Goal: Task Accomplishment & Management: Manage account settings

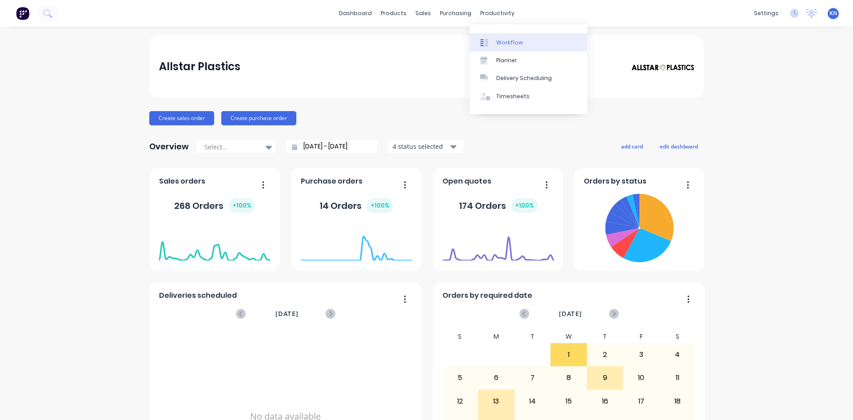
click at [518, 44] on div "Workflow" at bounding box center [509, 43] width 27 height 8
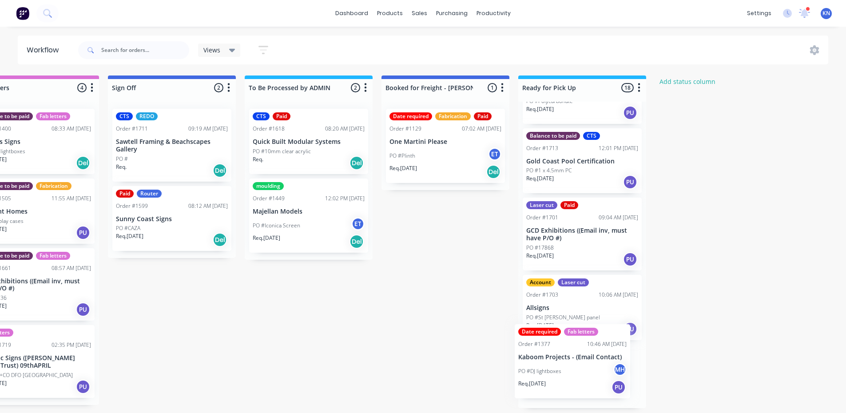
scroll to position [2, 1279]
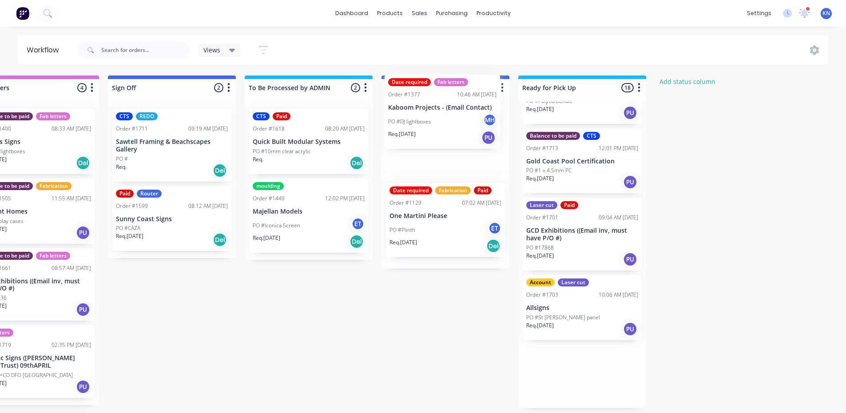
drag, startPoint x: 584, startPoint y: 382, endPoint x: 444, endPoint y: 120, distance: 297.1
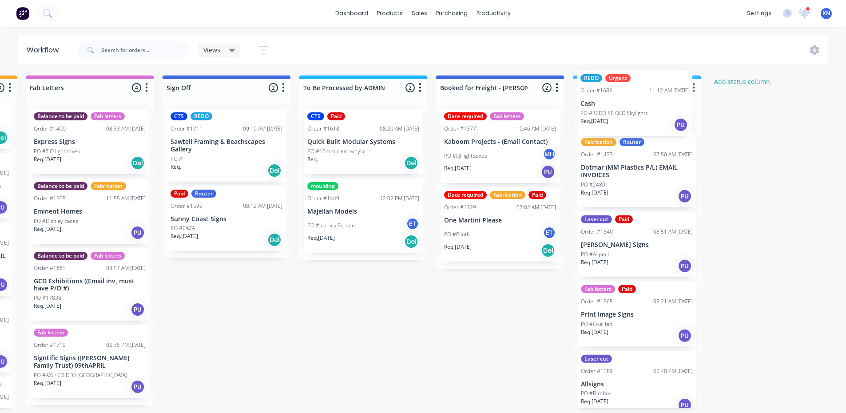
scroll to position [559, 0]
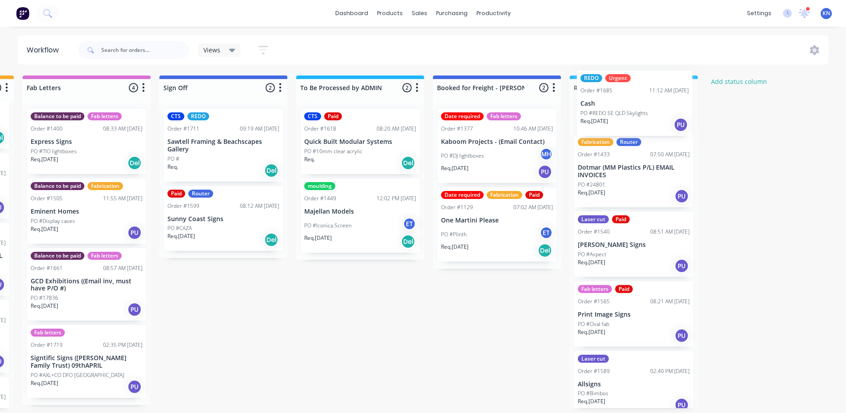
drag, startPoint x: 405, startPoint y: 195, endPoint x: 600, endPoint y: 114, distance: 210.9
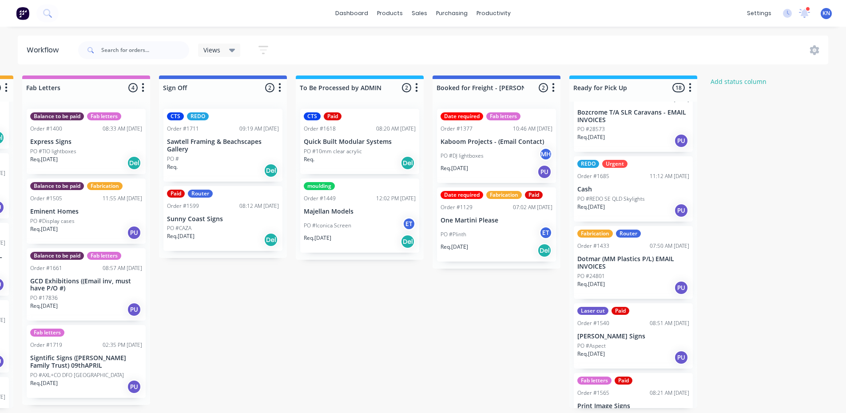
scroll to position [337, 0]
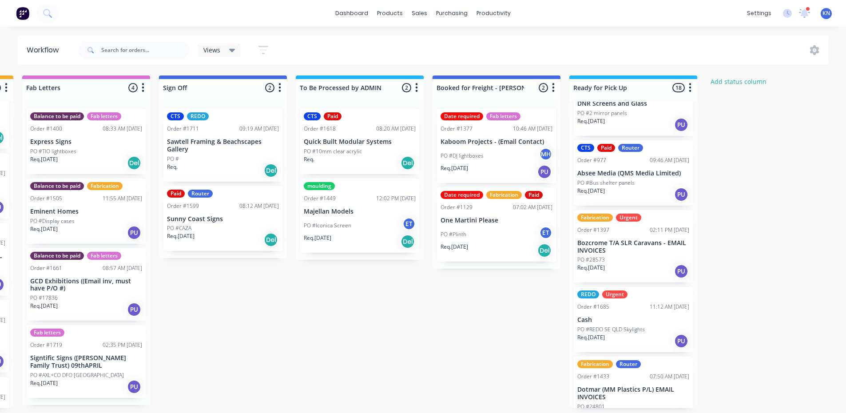
click at [631, 316] on p "Cash" at bounding box center [633, 320] width 112 height 8
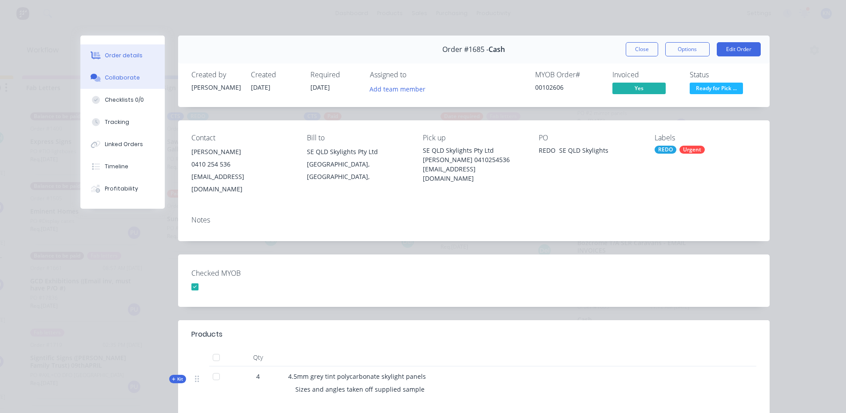
click at [116, 76] on div "Collaborate" at bounding box center [122, 78] width 35 height 8
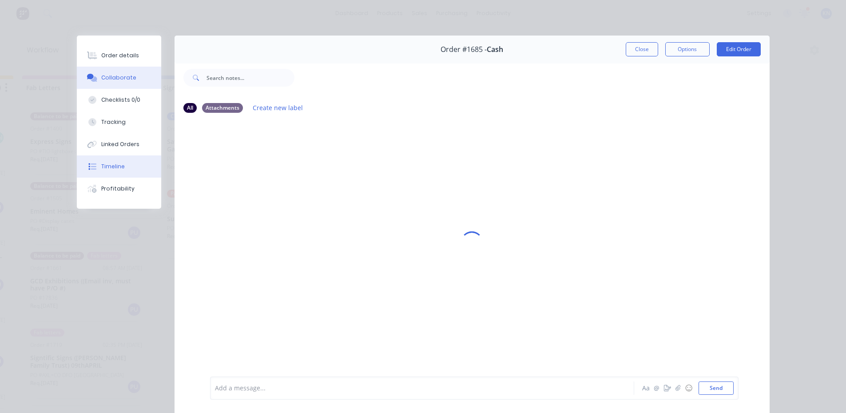
click at [109, 165] on div "Timeline" at bounding box center [113, 167] width 24 height 8
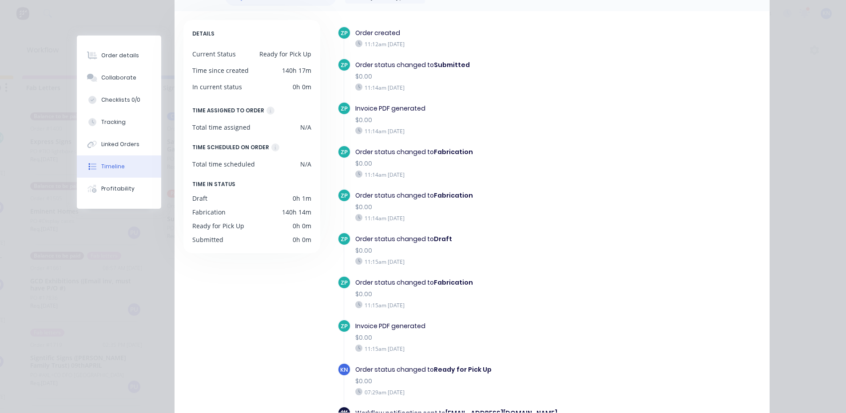
scroll to position [0, 0]
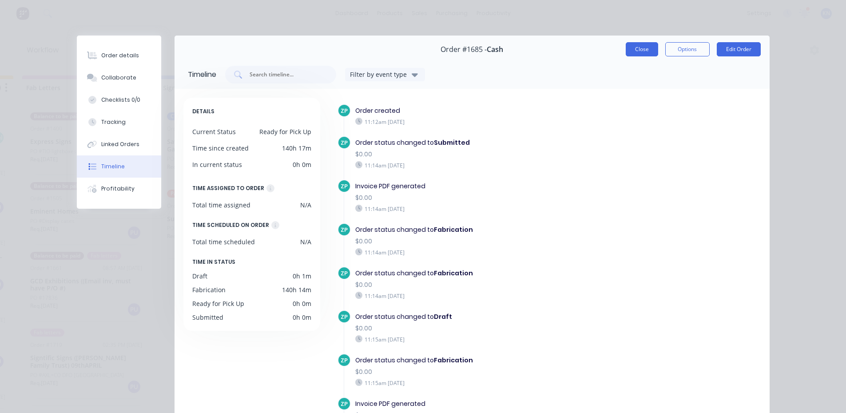
click at [638, 48] on button "Close" at bounding box center [642, 49] width 32 height 14
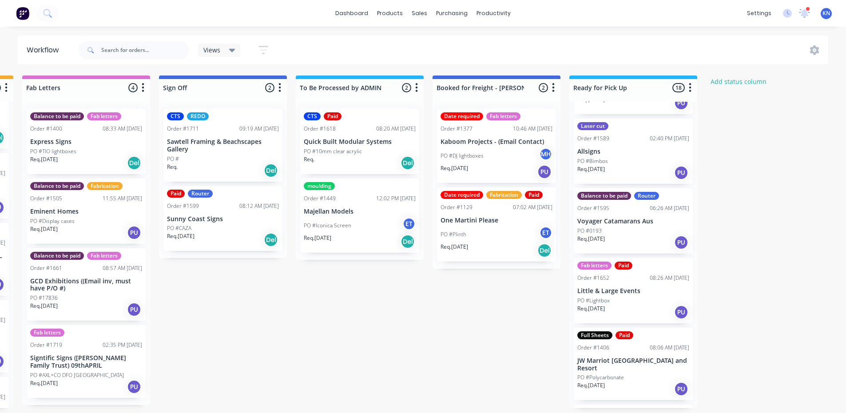
scroll to position [812, 0]
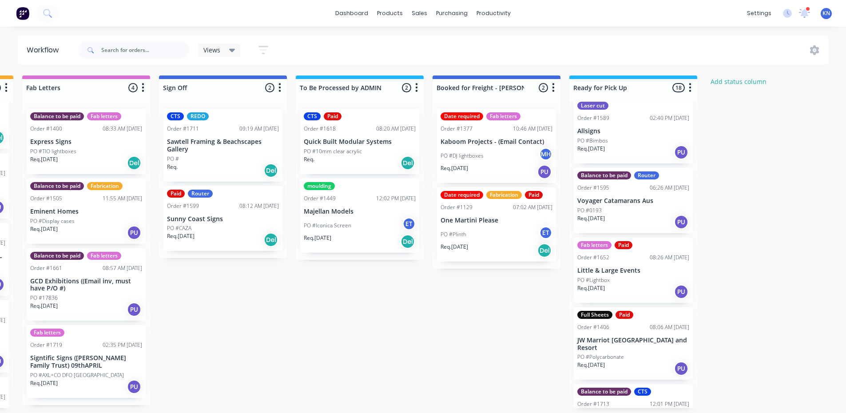
click at [654, 337] on p "JW Marriot [GEOGRAPHIC_DATA] and Resort" at bounding box center [633, 344] width 112 height 15
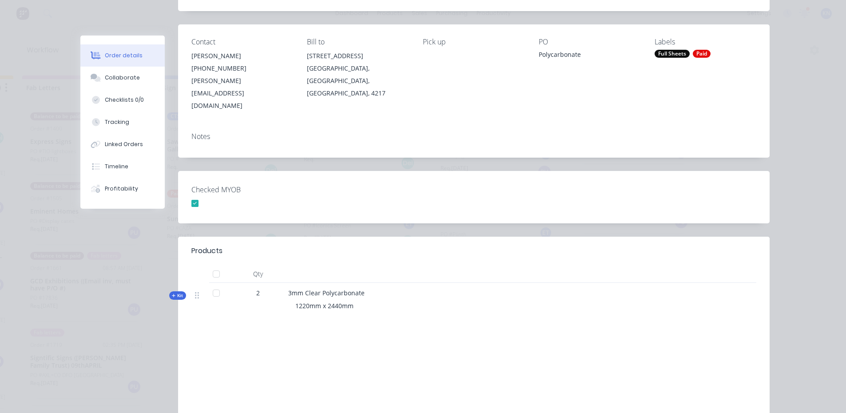
scroll to position [0, 0]
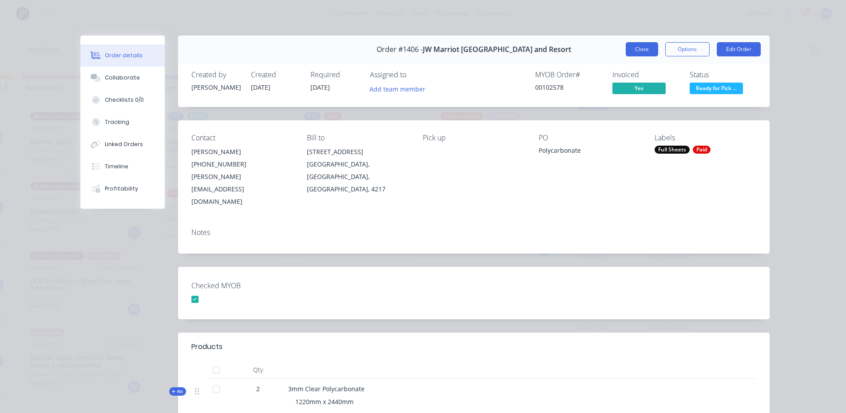
click at [633, 51] on button "Close" at bounding box center [642, 49] width 32 height 14
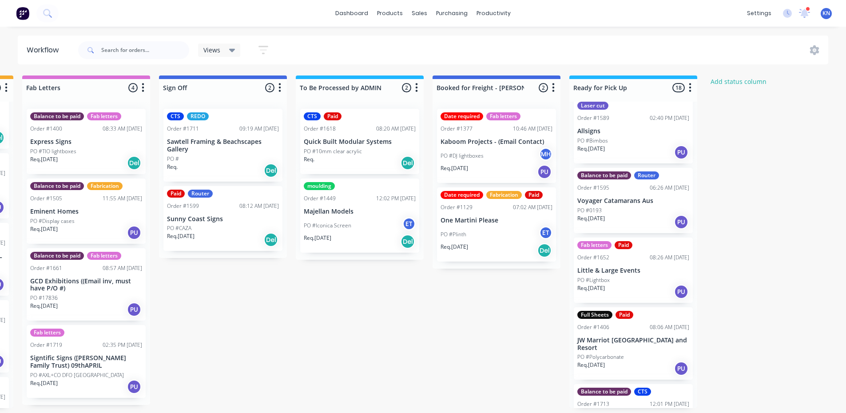
scroll to position [0, 1228]
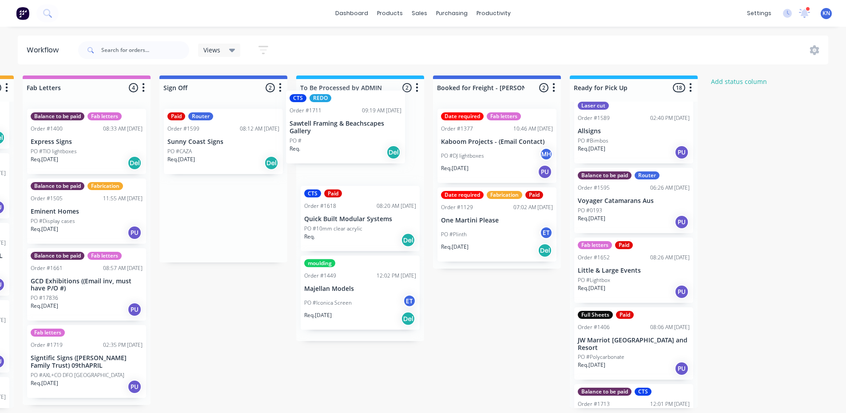
drag, startPoint x: 195, startPoint y: 141, endPoint x: 326, endPoint y: 121, distance: 132.5
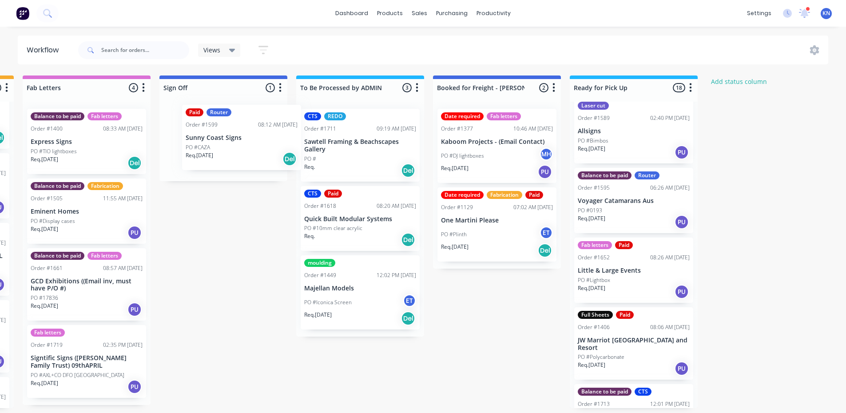
scroll to position [0, 1227]
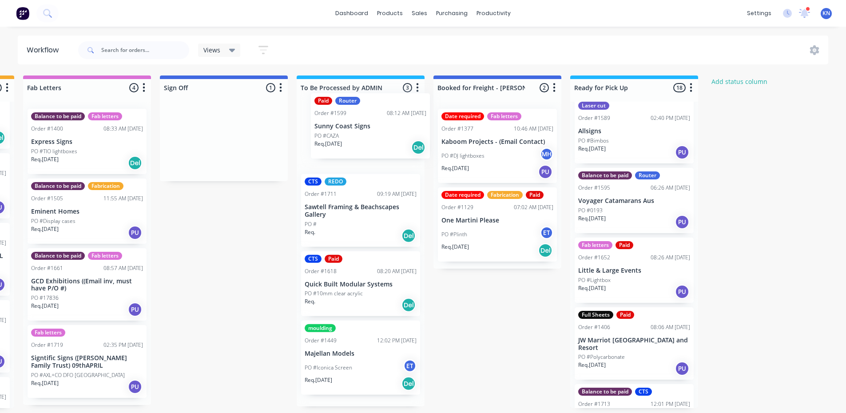
drag, startPoint x: 200, startPoint y: 137, endPoint x: 354, endPoint y: 120, distance: 154.1
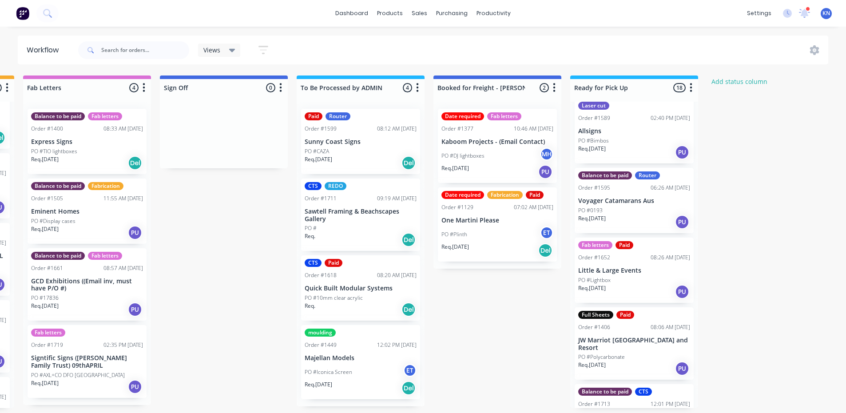
click at [343, 151] on div "PO #CAZA" at bounding box center [361, 151] width 112 height 8
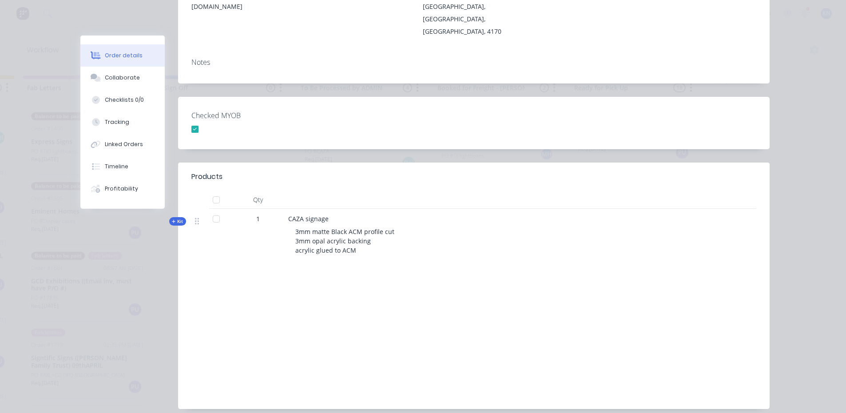
scroll to position [0, 0]
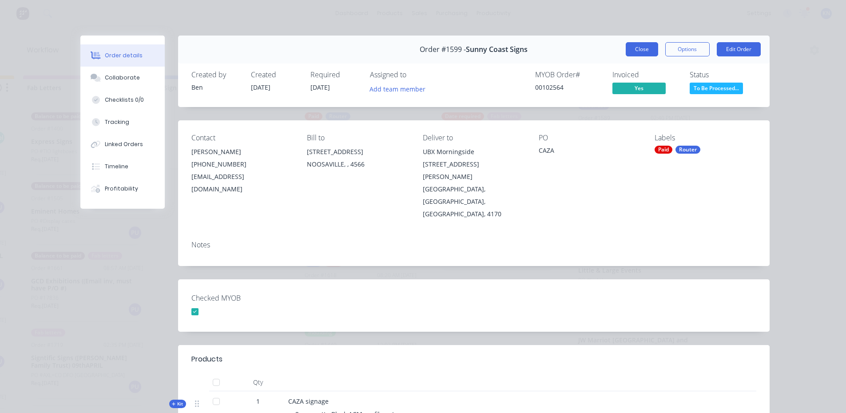
click at [640, 48] on button "Close" at bounding box center [642, 49] width 32 height 14
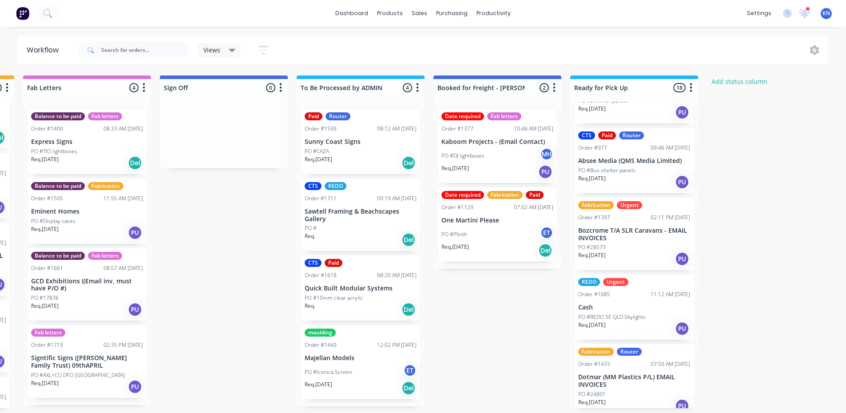
scroll to position [367, 0]
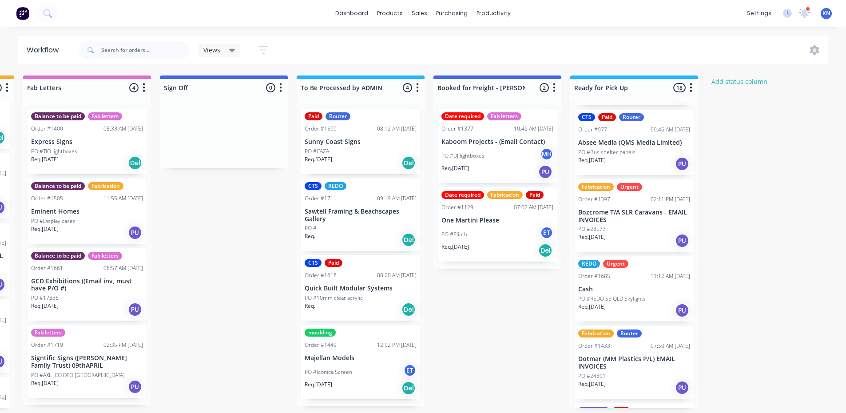
click at [631, 295] on p "PO #REDO SE QLD Skylights" at bounding box center [612, 299] width 68 height 8
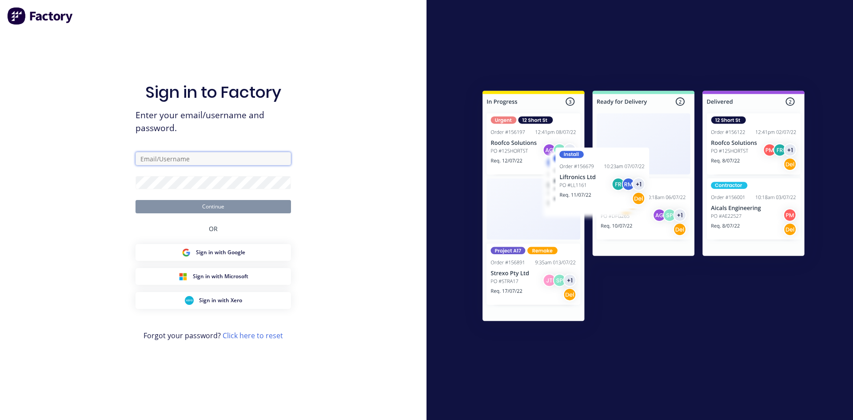
click at [183, 159] on input "text" at bounding box center [212, 158] width 155 height 13
type input "accounts@allstarplastics.com.au"
click at [208, 205] on button "Continue" at bounding box center [212, 206] width 155 height 13
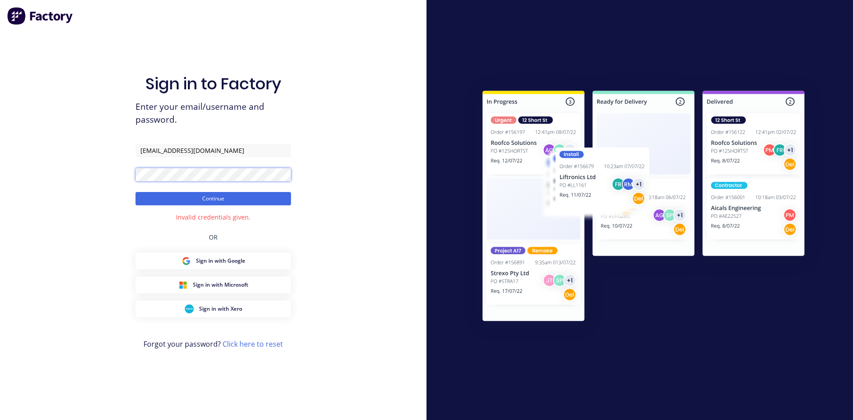
click at [101, 178] on div "Sign in to Factory Enter your email/username and password. accounts@allstarplas…" at bounding box center [213, 210] width 426 height 420
click at [219, 197] on button "Continue" at bounding box center [212, 198] width 155 height 13
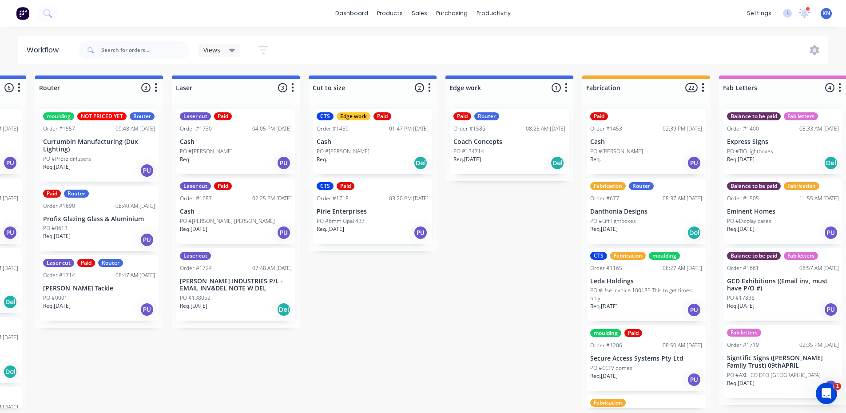
scroll to position [0, 532]
click at [113, 50] on input "text" at bounding box center [145, 50] width 88 height 18
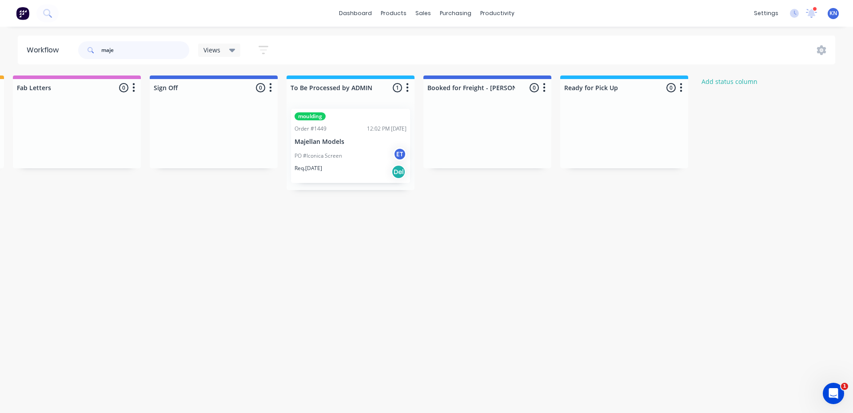
scroll to position [0, 1273]
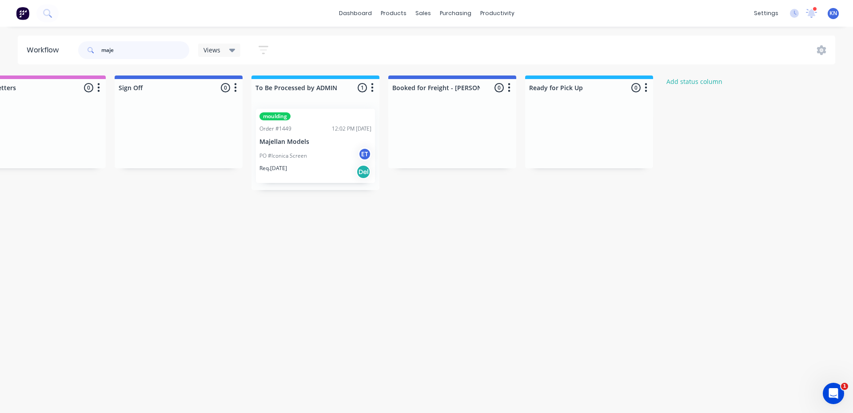
type input "maje"
click at [281, 147] on div "PO #Iconica Screen ET" at bounding box center [315, 155] width 112 height 17
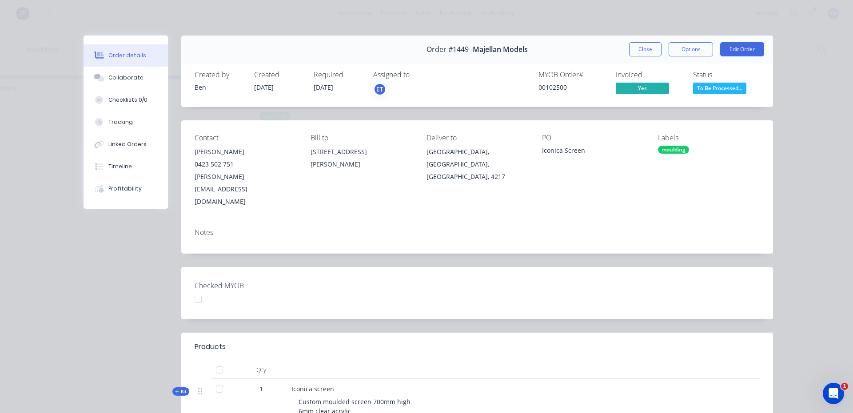
click at [642, 45] on button "Close" at bounding box center [645, 49] width 32 height 14
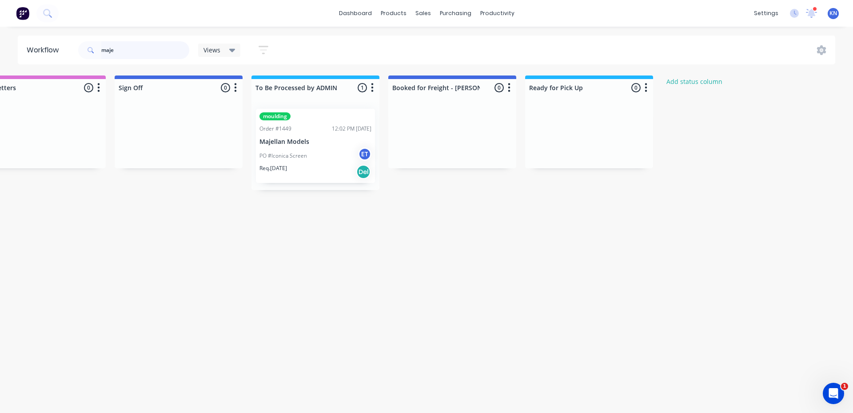
drag, startPoint x: 157, startPoint y: 48, endPoint x: 84, endPoint y: 50, distance: 73.8
click at [88, 50] on div "maje" at bounding box center [133, 50] width 111 height 18
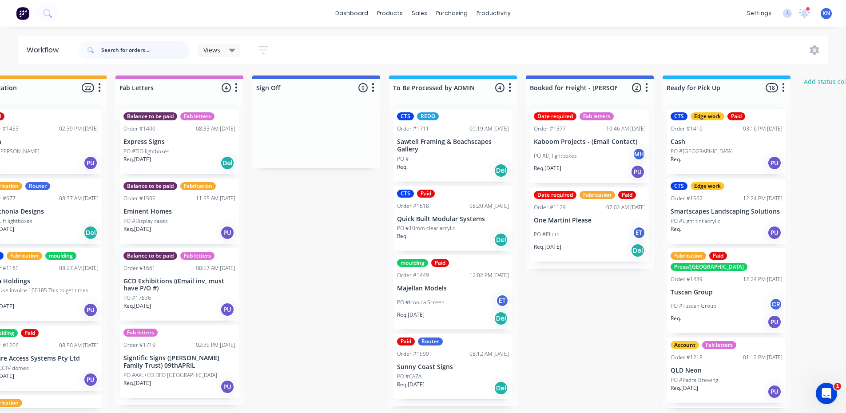
scroll to position [0, 1279]
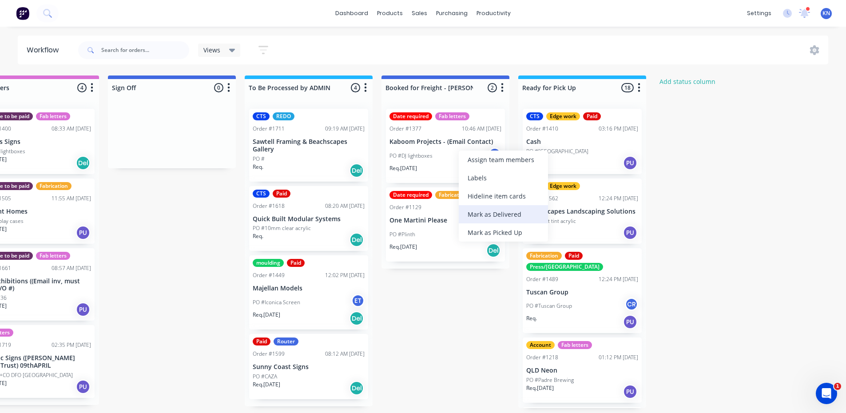
click at [501, 214] on div "Mark as Delivered" at bounding box center [503, 214] width 89 height 18
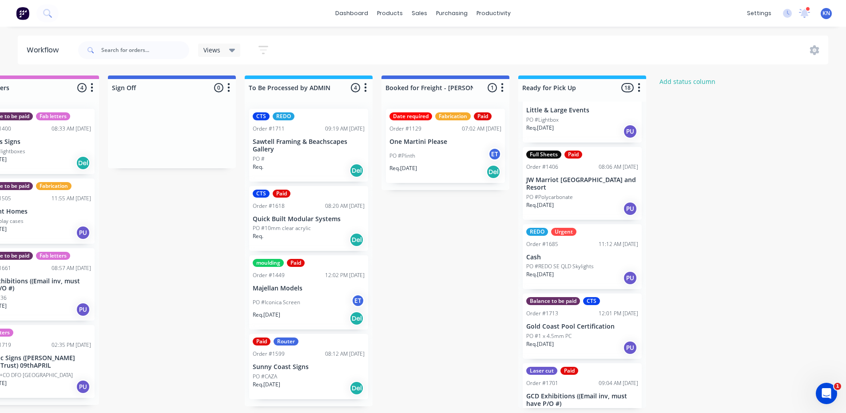
scroll to position [900, 0]
click at [553, 264] on p "PO #REDO SE QLD Skylights" at bounding box center [560, 268] width 68 height 8
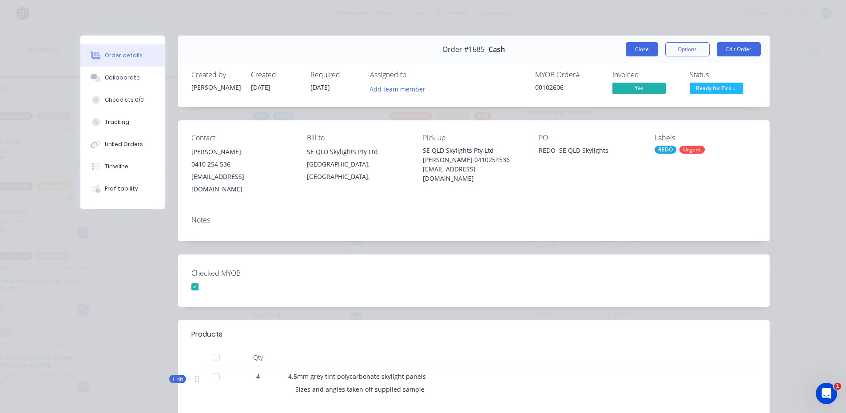
click at [633, 46] on button "Close" at bounding box center [642, 49] width 32 height 14
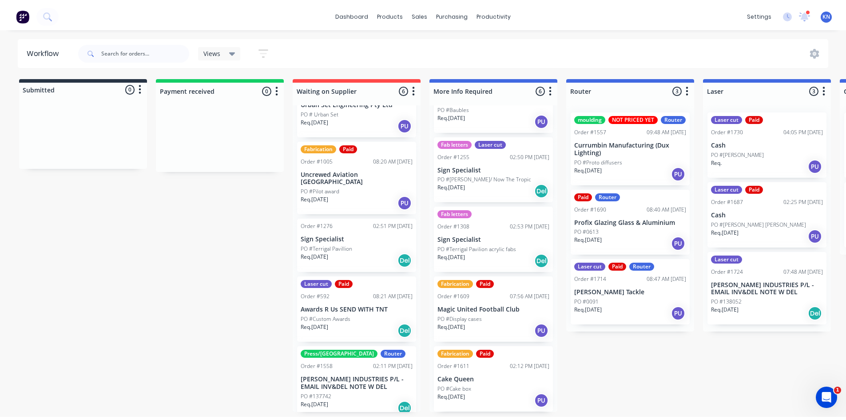
scroll to position [0, 0]
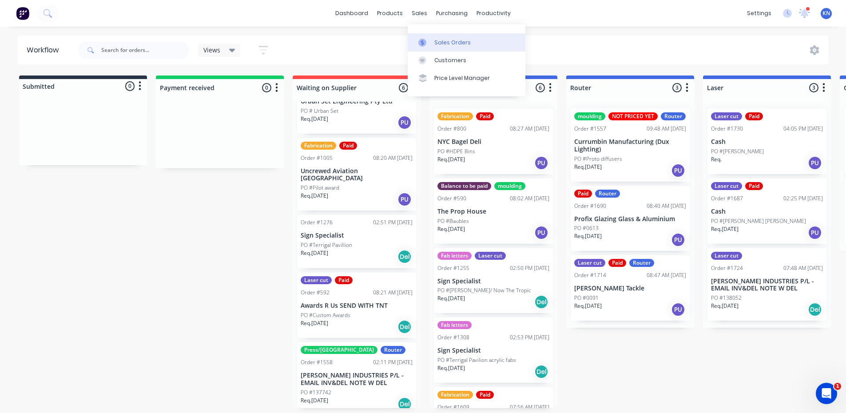
click at [443, 41] on div "Sales Orders" at bounding box center [452, 43] width 36 height 8
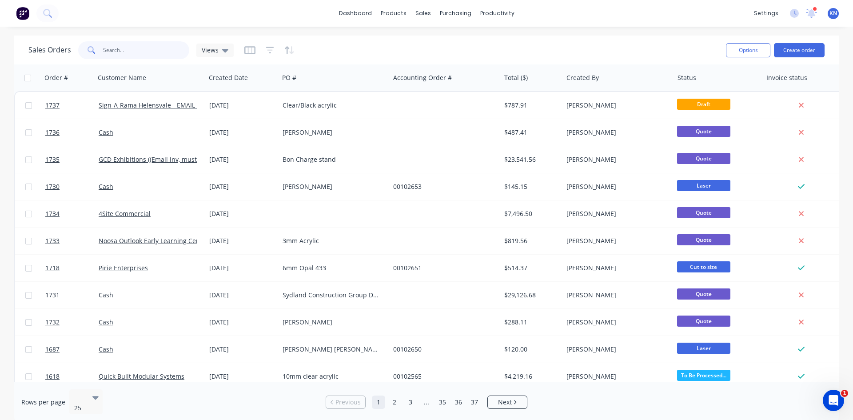
click at [139, 52] on input "text" at bounding box center [146, 50] width 87 height 18
type input "1678"
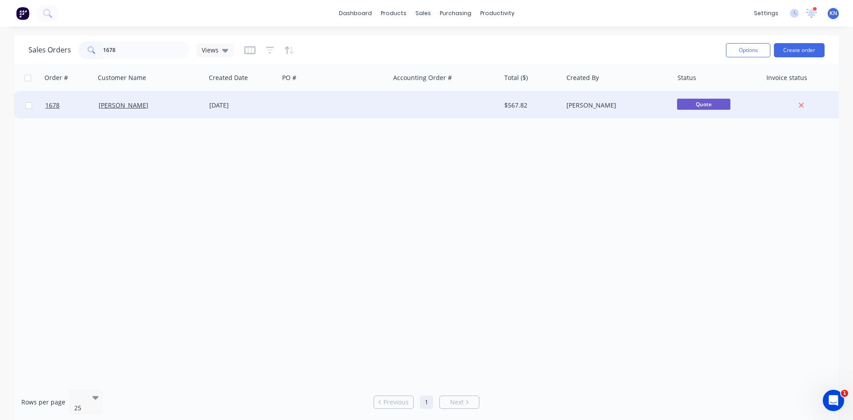
click at [139, 104] on div "[PERSON_NAME]" at bounding box center [148, 105] width 99 height 9
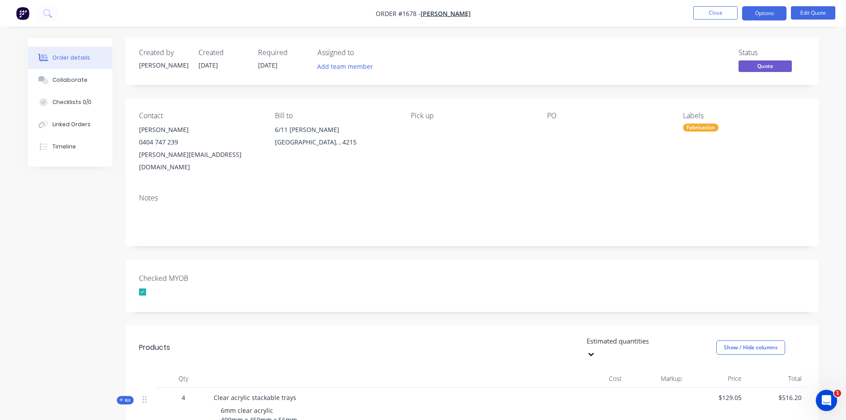
click at [701, 131] on div "Fabrication" at bounding box center [701, 127] width 36 height 8
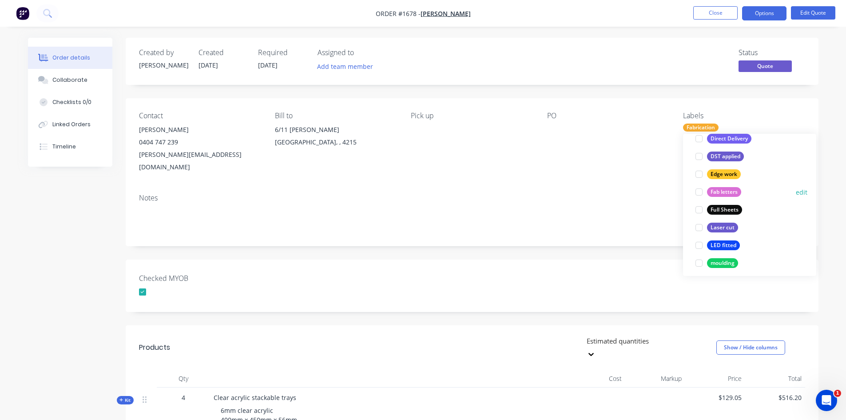
scroll to position [311, 0]
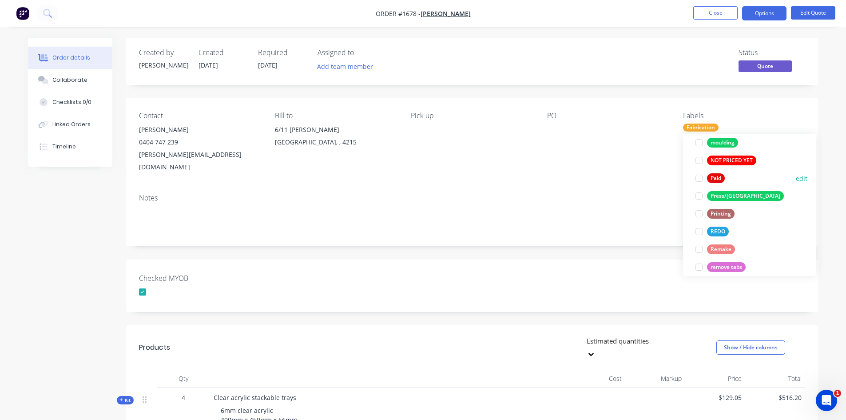
click at [698, 177] on div at bounding box center [699, 178] width 18 height 18
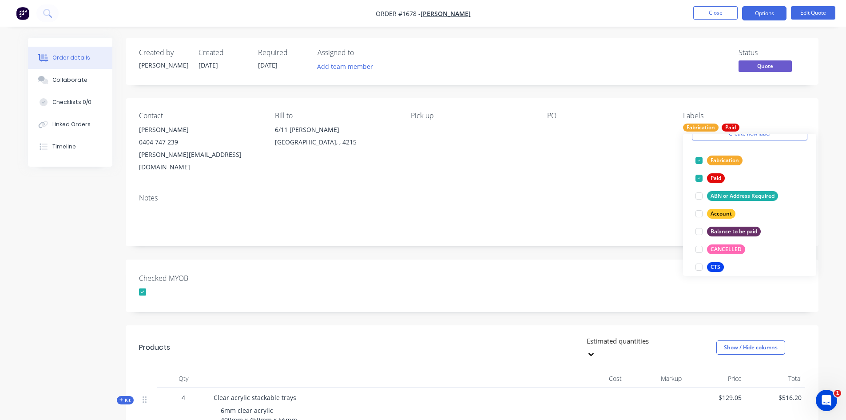
click at [478, 266] on div "Checked MYOB" at bounding box center [472, 285] width 693 height 52
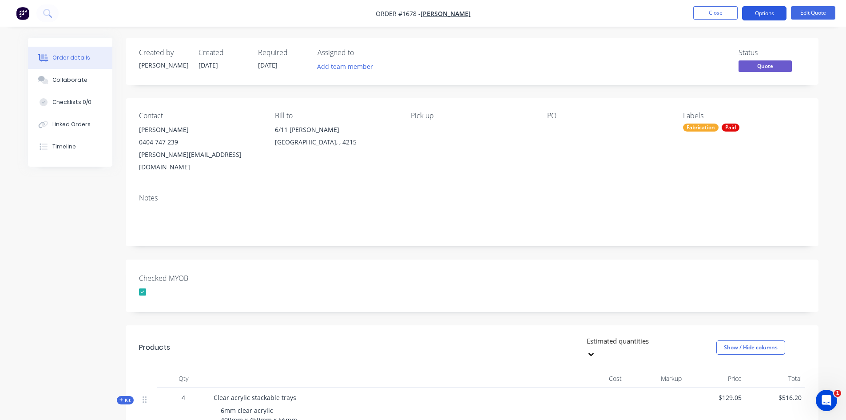
click at [772, 11] on button "Options" at bounding box center [764, 13] width 44 height 14
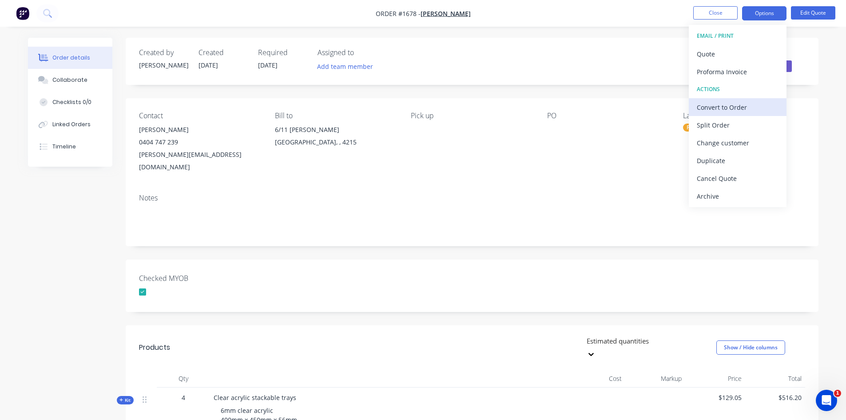
click at [733, 108] on div "Convert to Order" at bounding box center [738, 107] width 82 height 13
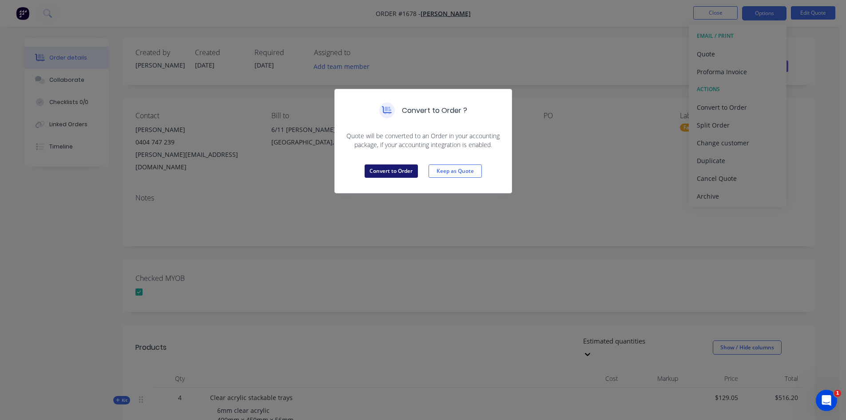
click at [400, 168] on button "Convert to Order" at bounding box center [391, 170] width 53 height 13
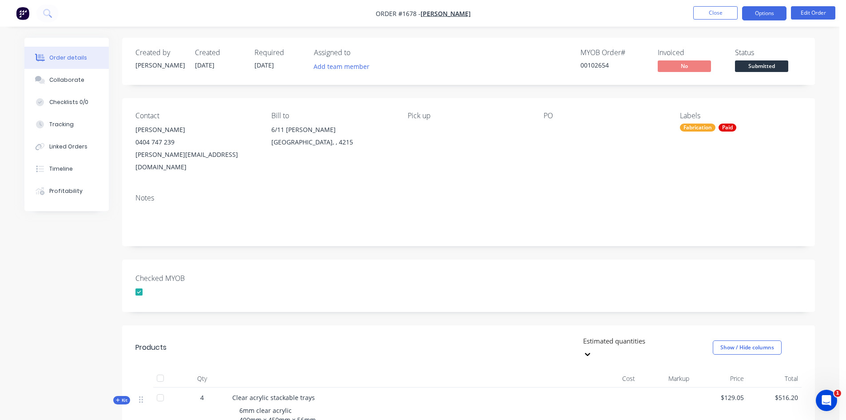
click at [764, 11] on button "Options" at bounding box center [764, 13] width 44 height 14
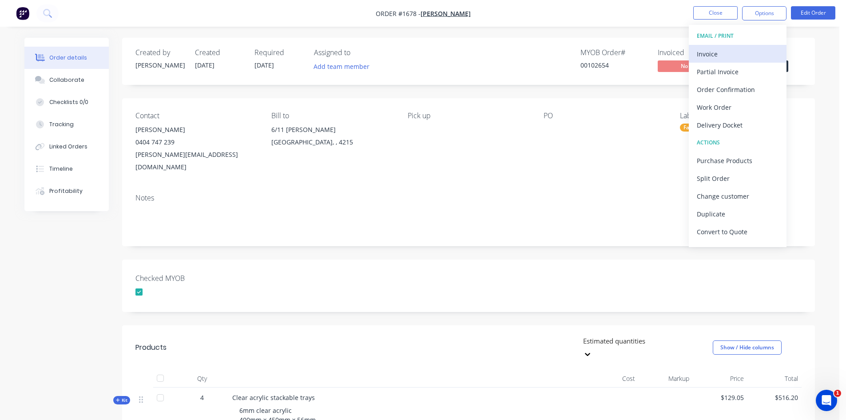
click at [709, 49] on div "Invoice" at bounding box center [738, 54] width 82 height 13
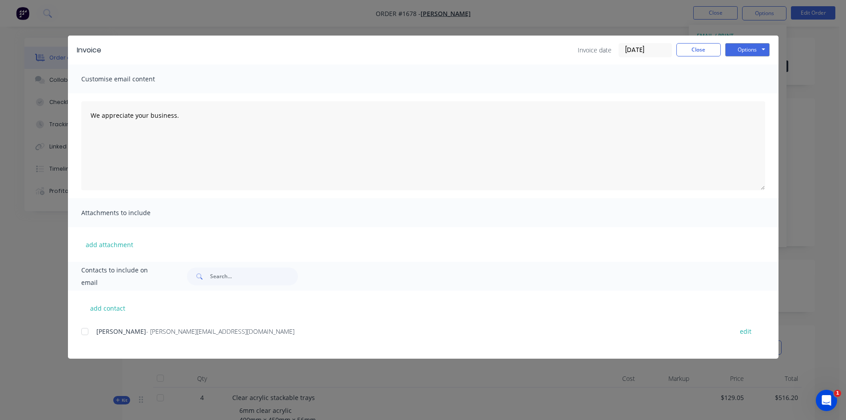
click at [642, 51] on input "[DATE]" at bounding box center [645, 50] width 52 height 13
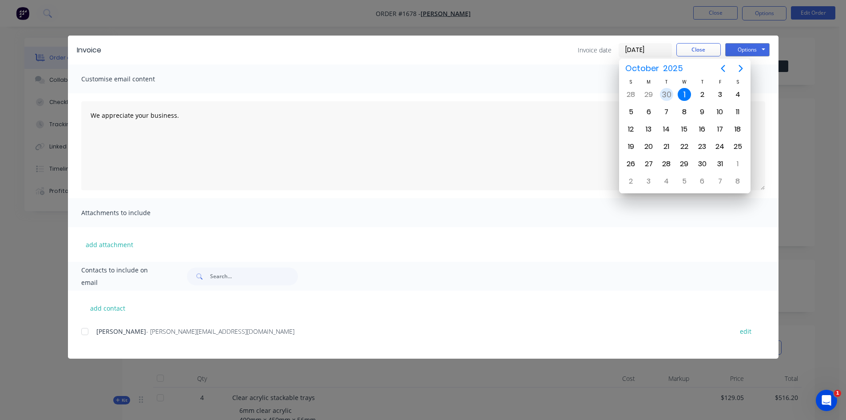
click at [669, 95] on div "30" at bounding box center [666, 94] width 13 height 13
type input "[DATE]"
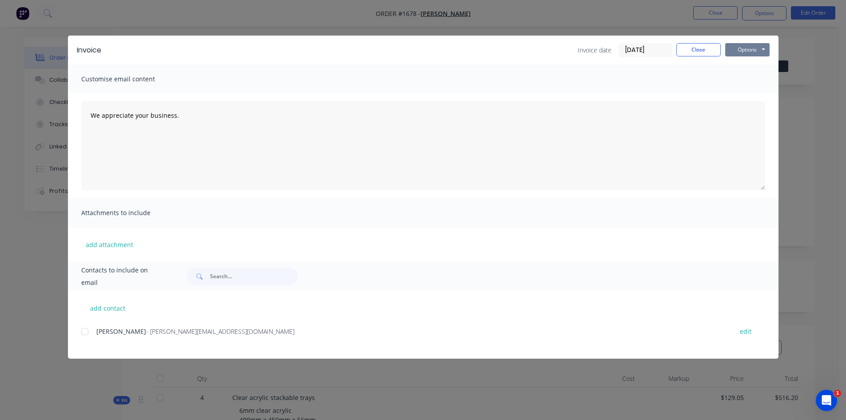
click at [746, 49] on button "Options" at bounding box center [747, 49] width 44 height 13
click at [756, 79] on button "Print" at bounding box center [753, 80] width 57 height 15
click at [703, 50] on button "Close" at bounding box center [698, 49] width 44 height 13
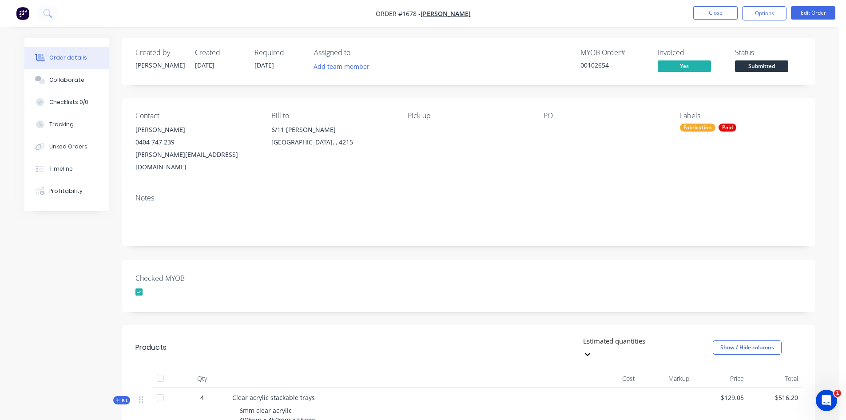
click at [776, 67] on span "Submitted" at bounding box center [761, 65] width 53 height 11
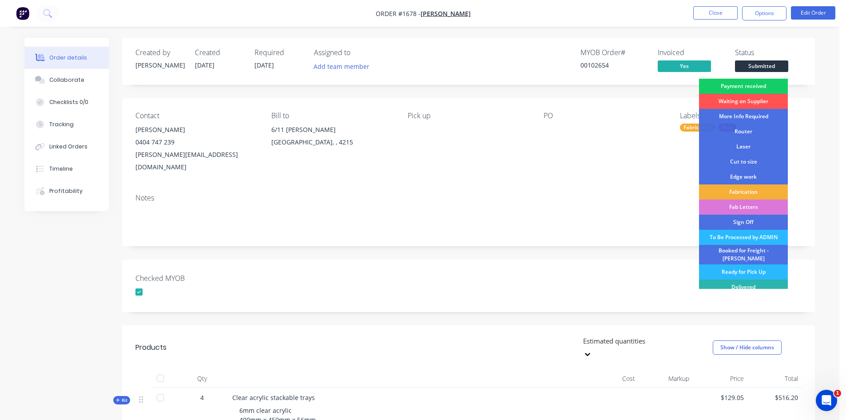
click at [760, 85] on div "Payment received" at bounding box center [743, 86] width 89 height 15
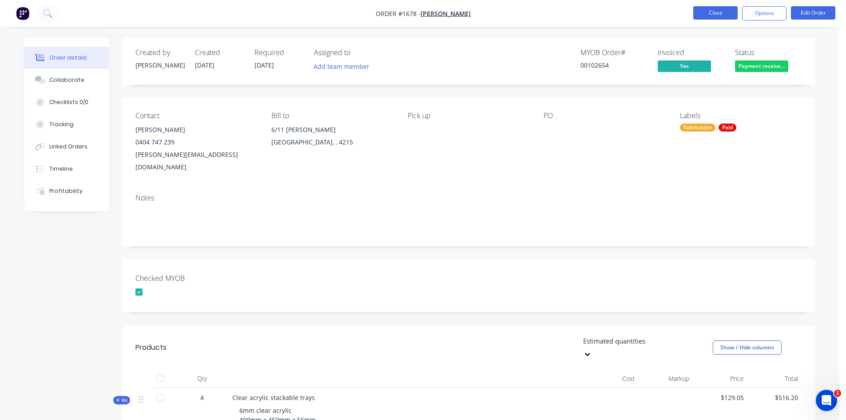
click at [707, 12] on button "Close" at bounding box center [715, 12] width 44 height 13
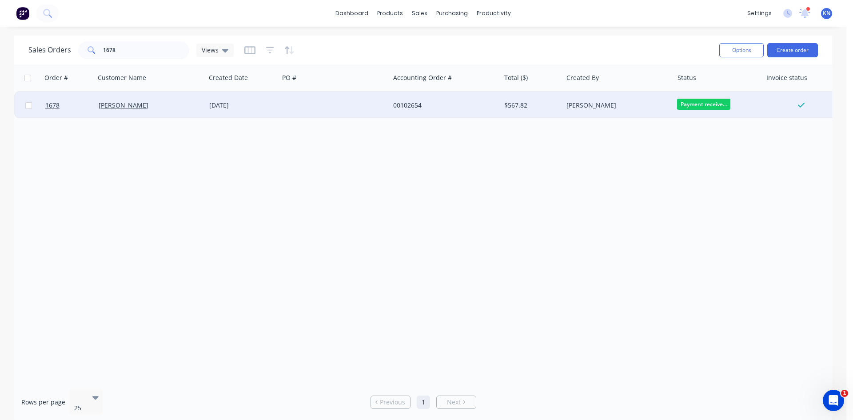
click at [301, 101] on div at bounding box center [334, 105] width 111 height 27
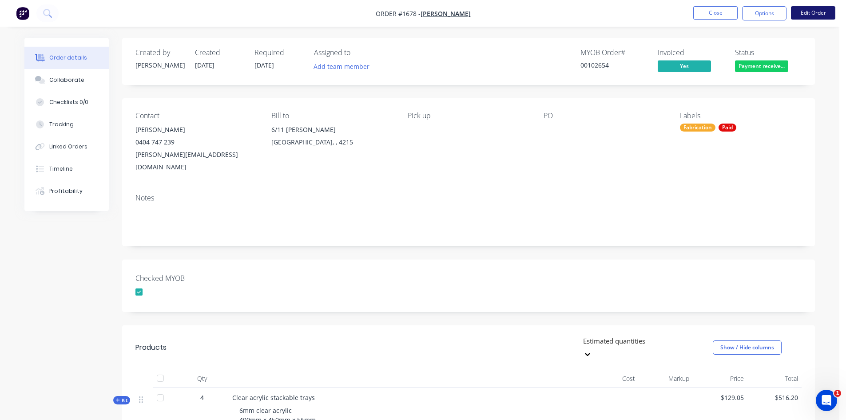
click at [808, 12] on button "Edit Order" at bounding box center [813, 12] width 44 height 13
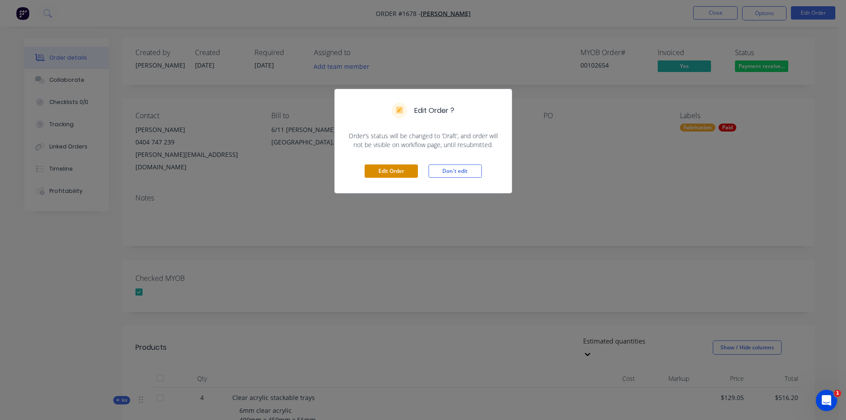
click at [391, 169] on button "Edit Order" at bounding box center [391, 170] width 53 height 13
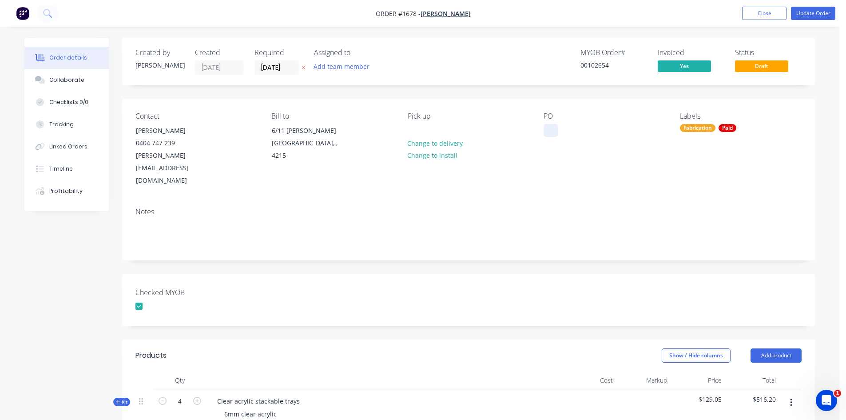
click at [552, 128] on div at bounding box center [551, 130] width 14 height 13
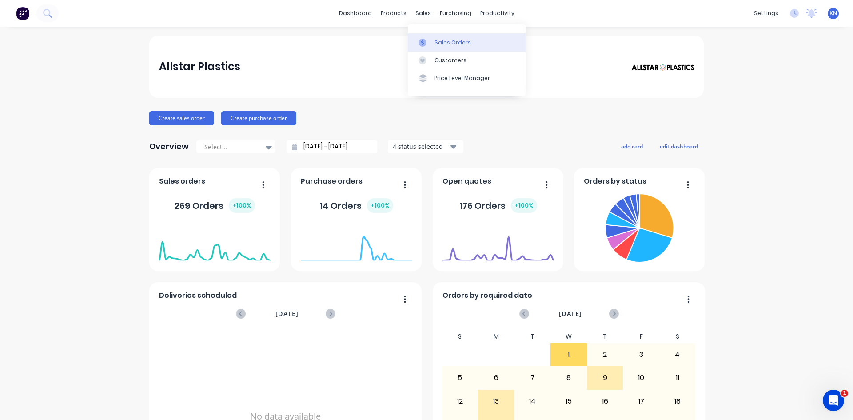
click at [439, 44] on div "Sales Orders" at bounding box center [452, 43] width 36 height 8
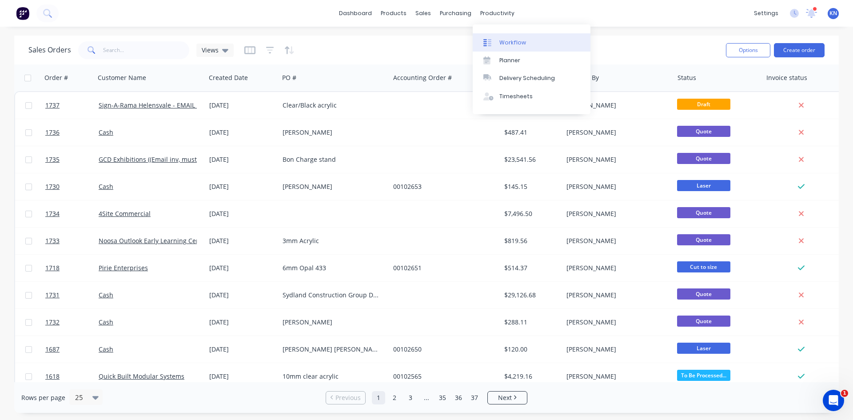
click at [516, 41] on div "Workflow" at bounding box center [512, 43] width 27 height 8
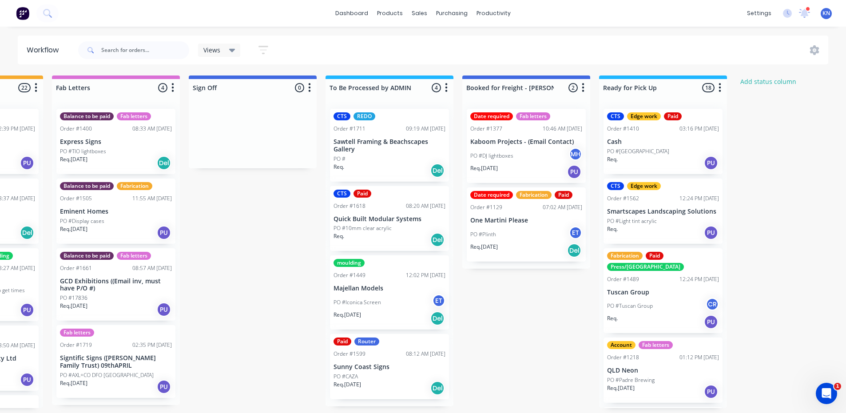
scroll to position [0, 1229]
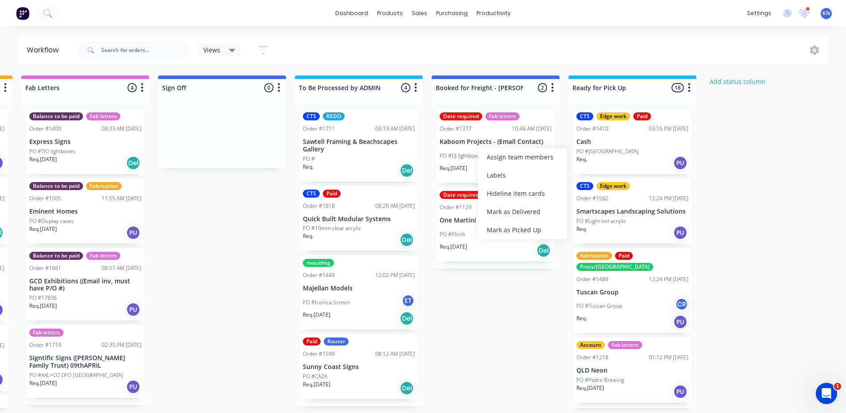
click at [470, 141] on p "Kaboom Projects - (Email Contact)" at bounding box center [496, 142] width 112 height 8
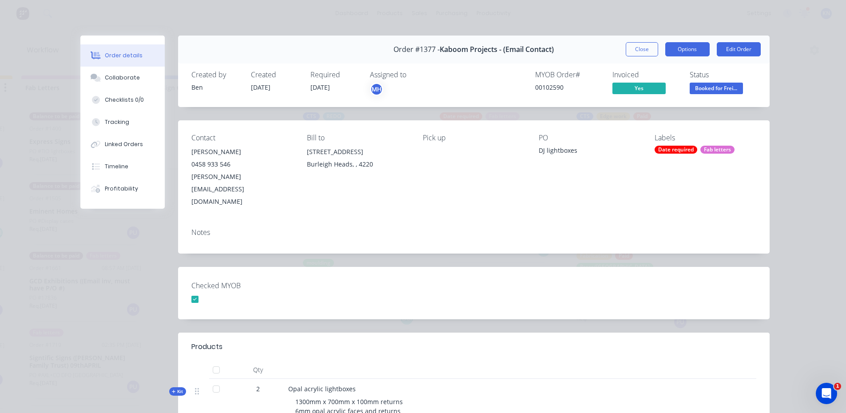
click at [699, 46] on button "Options" at bounding box center [687, 49] width 44 height 14
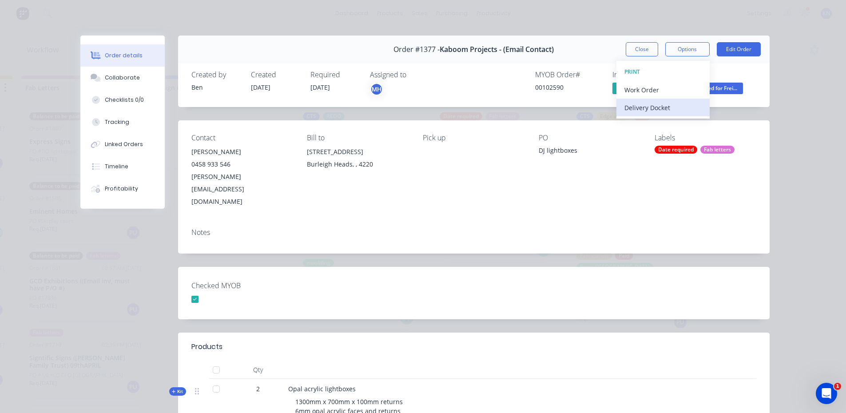
click at [653, 108] on div "Delivery Docket" at bounding box center [663, 107] width 77 height 13
click at [653, 108] on div "Standard" at bounding box center [663, 107] width 77 height 13
click at [595, 267] on div "Checked MYOB" at bounding box center [474, 293] width 592 height 52
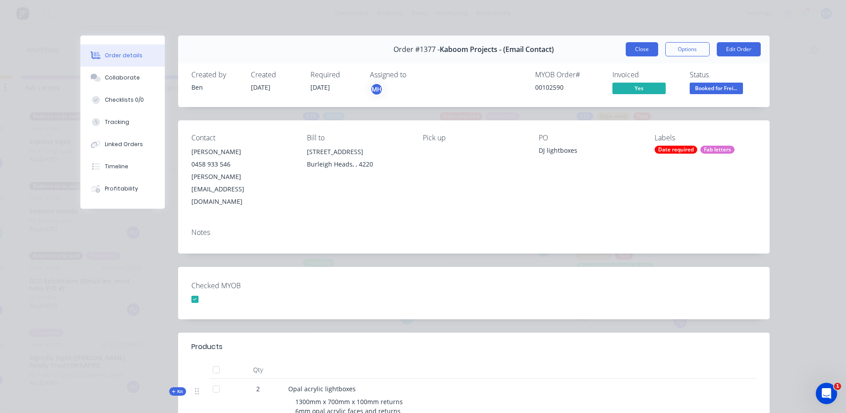
click at [641, 47] on button "Close" at bounding box center [642, 49] width 32 height 14
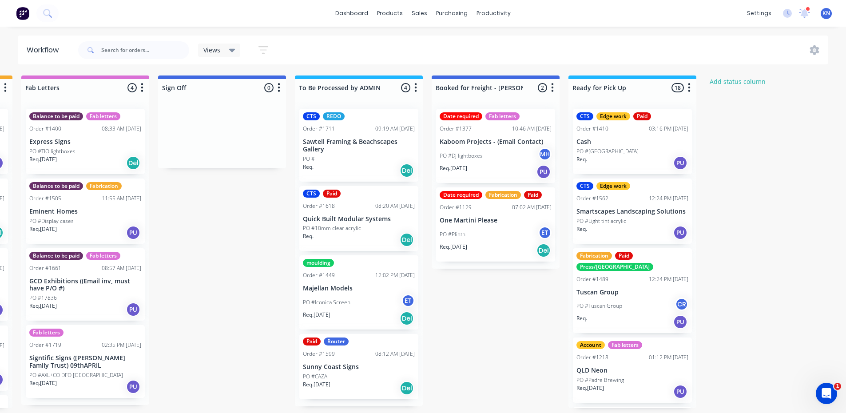
click at [350, 301] on div "PO #Iconica Screen ET" at bounding box center [359, 302] width 112 height 17
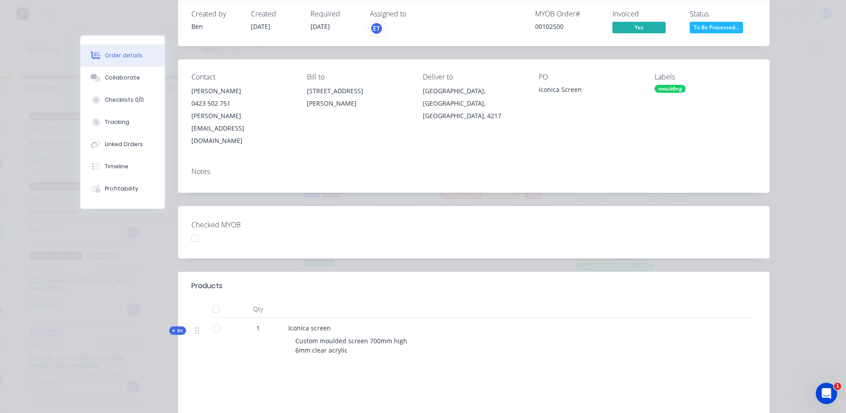
scroll to position [0, 0]
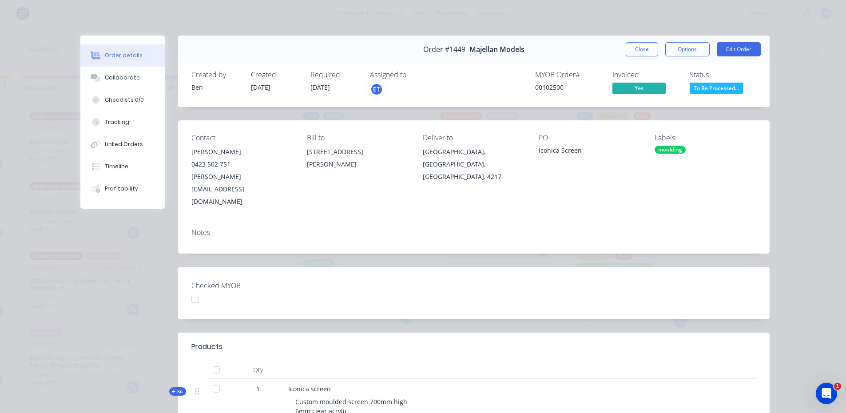
click at [677, 150] on div "moulding" at bounding box center [670, 150] width 31 height 8
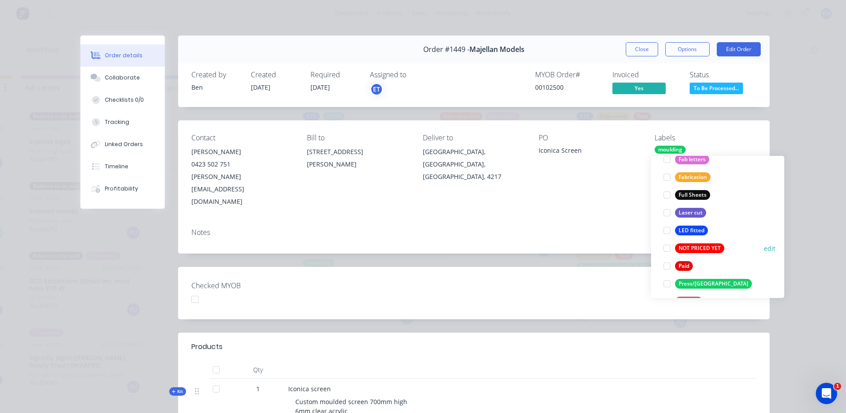
scroll to position [267, 0]
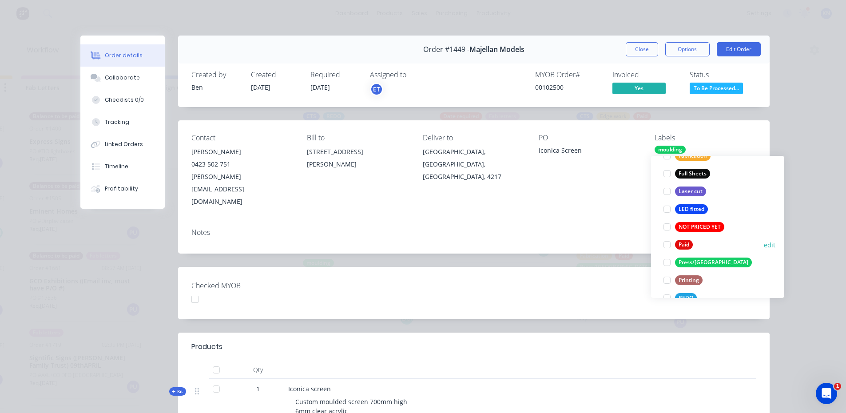
click at [666, 243] on div at bounding box center [667, 245] width 18 height 18
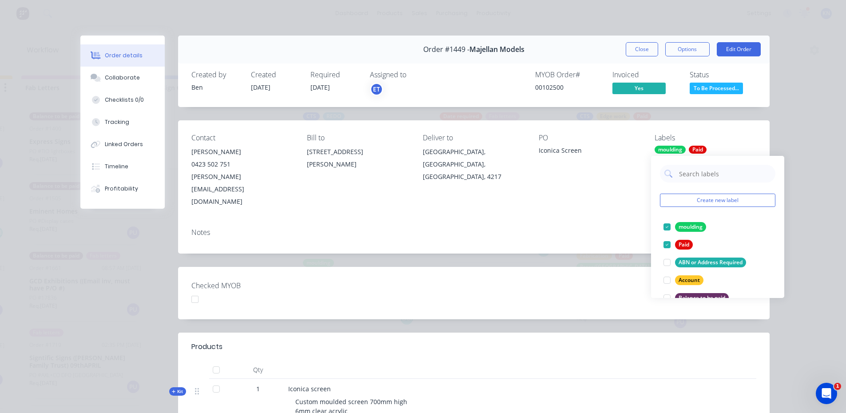
click at [608, 267] on div "Checked MYOB" at bounding box center [474, 293] width 592 height 52
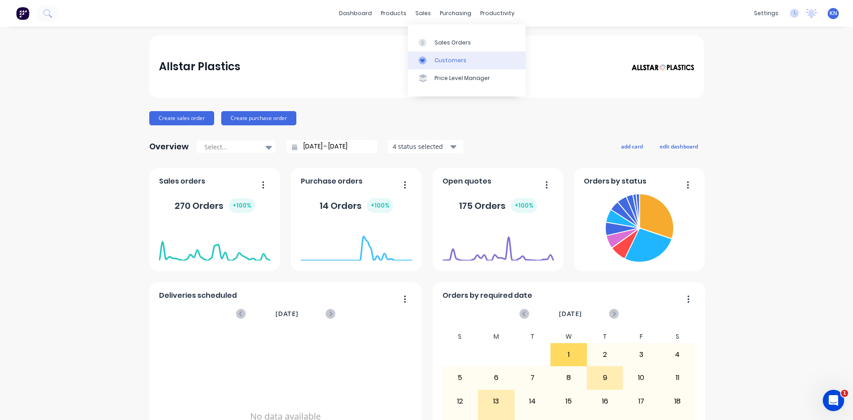
click at [446, 60] on div "Customers" at bounding box center [450, 60] width 32 height 8
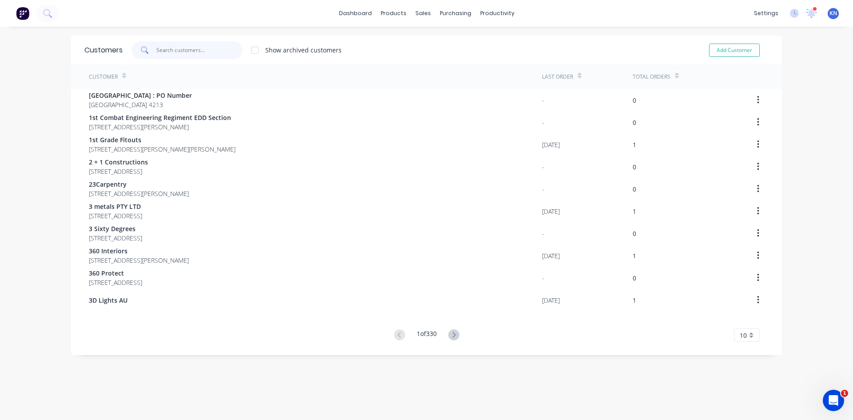
click at [187, 48] on input "text" at bounding box center [199, 50] width 87 height 18
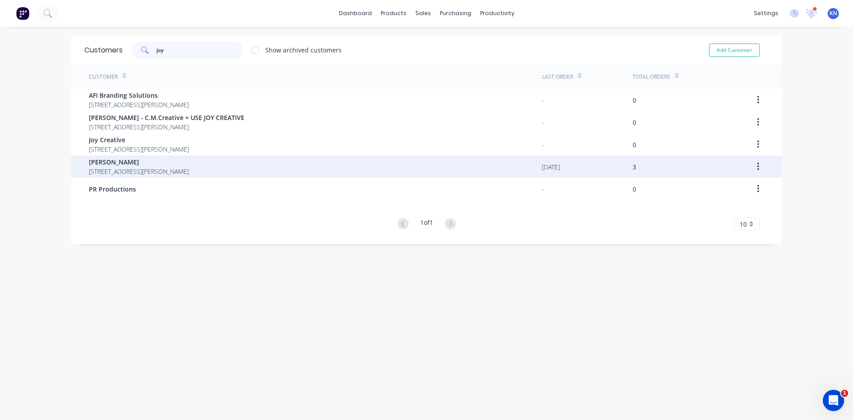
type input "joy"
click at [109, 167] on span "[STREET_ADDRESS][PERSON_NAME]" at bounding box center [139, 171] width 100 height 9
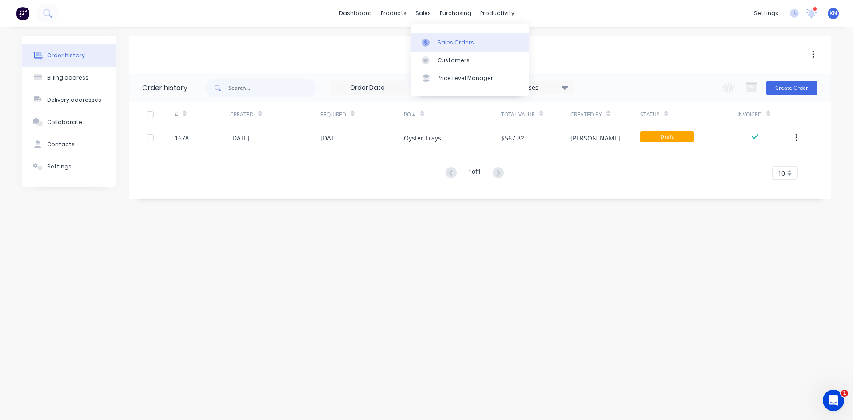
click at [476, 42] on link "Sales Orders" at bounding box center [470, 42] width 118 height 18
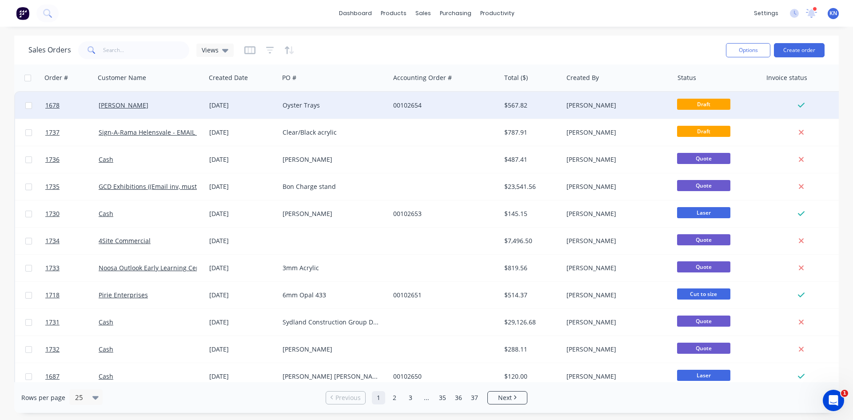
click at [432, 103] on div "00102654" at bounding box center [442, 105] width 99 height 9
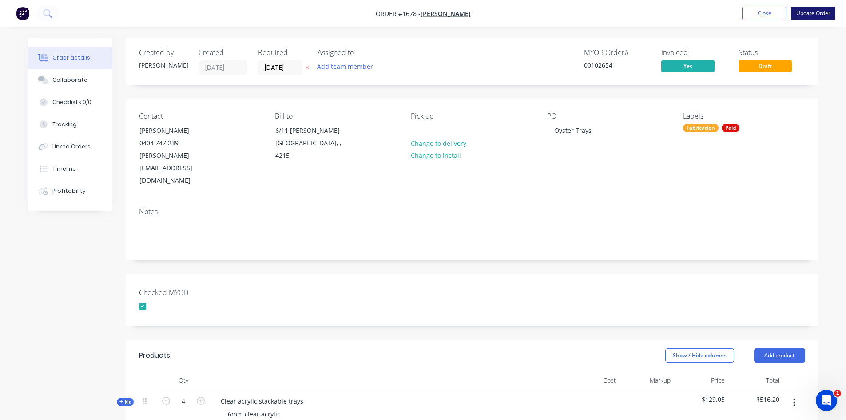
click at [814, 13] on button "Update Order" at bounding box center [813, 13] width 44 height 13
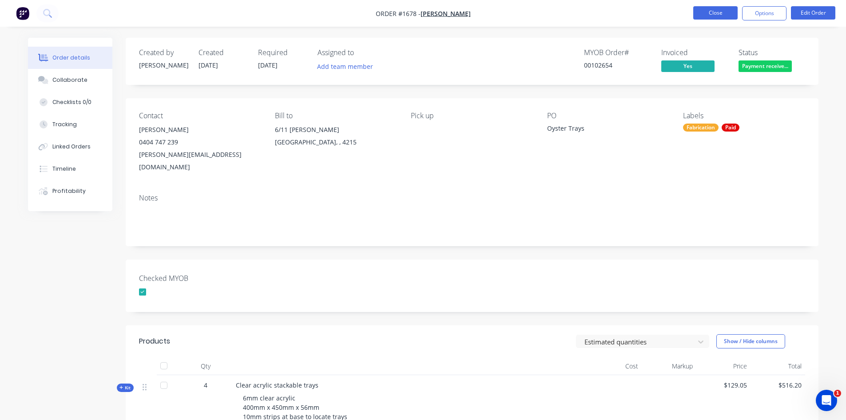
click at [724, 10] on button "Close" at bounding box center [715, 12] width 44 height 13
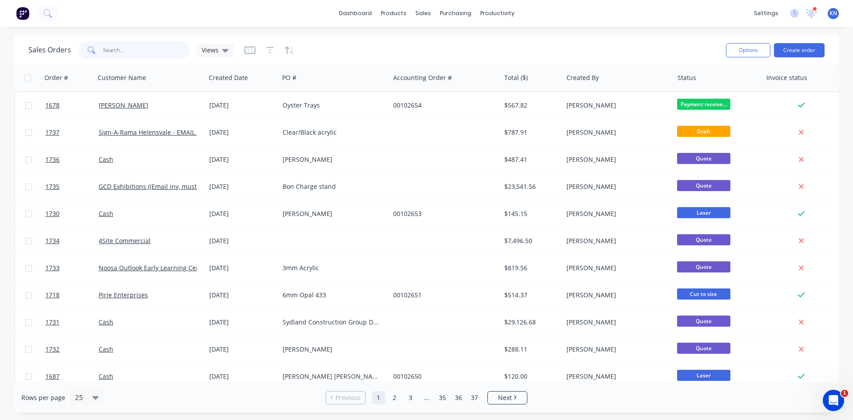
click at [124, 47] on input "text" at bounding box center [146, 50] width 87 height 18
type input "1707"
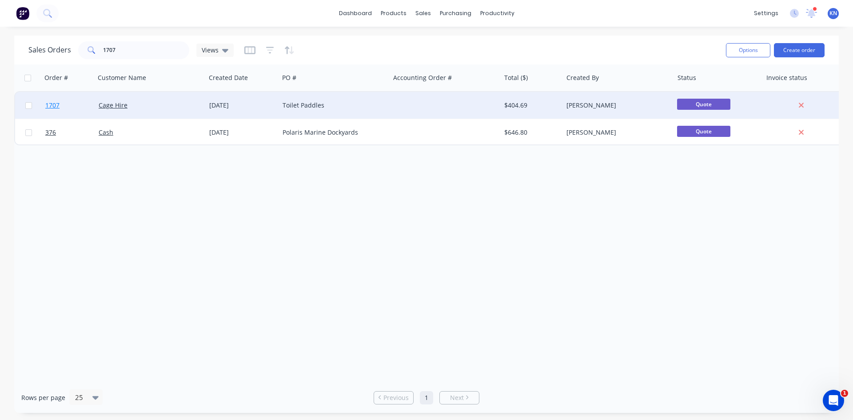
click at [58, 105] on span "1707" at bounding box center [52, 105] width 14 height 9
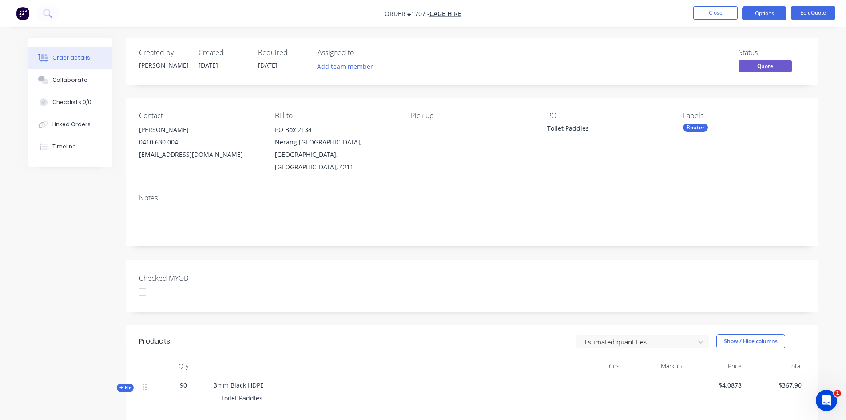
click at [700, 126] on div "Router" at bounding box center [695, 127] width 25 height 8
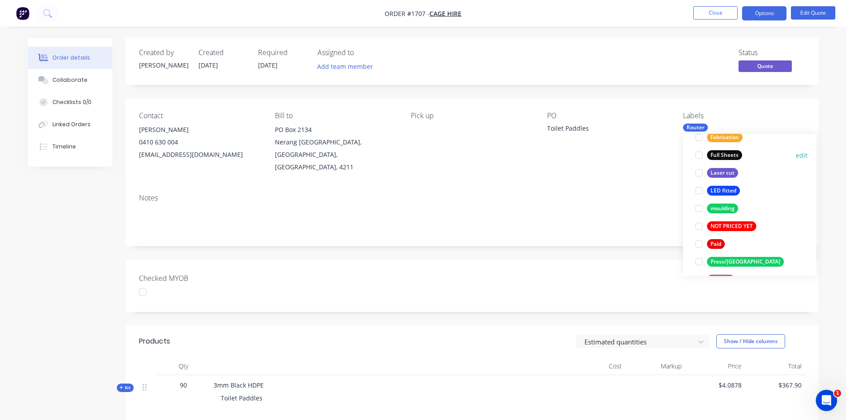
scroll to position [267, 0]
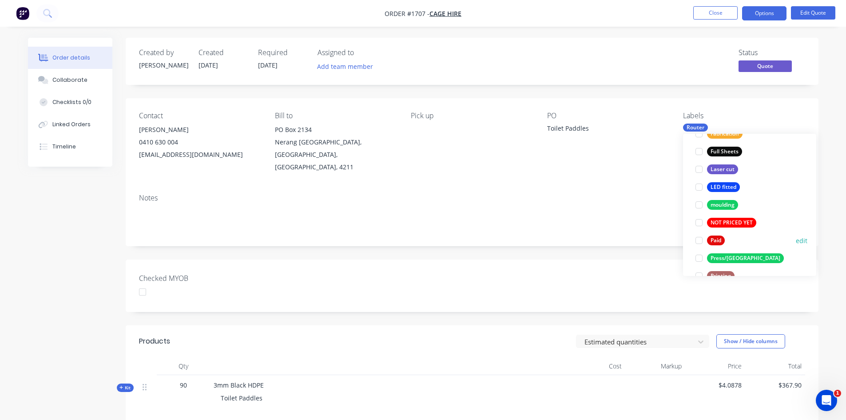
click at [698, 242] on div at bounding box center [699, 240] width 18 height 18
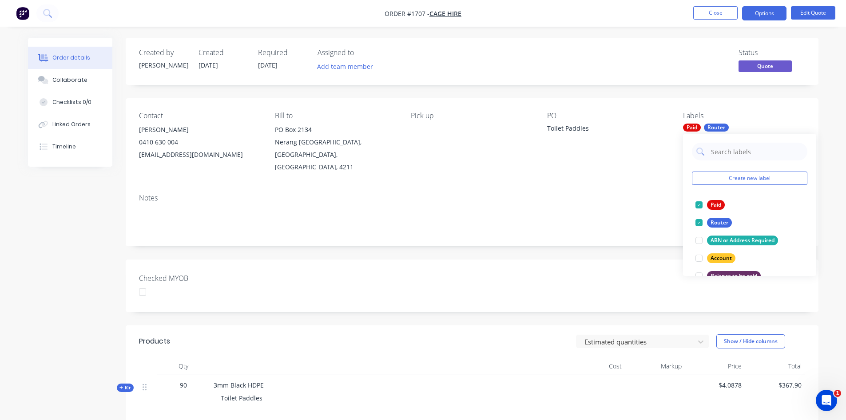
click at [621, 240] on div "Created by [PERSON_NAME] Created [DATE] Required [DATE] Assigned to Add team me…" at bounding box center [472, 297] width 693 height 519
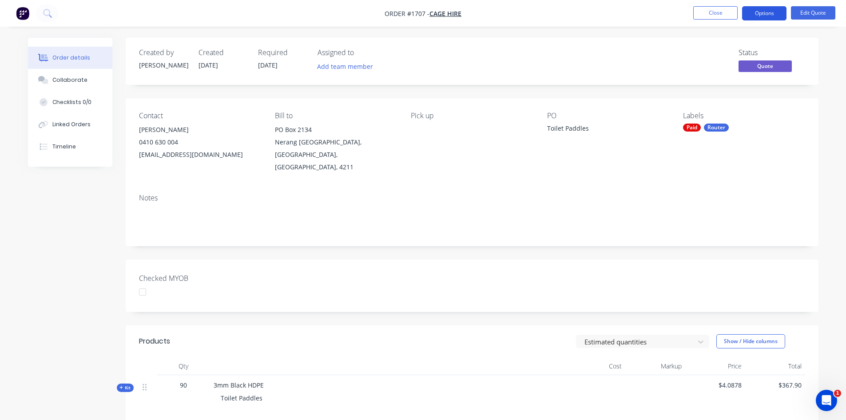
click at [772, 12] on button "Options" at bounding box center [764, 13] width 44 height 14
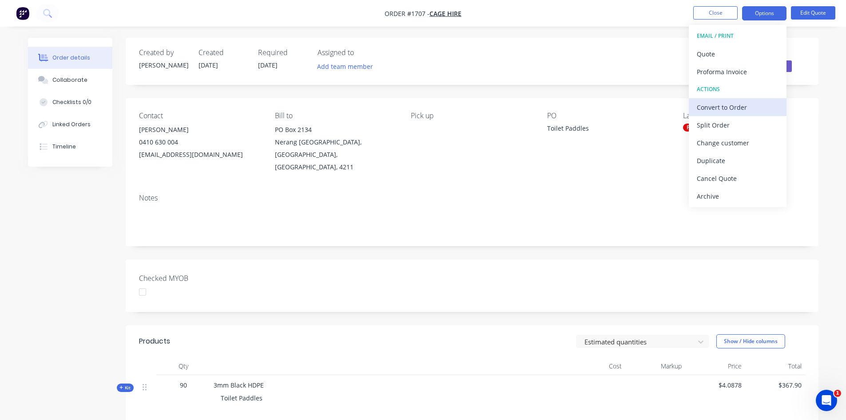
click at [728, 107] on div "Convert to Order" at bounding box center [738, 107] width 82 height 13
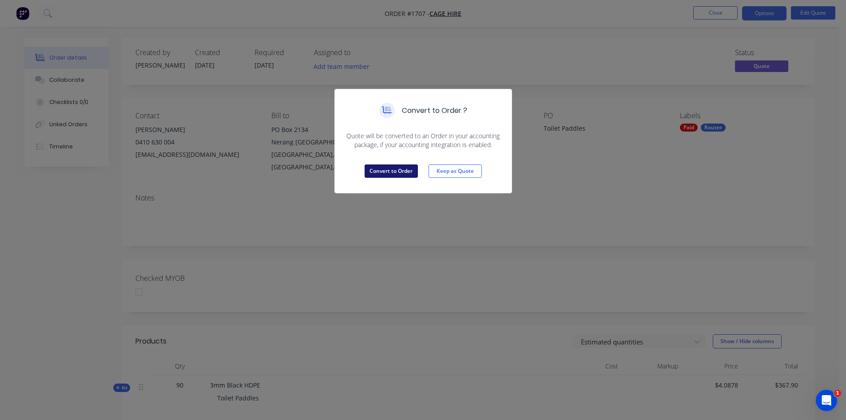
click at [389, 171] on button "Convert to Order" at bounding box center [391, 170] width 53 height 13
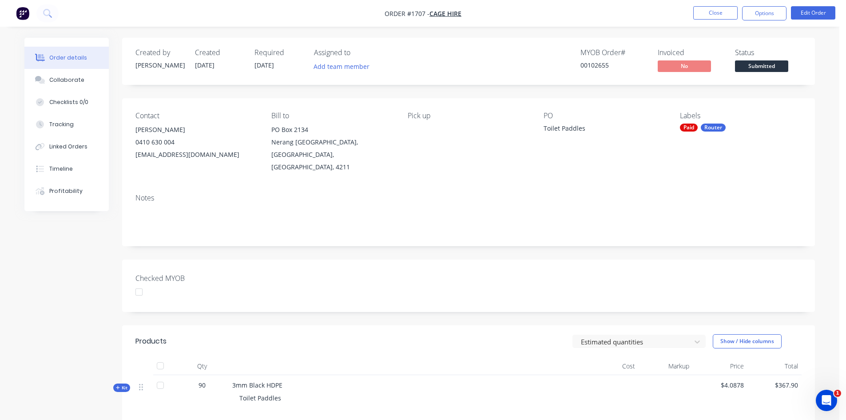
click at [138, 283] on div at bounding box center [139, 292] width 18 height 18
click at [764, 64] on span "Submitted" at bounding box center [761, 65] width 53 height 11
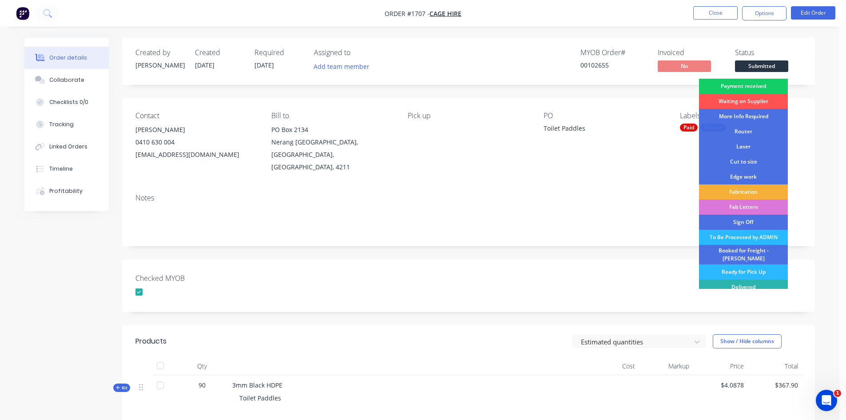
click at [770, 85] on div "Payment received" at bounding box center [743, 86] width 89 height 15
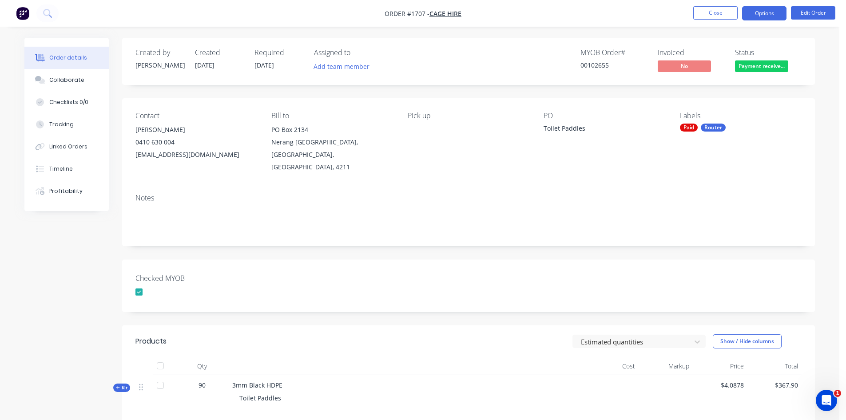
click at [770, 8] on button "Options" at bounding box center [764, 13] width 44 height 14
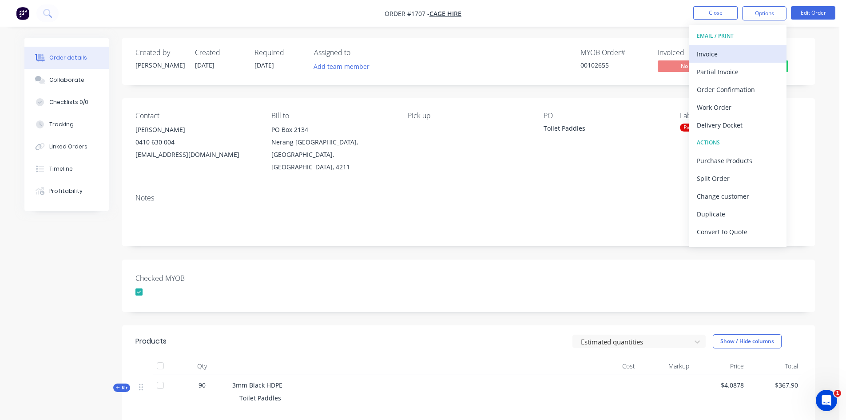
click at [720, 50] on div "Invoice" at bounding box center [738, 54] width 82 height 13
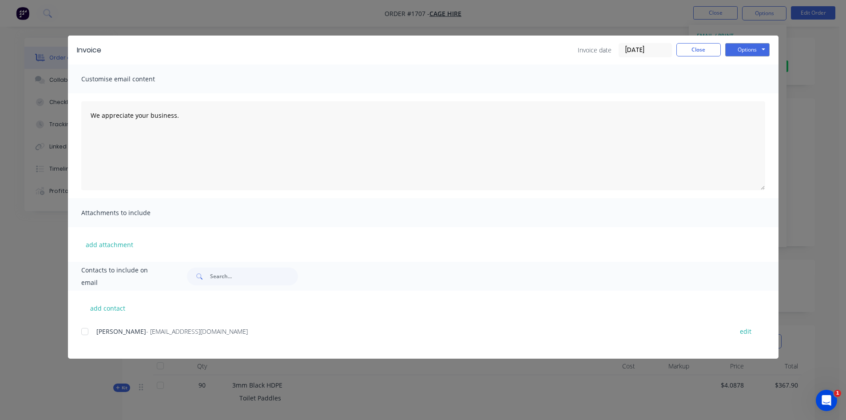
click at [659, 51] on input "[DATE]" at bounding box center [645, 50] width 52 height 13
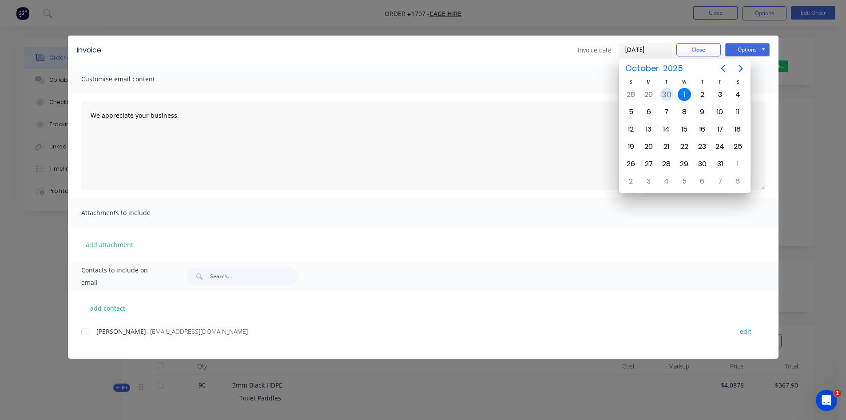
click at [668, 93] on div "30" at bounding box center [666, 94] width 13 height 13
type input "[DATE]"
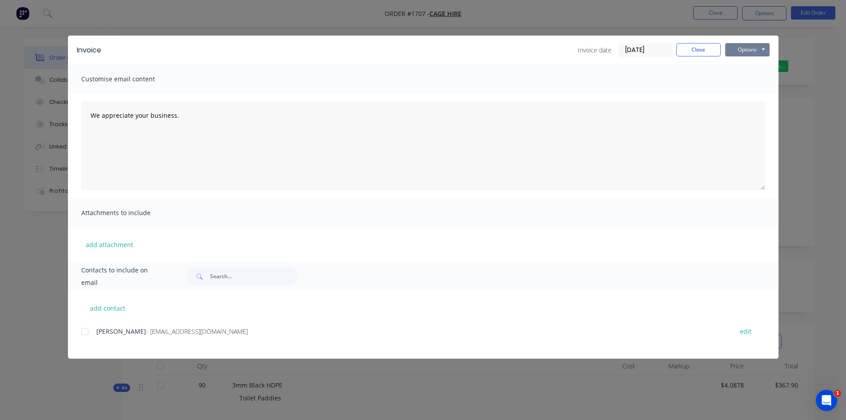
click at [742, 49] on button "Options" at bounding box center [747, 49] width 44 height 13
click at [745, 78] on button "Print" at bounding box center [753, 80] width 57 height 15
click at [703, 51] on button "Close" at bounding box center [698, 49] width 44 height 13
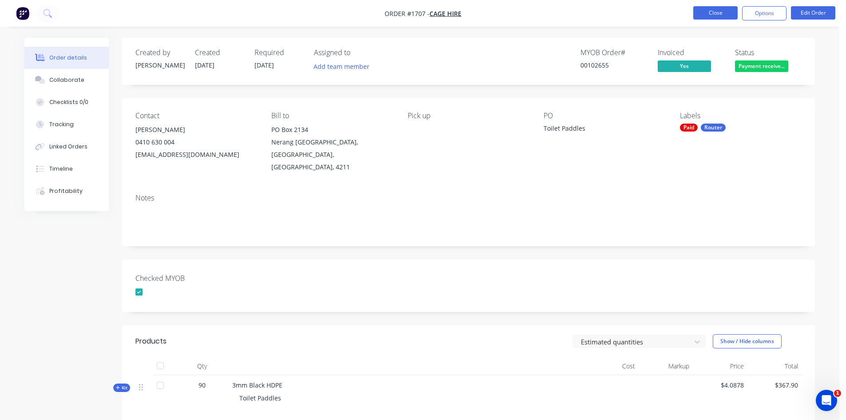
click at [718, 14] on button "Close" at bounding box center [715, 12] width 44 height 13
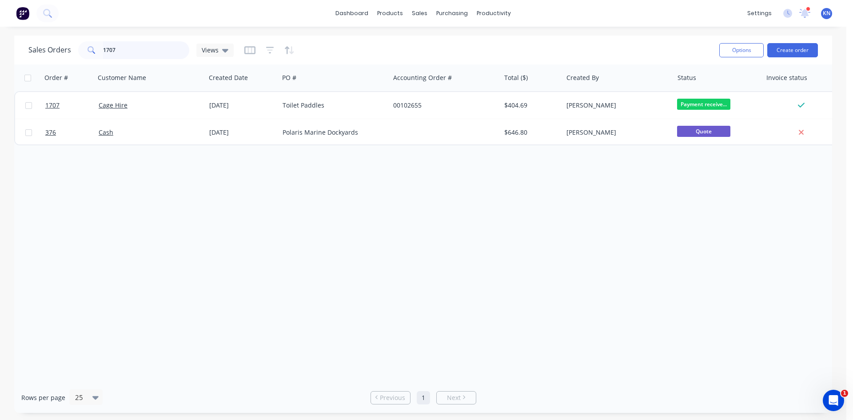
click at [156, 56] on input "1707" at bounding box center [146, 50] width 87 height 18
type input "1"
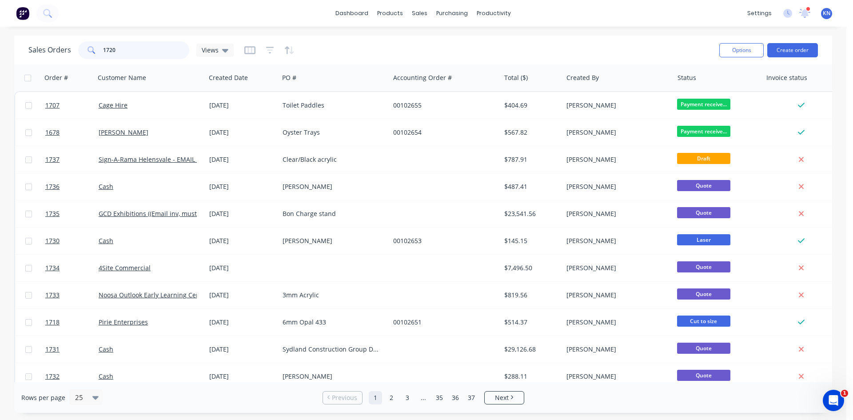
type input "1720"
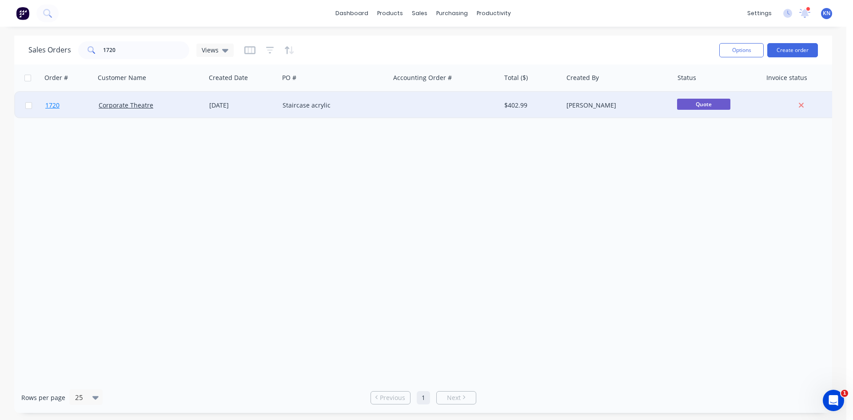
click at [70, 103] on link "1720" at bounding box center [71, 105] width 53 height 27
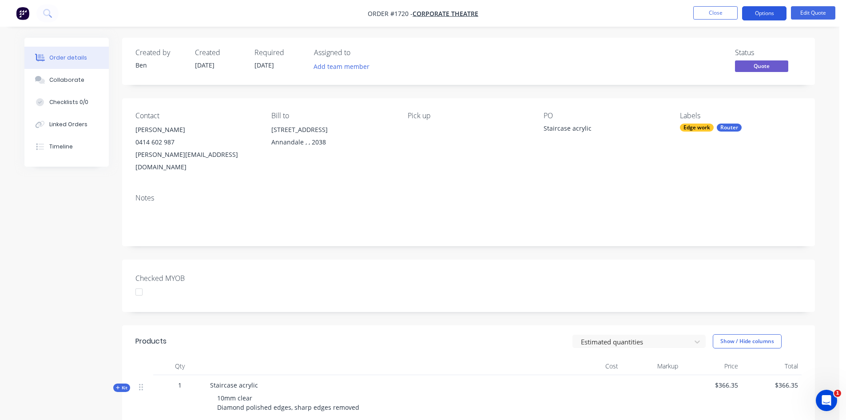
click at [769, 14] on button "Options" at bounding box center [764, 13] width 44 height 14
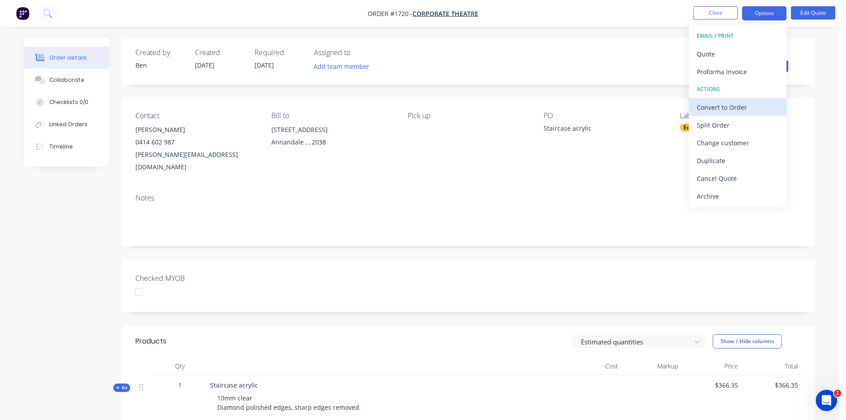
click at [729, 107] on div "Convert to Order" at bounding box center [738, 107] width 82 height 13
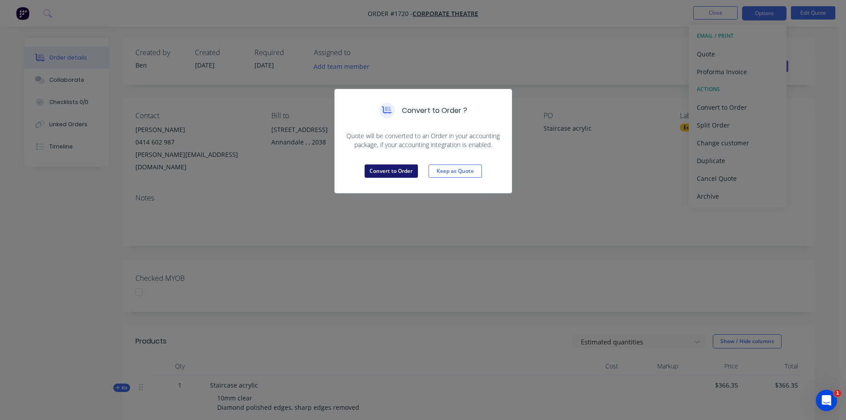
click at [390, 170] on button "Convert to Order" at bounding box center [391, 170] width 53 height 13
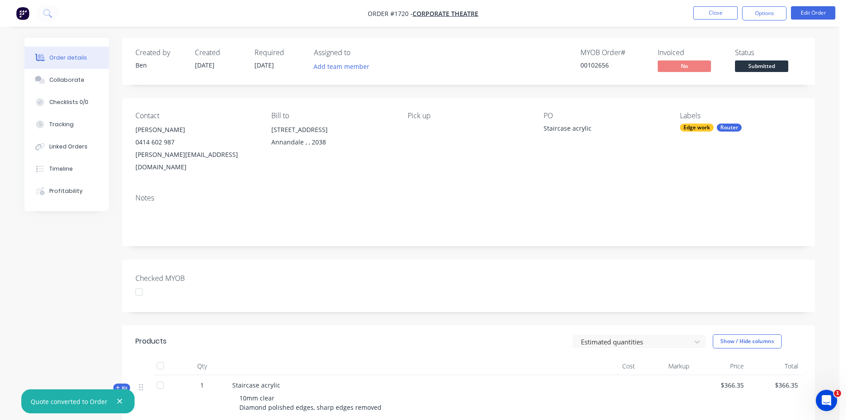
click at [135, 283] on div at bounding box center [139, 292] width 18 height 18
click at [768, 65] on span "Submitted" at bounding box center [761, 65] width 53 height 11
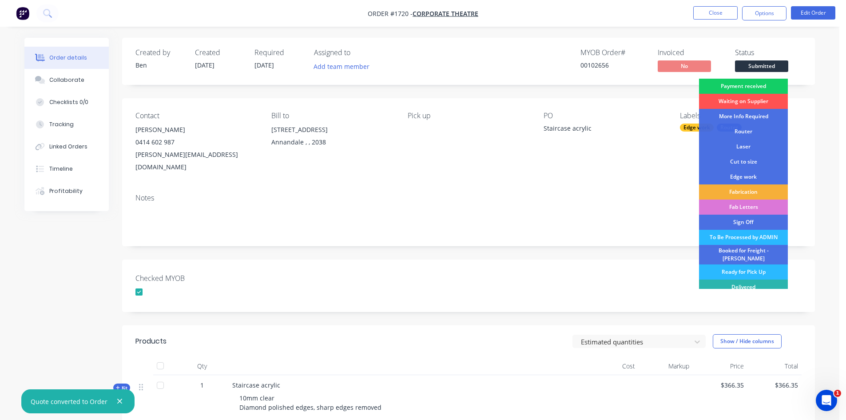
click at [762, 85] on div "Payment received" at bounding box center [743, 86] width 89 height 15
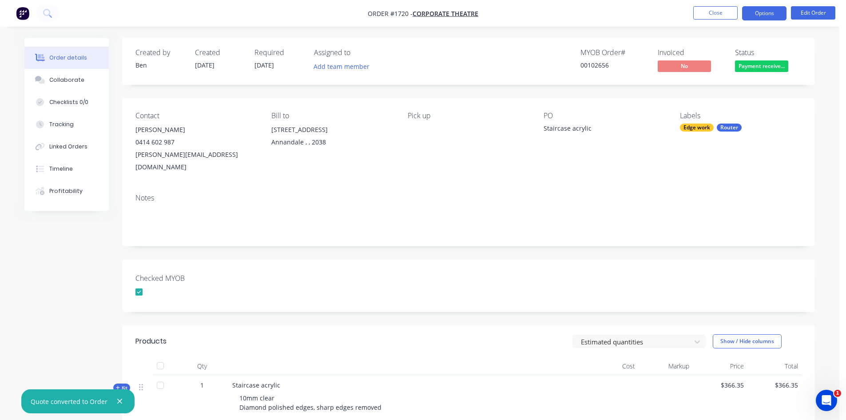
click at [770, 12] on button "Options" at bounding box center [764, 13] width 44 height 14
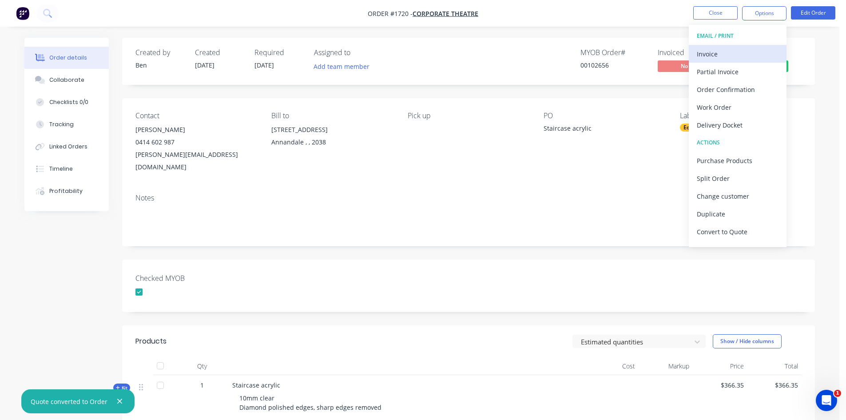
click at [710, 54] on div "Invoice" at bounding box center [738, 54] width 82 height 13
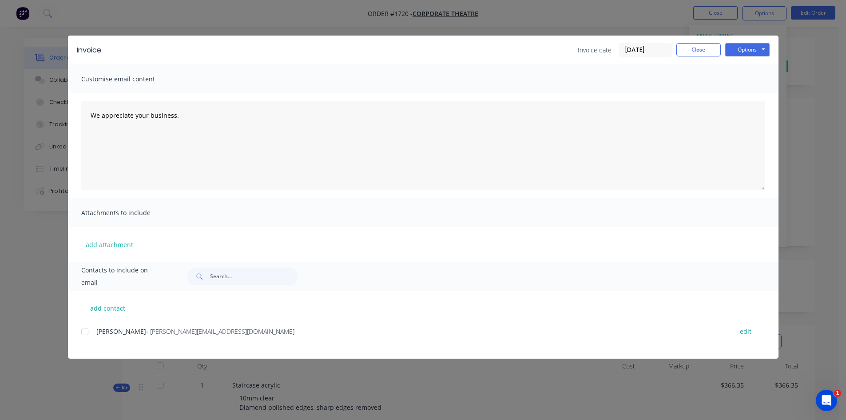
click at [631, 53] on input "[DATE]" at bounding box center [645, 50] width 52 height 13
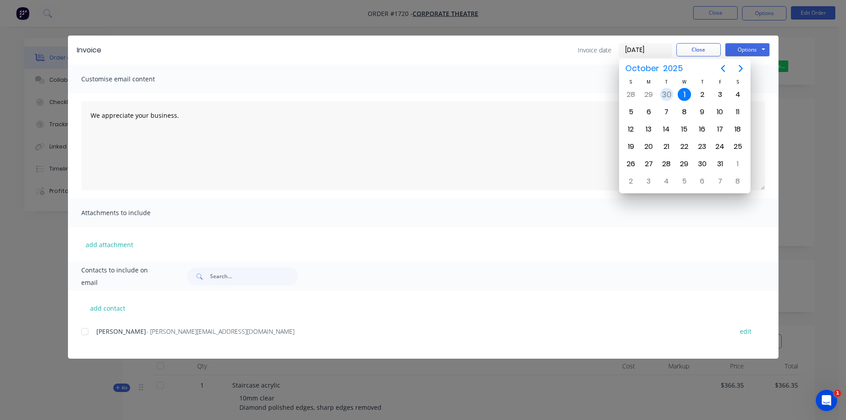
click at [668, 93] on div "30" at bounding box center [666, 94] width 13 height 13
type input "30/09/25"
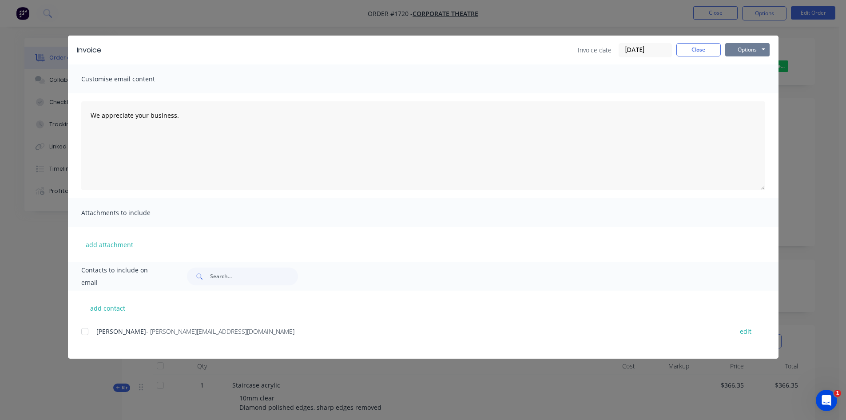
click at [744, 46] on button "Options" at bounding box center [747, 49] width 44 height 13
click at [761, 81] on button "Print" at bounding box center [753, 80] width 57 height 15
click at [697, 47] on button "Close" at bounding box center [698, 49] width 44 height 13
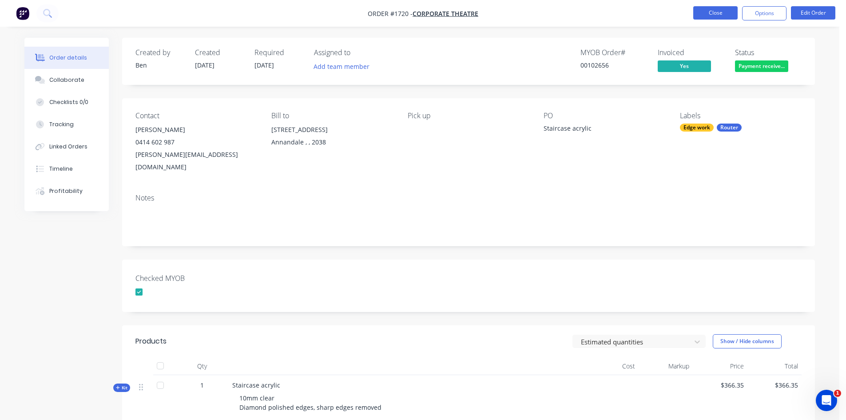
click at [721, 13] on button "Close" at bounding box center [715, 12] width 44 height 13
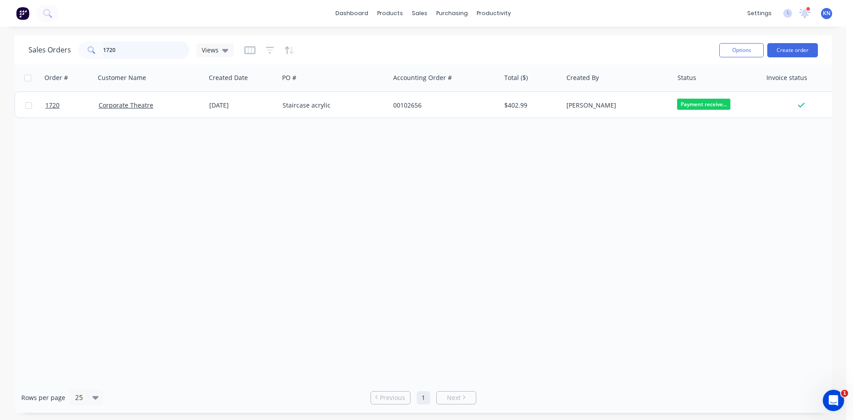
click at [128, 53] on input "1720" at bounding box center [146, 50] width 87 height 18
type input "1"
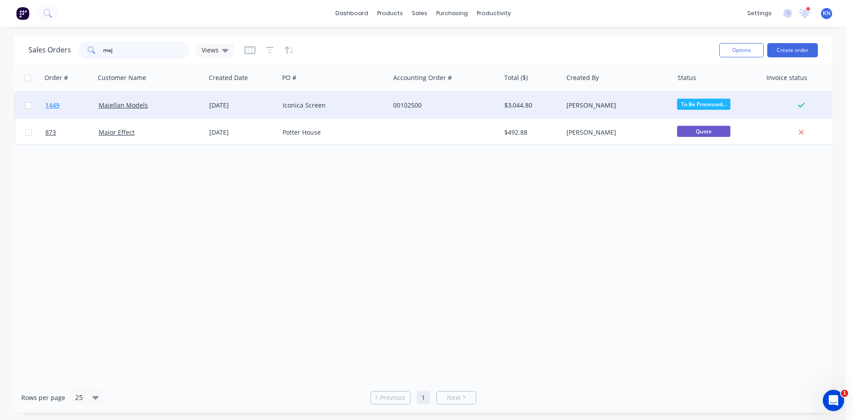
type input "maj"
click at [53, 103] on span "1449" at bounding box center [52, 105] width 14 height 9
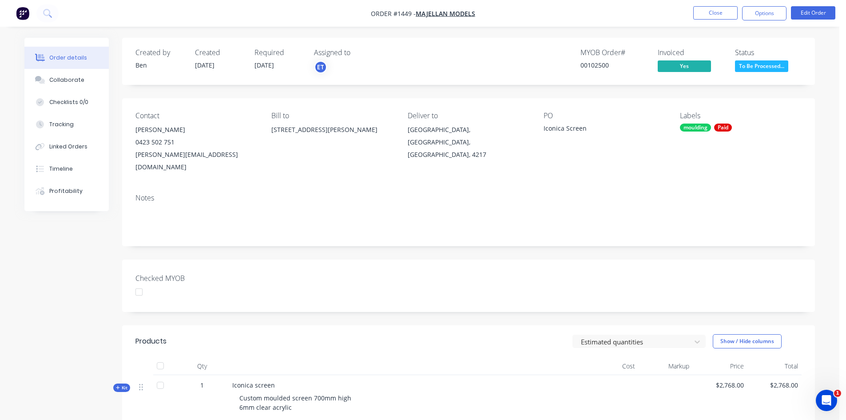
click at [141, 283] on div at bounding box center [139, 292] width 18 height 18
click at [817, 14] on button "Edit Order" at bounding box center [813, 12] width 44 height 13
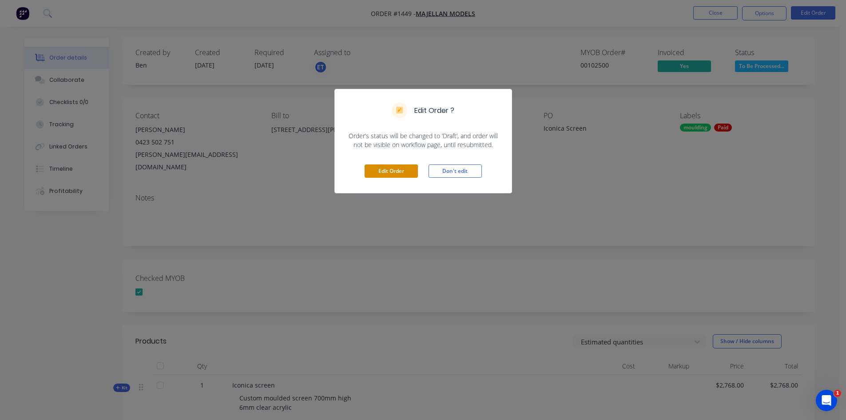
click at [402, 170] on button "Edit Order" at bounding box center [391, 170] width 53 height 13
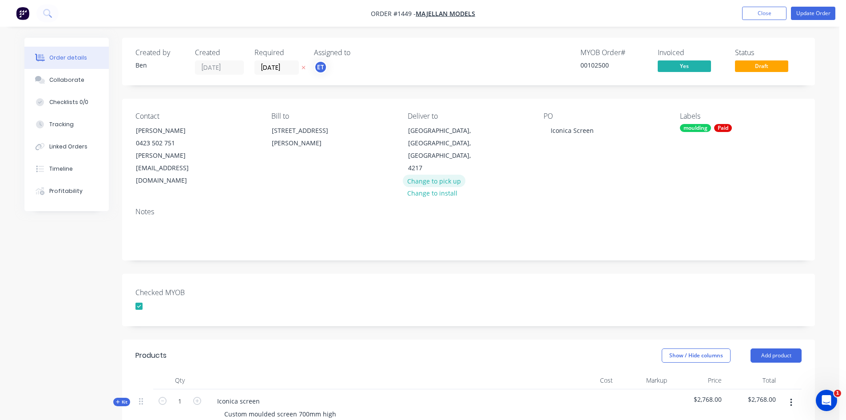
click at [430, 175] on button "Change to pick up" at bounding box center [434, 181] width 63 height 12
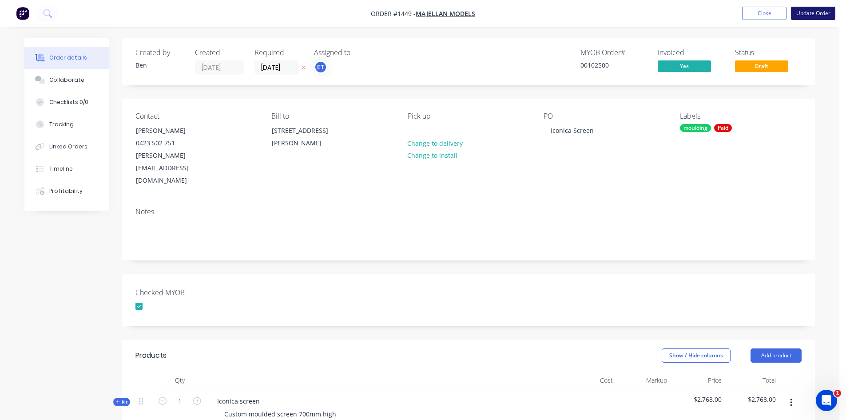
click at [819, 11] on button "Update Order" at bounding box center [813, 13] width 44 height 13
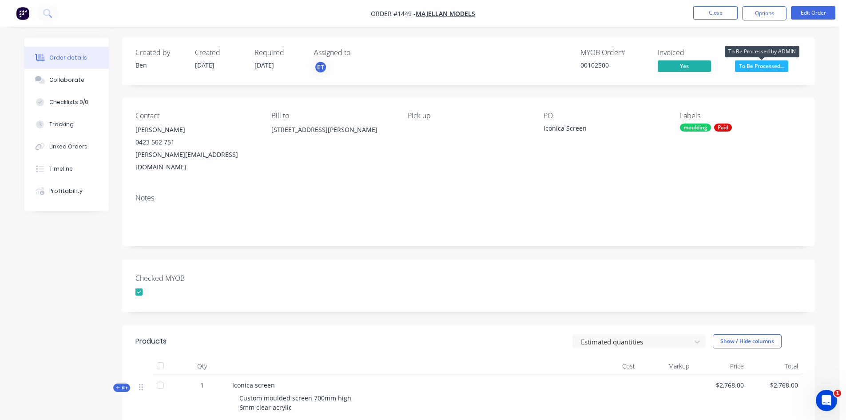
click at [762, 66] on span "To Be Processed..." at bounding box center [761, 65] width 53 height 11
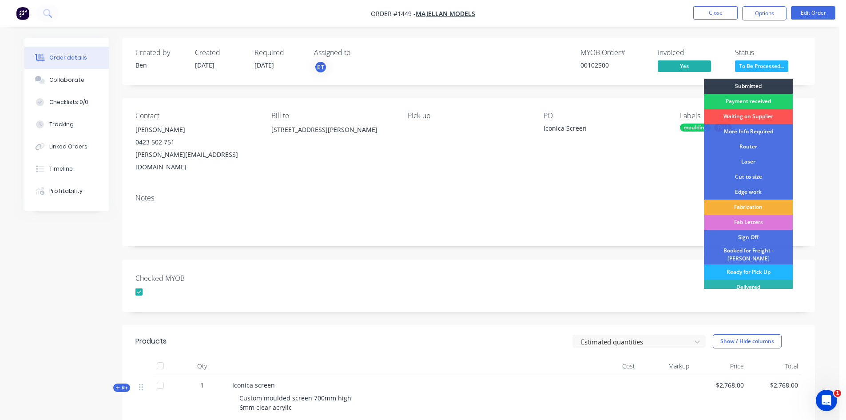
click at [748, 267] on div "Ready for Pick Up" at bounding box center [748, 271] width 89 height 15
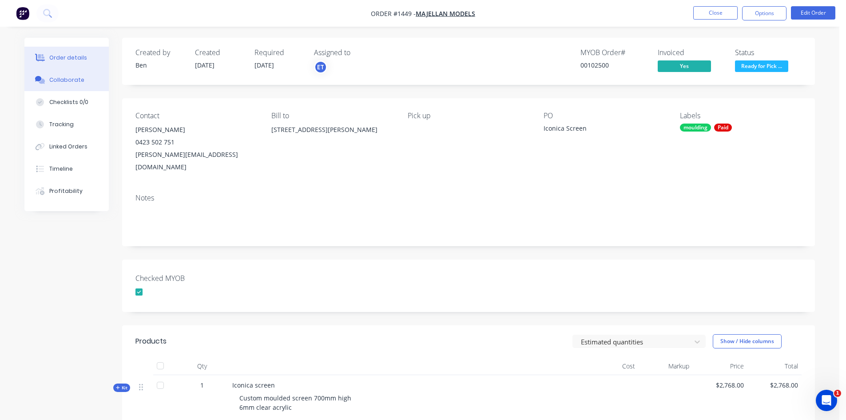
click at [55, 81] on div "Collaborate" at bounding box center [66, 80] width 35 height 8
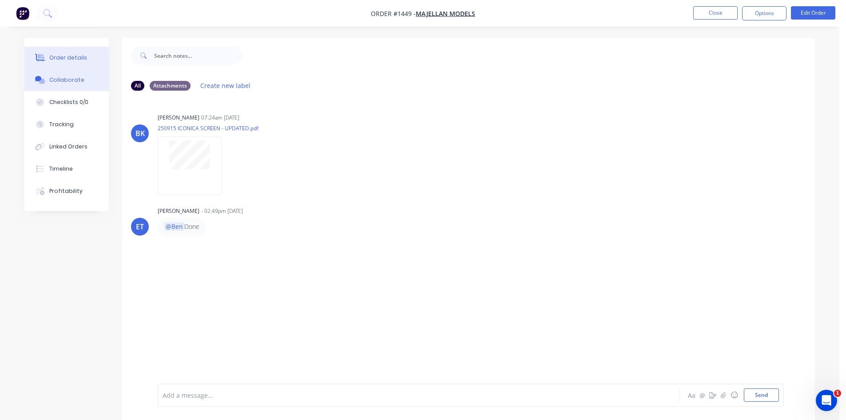
click at [78, 55] on div "Order details" at bounding box center [68, 58] width 38 height 8
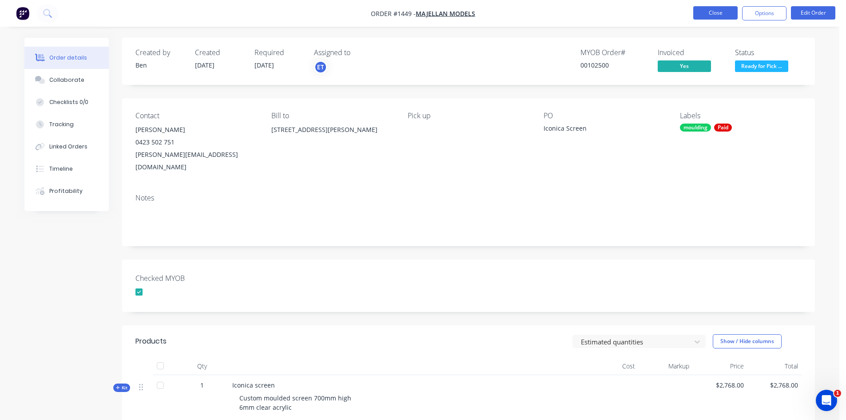
click at [720, 12] on button "Close" at bounding box center [715, 12] width 44 height 13
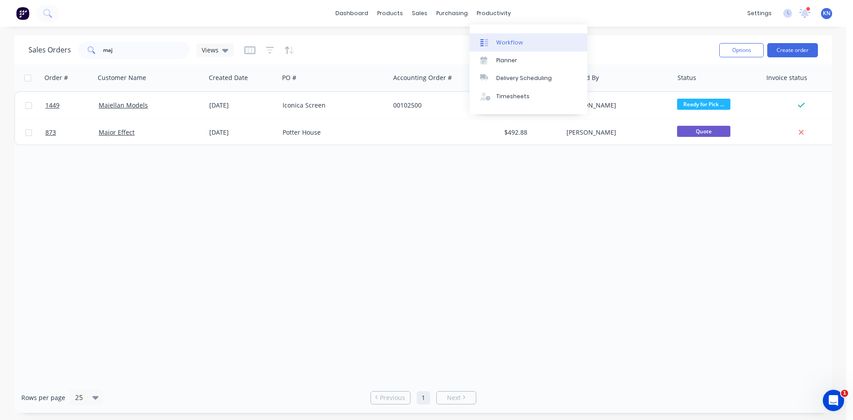
click at [507, 43] on div "Workflow" at bounding box center [509, 43] width 27 height 8
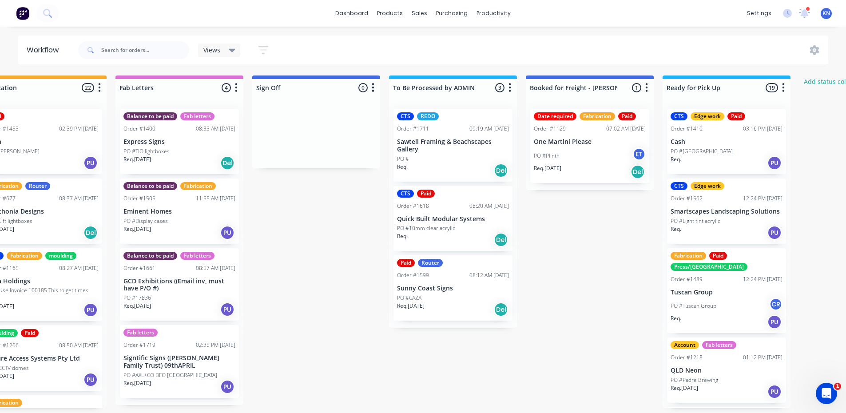
scroll to position [2, 1135]
click at [143, 50] on input "text" at bounding box center [145, 50] width 88 height 18
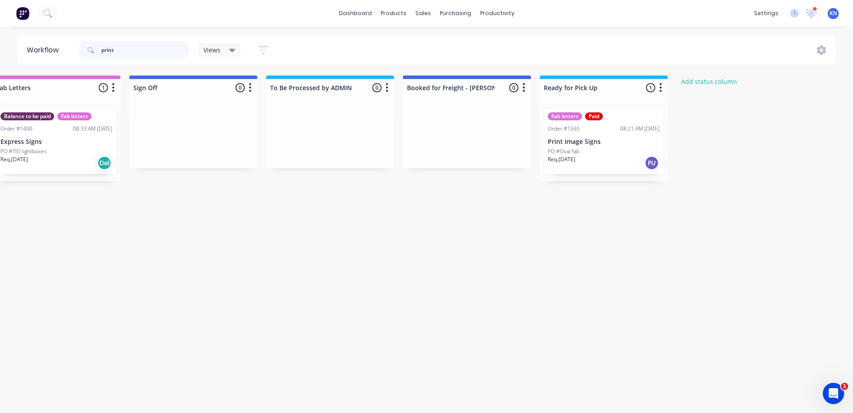
scroll to position [0, 1273]
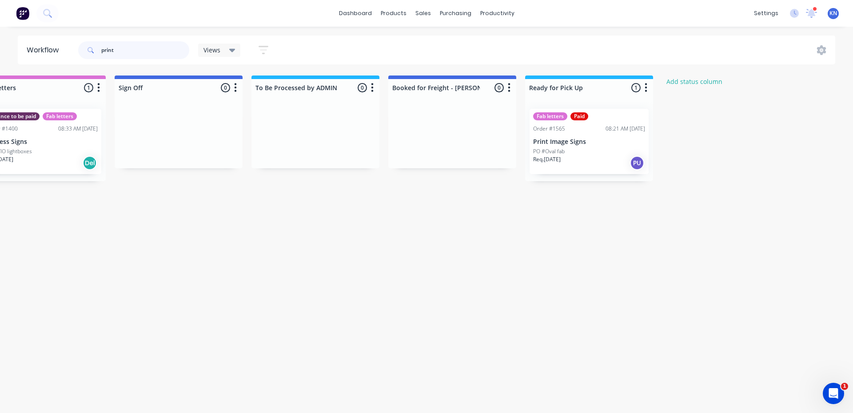
type input "print"
click at [593, 140] on p "Print Image Signs" at bounding box center [589, 142] width 112 height 8
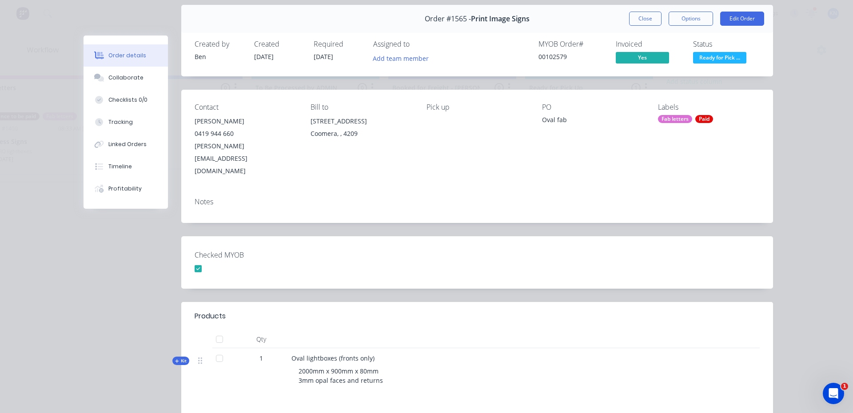
scroll to position [0, 0]
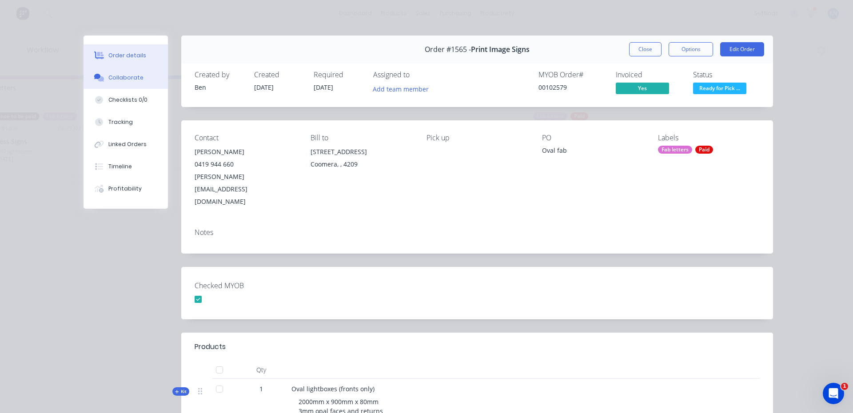
click at [124, 81] on div "Collaborate" at bounding box center [125, 78] width 35 height 8
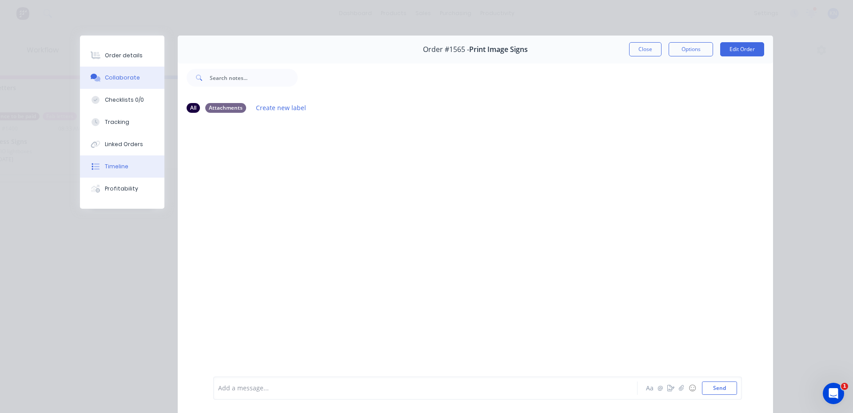
click at [112, 169] on div "Timeline" at bounding box center [117, 167] width 24 height 8
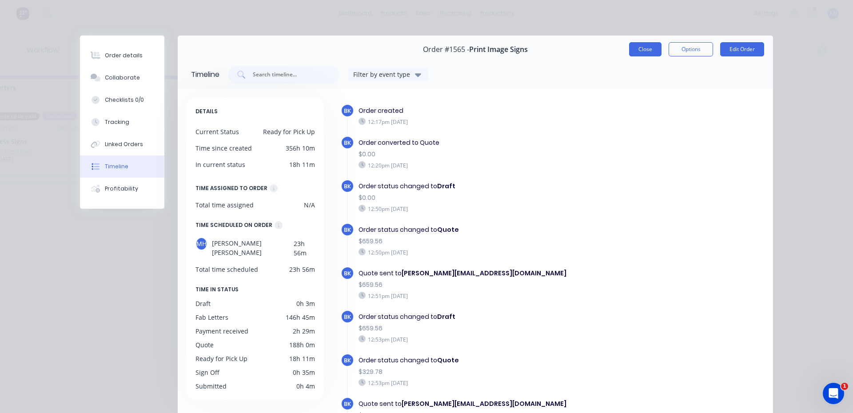
click at [646, 48] on button "Close" at bounding box center [645, 49] width 32 height 14
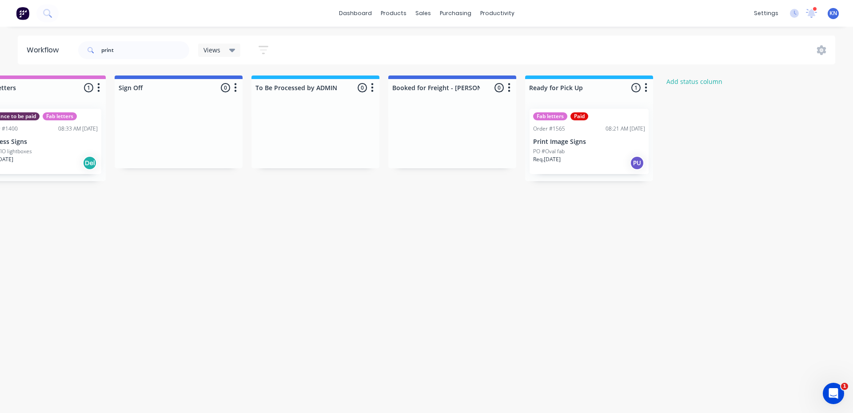
click at [573, 143] on p "Print Image Signs" at bounding box center [589, 142] width 112 height 8
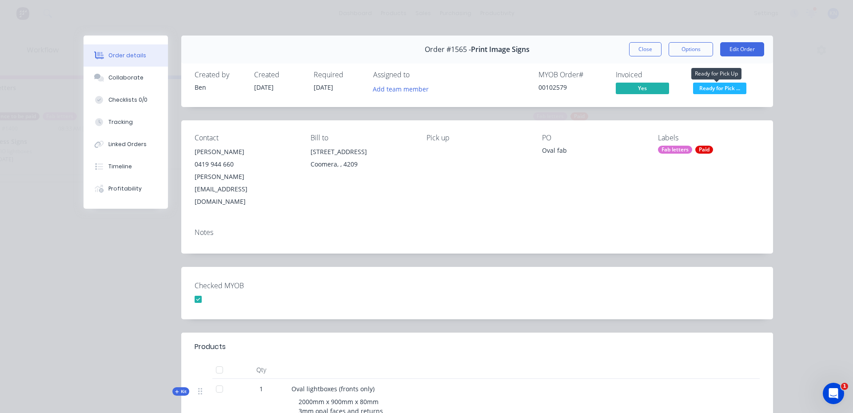
click at [724, 87] on span "Ready for Pick ..." at bounding box center [719, 88] width 53 height 11
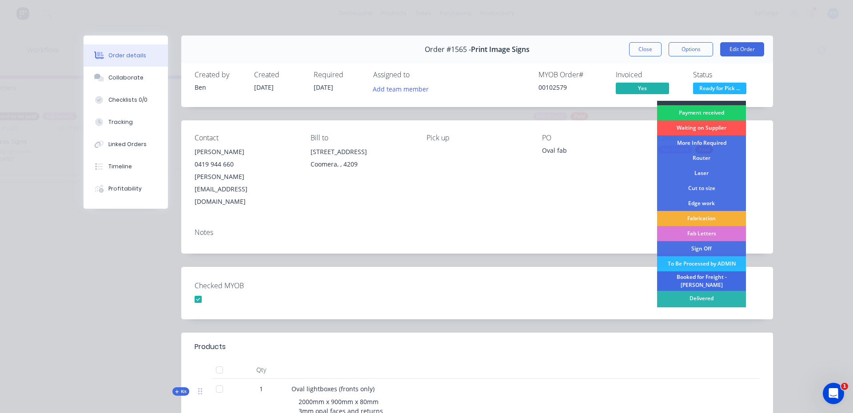
scroll to position [16, 0]
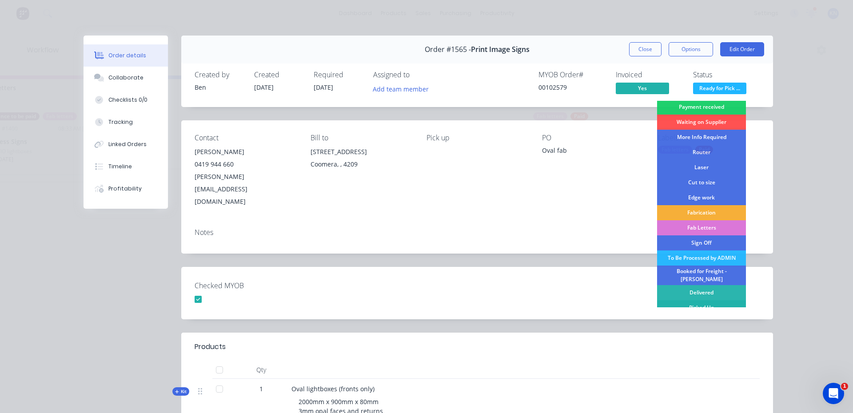
click at [696, 302] on div "Picked Up" at bounding box center [701, 307] width 89 height 15
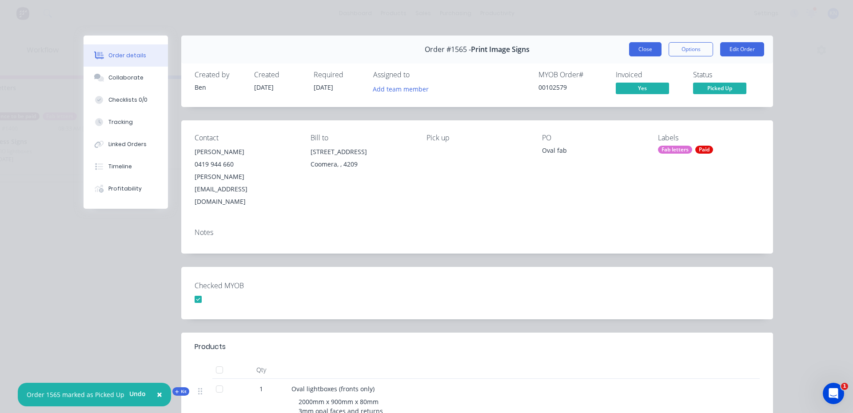
click at [649, 49] on button "Close" at bounding box center [645, 49] width 32 height 14
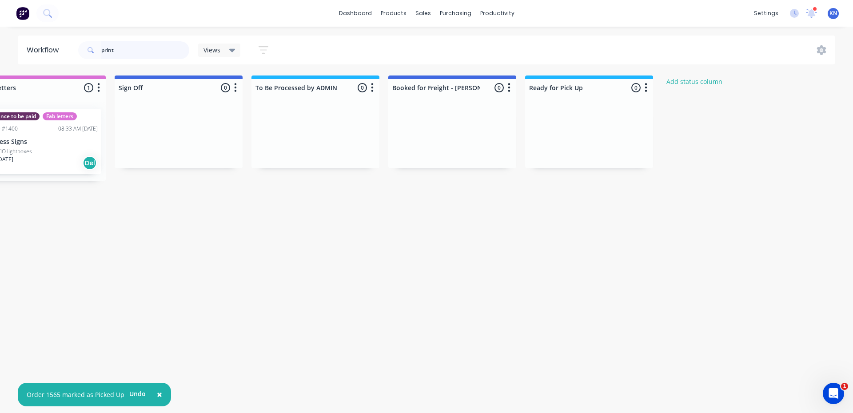
drag, startPoint x: 151, startPoint y: 45, endPoint x: 87, endPoint y: 50, distance: 63.7
click at [87, 50] on div "print" at bounding box center [133, 50] width 111 height 18
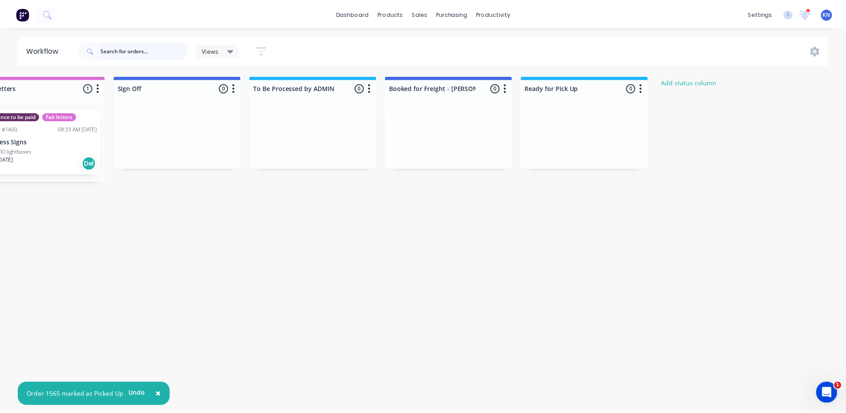
scroll to position [0, 0]
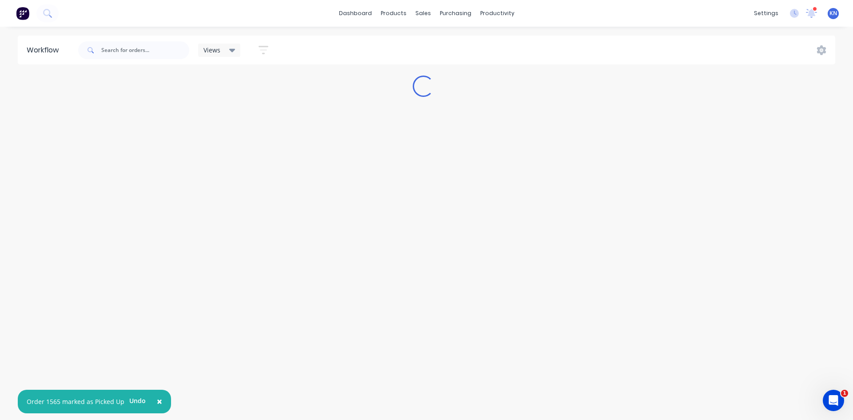
click at [156, 402] on button "×" at bounding box center [159, 401] width 23 height 21
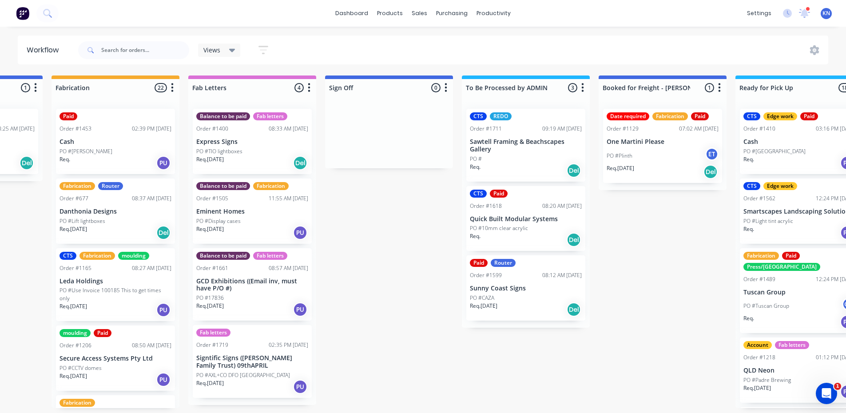
scroll to position [0, 1160]
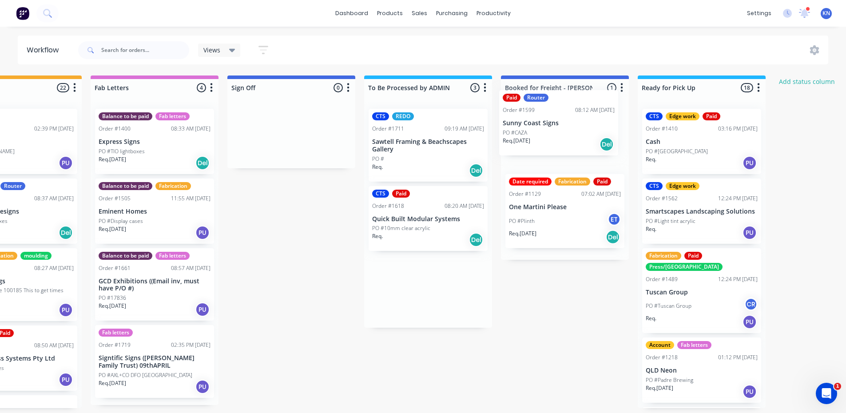
drag, startPoint x: 395, startPoint y: 299, endPoint x: 532, endPoint y: 131, distance: 216.5
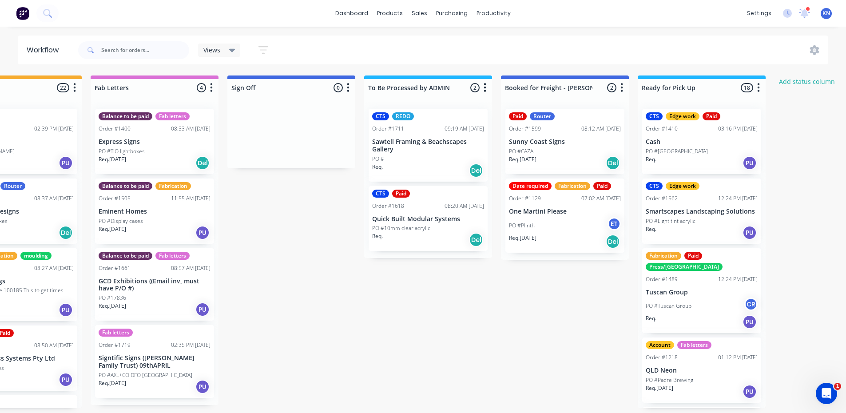
click at [548, 154] on div "PO #CAZA" at bounding box center [565, 151] width 112 height 8
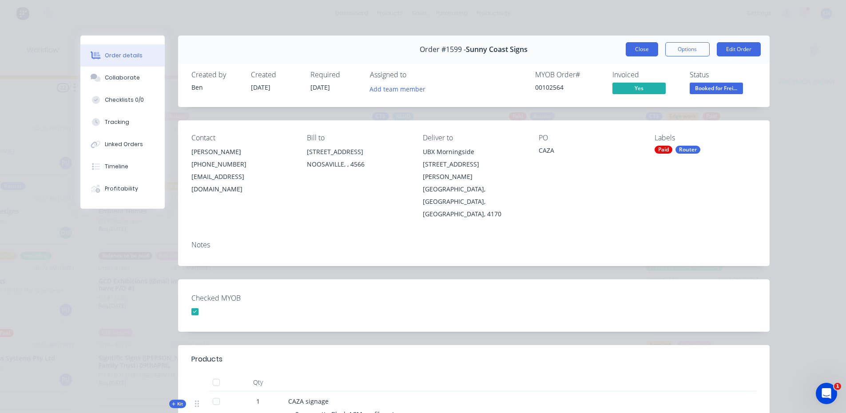
click at [636, 49] on button "Close" at bounding box center [642, 49] width 32 height 14
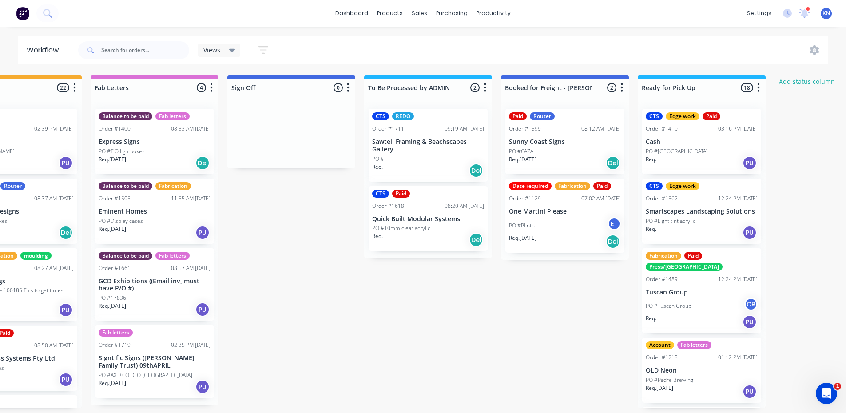
click at [576, 143] on p "Sunny Coast Signs" at bounding box center [565, 142] width 112 height 8
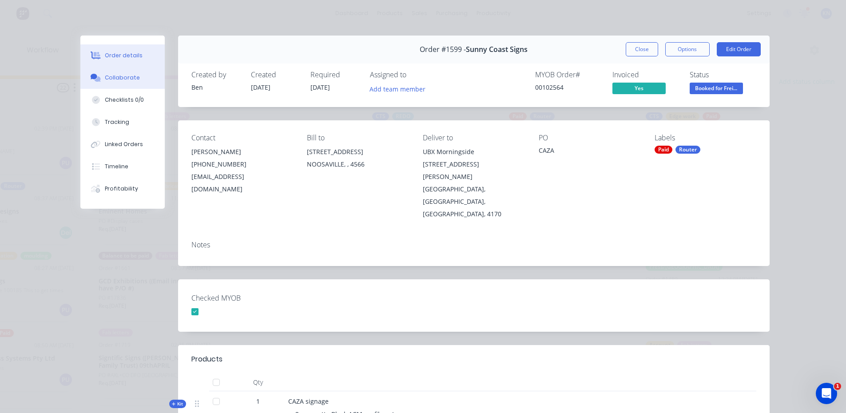
click at [117, 76] on div "Collaborate" at bounding box center [122, 78] width 35 height 8
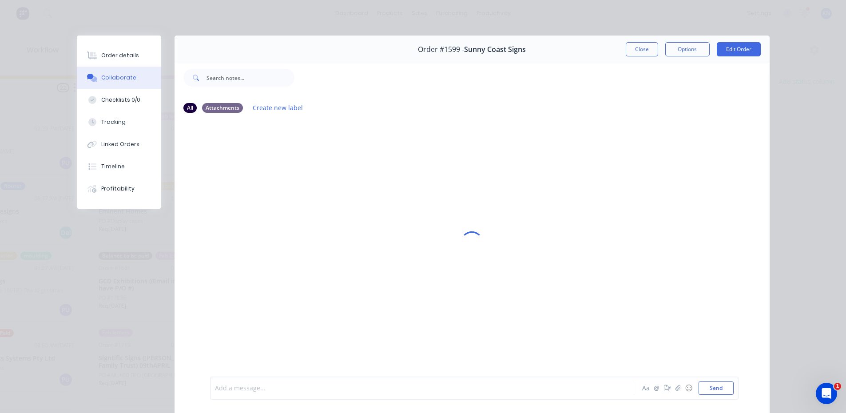
click at [236, 390] on div at bounding box center [409, 388] width 389 height 9
click at [720, 386] on button "Send" at bounding box center [716, 388] width 35 height 13
drag, startPoint x: 634, startPoint y: 51, endPoint x: 645, endPoint y: 43, distance: 13.0
click at [634, 51] on button "Close" at bounding box center [642, 49] width 32 height 14
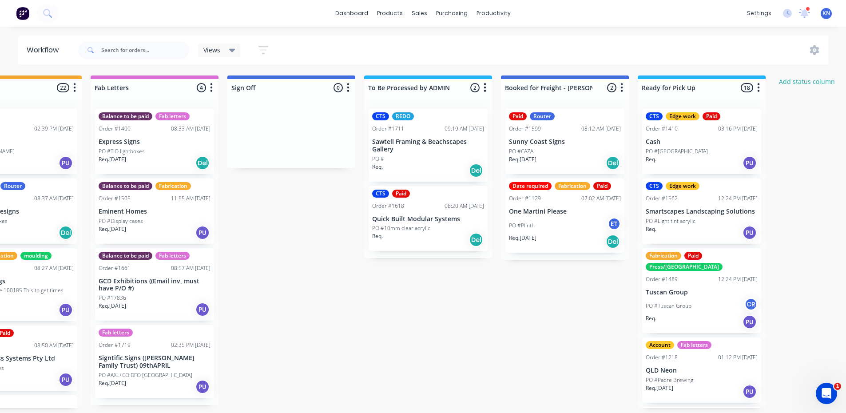
click at [428, 152] on p "Sawtell Framing & Beachscapes Gallery" at bounding box center [428, 145] width 112 height 15
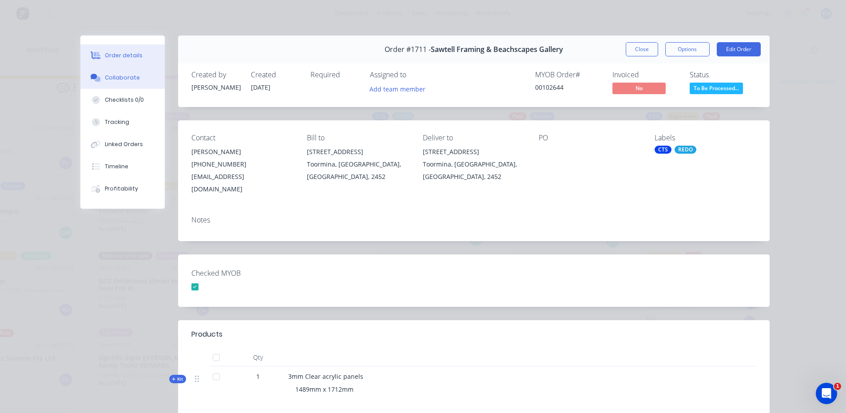
click at [108, 76] on div "Collaborate" at bounding box center [122, 78] width 35 height 8
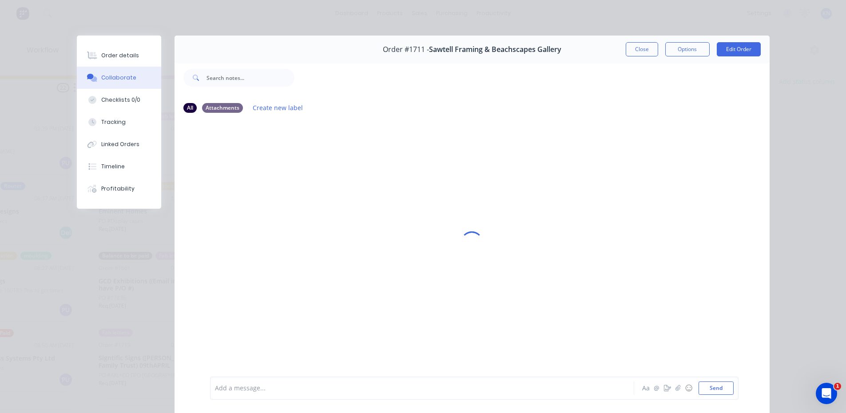
click at [280, 391] on div at bounding box center [409, 388] width 389 height 9
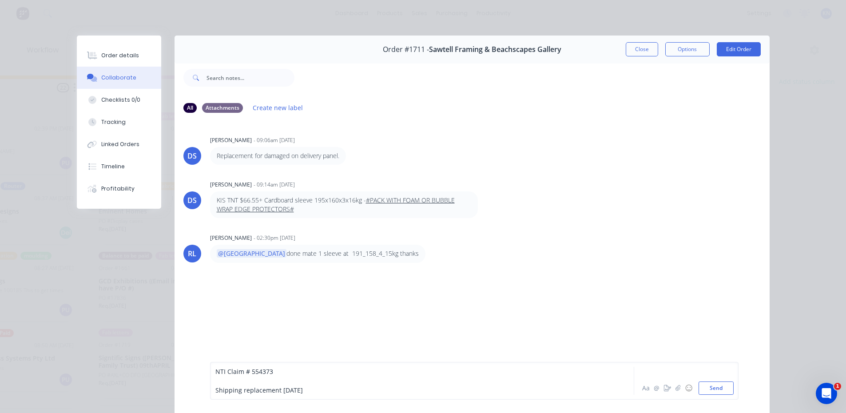
click at [307, 388] on div "Shipping replacement today" at bounding box center [409, 390] width 389 height 9
click at [712, 387] on button "Send" at bounding box center [716, 388] width 35 height 13
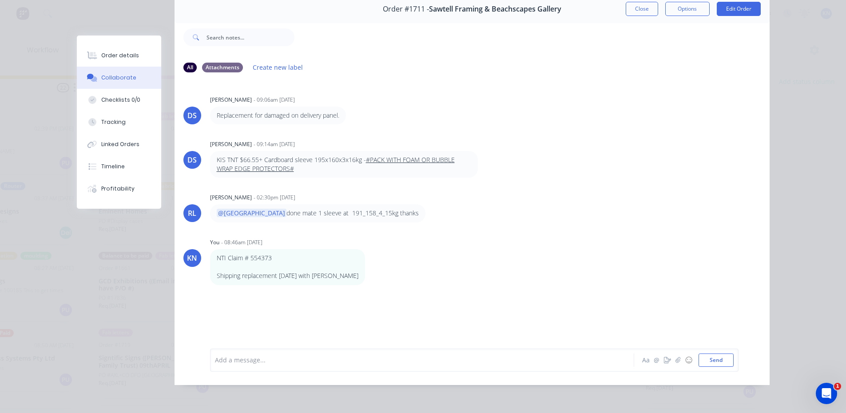
scroll to position [0, 0]
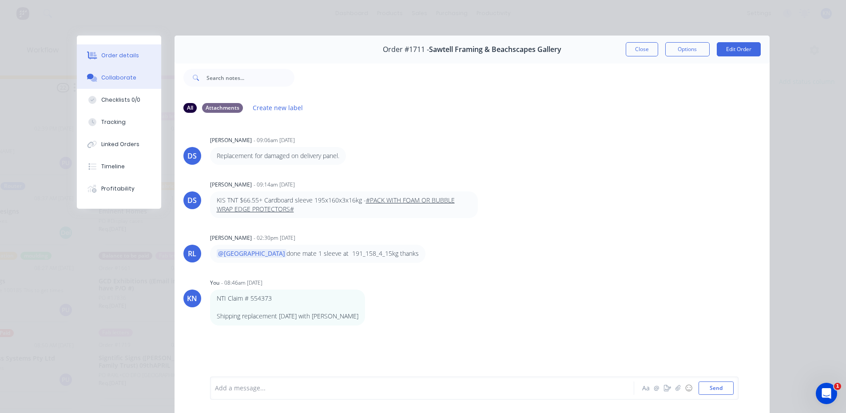
click at [111, 51] on button "Order details" at bounding box center [119, 55] width 84 height 22
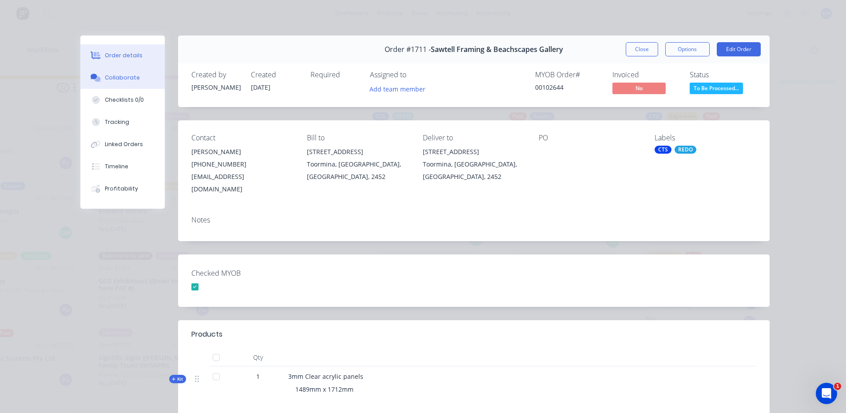
click at [119, 76] on div "Collaborate" at bounding box center [122, 78] width 35 height 8
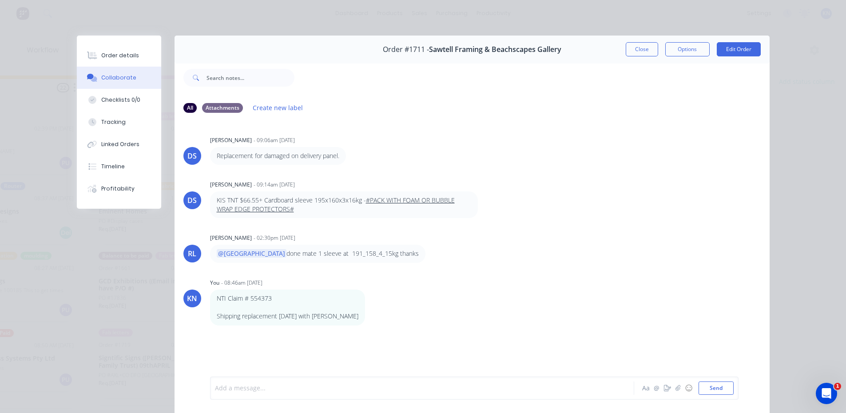
click at [256, 388] on div at bounding box center [409, 388] width 389 height 9
drag, startPoint x: 103, startPoint y: 52, endPoint x: 382, endPoint y: 56, distance: 279.0
click at [103, 52] on div "Order details" at bounding box center [120, 56] width 38 height 8
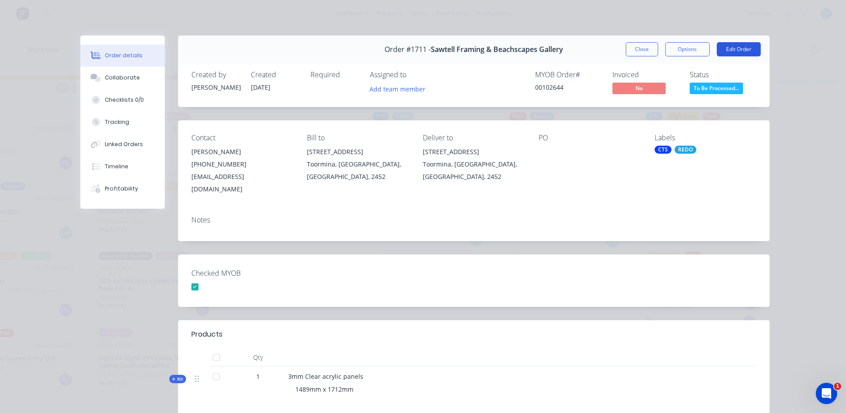
click at [741, 48] on button "Edit Order" at bounding box center [739, 49] width 44 height 14
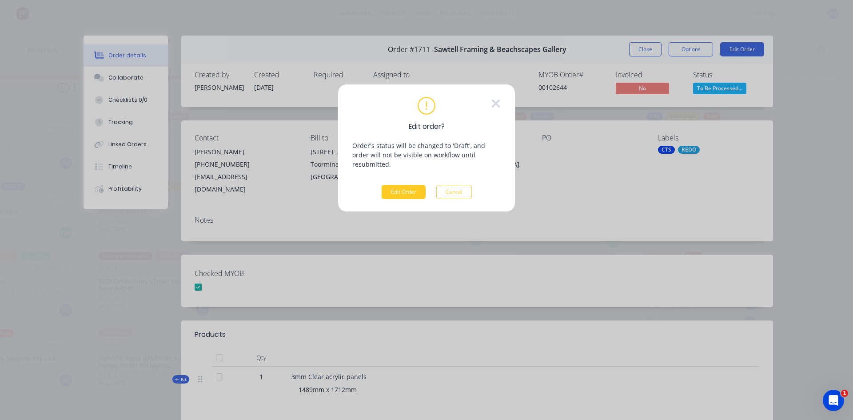
click at [406, 185] on button "Edit Order" at bounding box center [404, 192] width 44 height 14
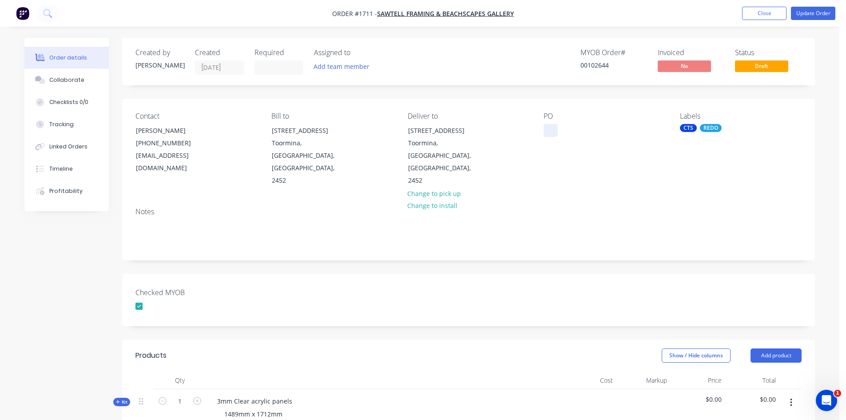
click at [547, 131] on div at bounding box center [551, 130] width 14 height 13
click at [822, 13] on button "Update Order" at bounding box center [813, 13] width 44 height 13
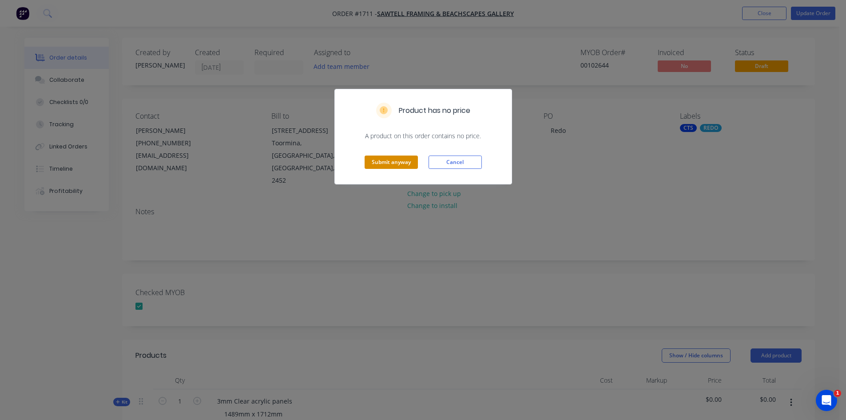
click at [393, 159] on button "Submit anyway" at bounding box center [391, 161] width 53 height 13
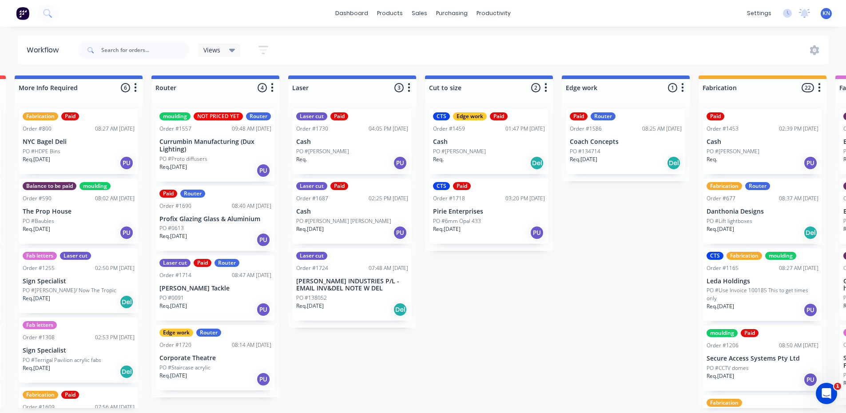
scroll to position [0, 887]
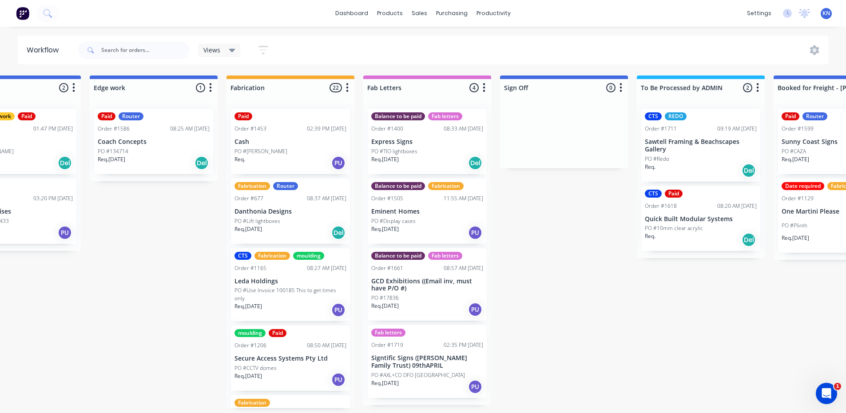
click at [677, 146] on p "Sawtell Framing & Beachscapes Gallery" at bounding box center [701, 145] width 112 height 15
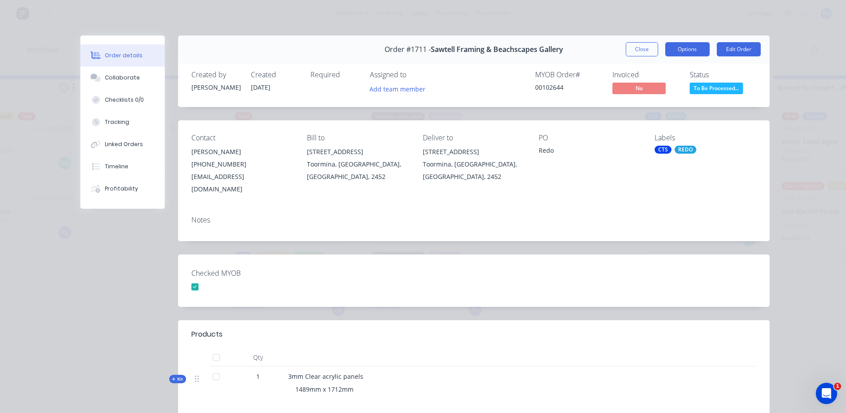
click at [688, 47] on button "Options" at bounding box center [687, 49] width 44 height 14
click at [680, 45] on button "Options" at bounding box center [687, 49] width 44 height 14
click at [644, 49] on button "Close" at bounding box center [642, 49] width 32 height 14
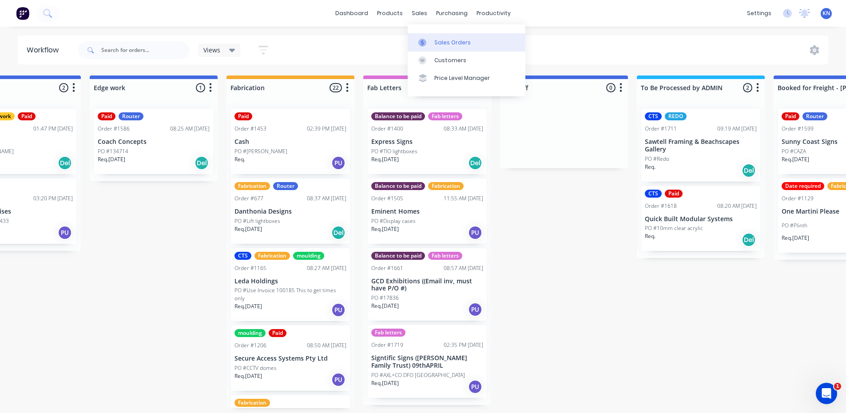
click at [442, 45] on div "Sales Orders" at bounding box center [452, 43] width 36 height 8
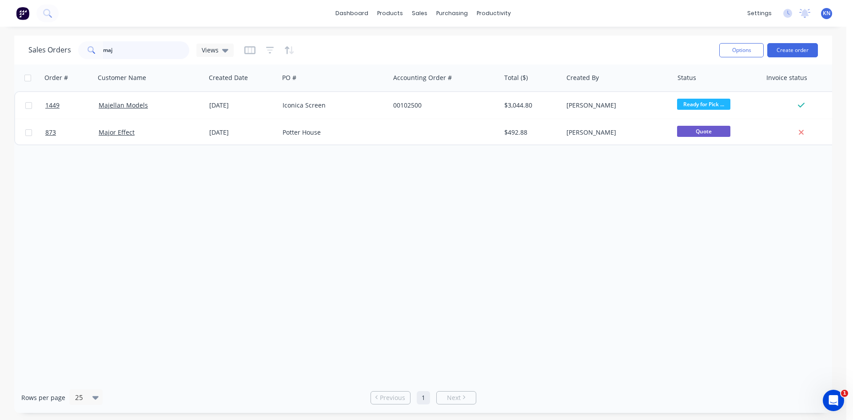
click at [142, 48] on input "maj" at bounding box center [146, 50] width 87 height 18
type input "m"
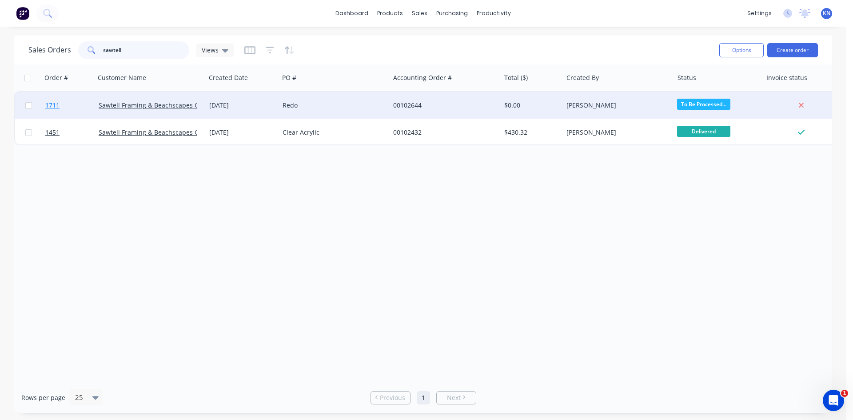
type input "sawtell"
click at [54, 104] on span "1711" at bounding box center [52, 105] width 14 height 9
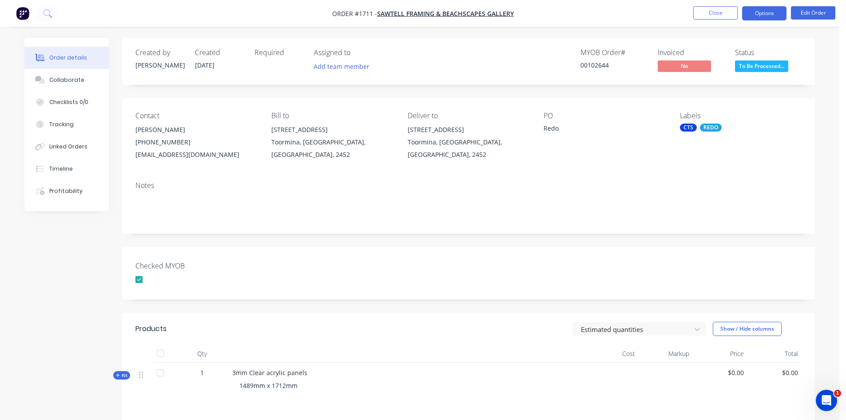
click at [763, 14] on button "Options" at bounding box center [764, 13] width 44 height 14
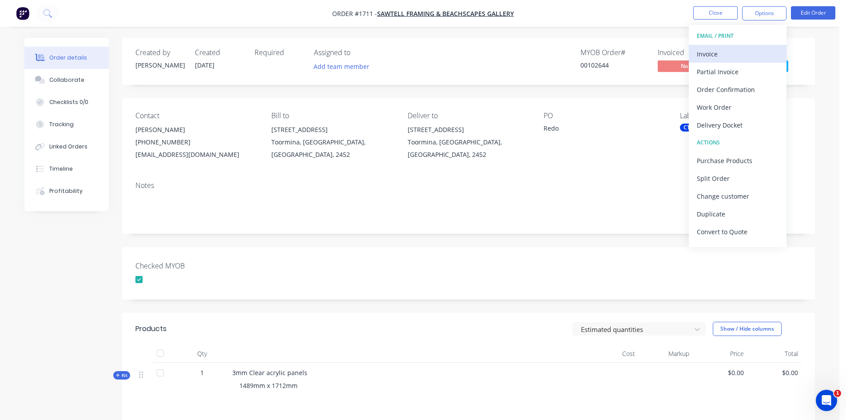
click at [710, 52] on div "Invoice" at bounding box center [738, 54] width 82 height 13
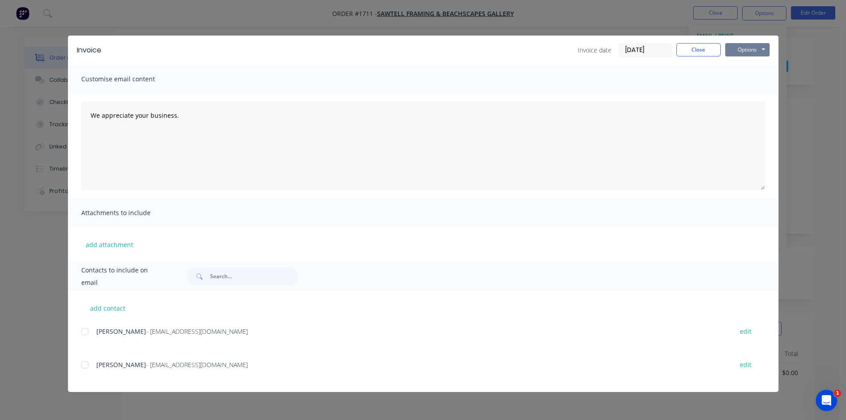
click at [755, 47] on button "Options" at bounding box center [747, 49] width 44 height 13
click at [752, 78] on button "Print" at bounding box center [753, 80] width 57 height 15
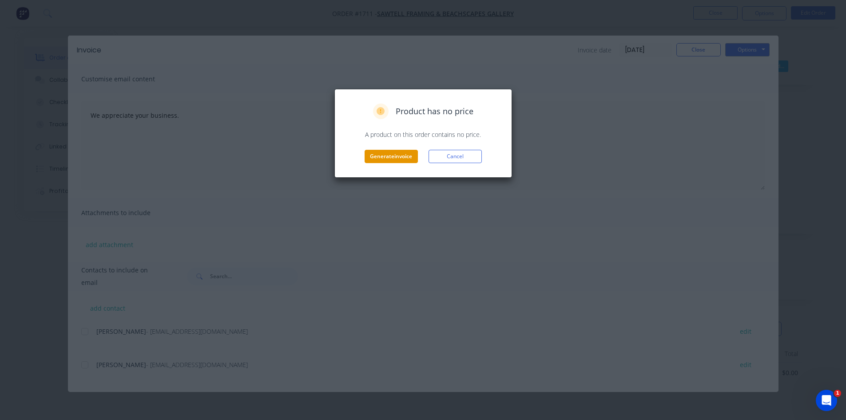
click at [402, 155] on button "Generate invoice" at bounding box center [391, 156] width 53 height 13
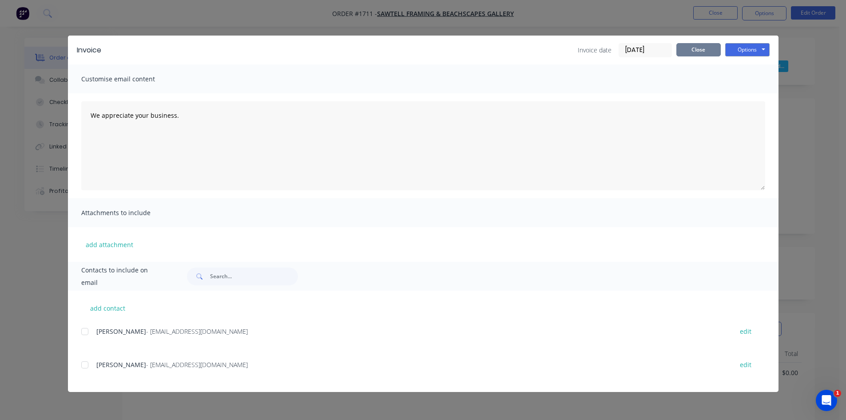
click at [695, 45] on button "Close" at bounding box center [698, 49] width 44 height 13
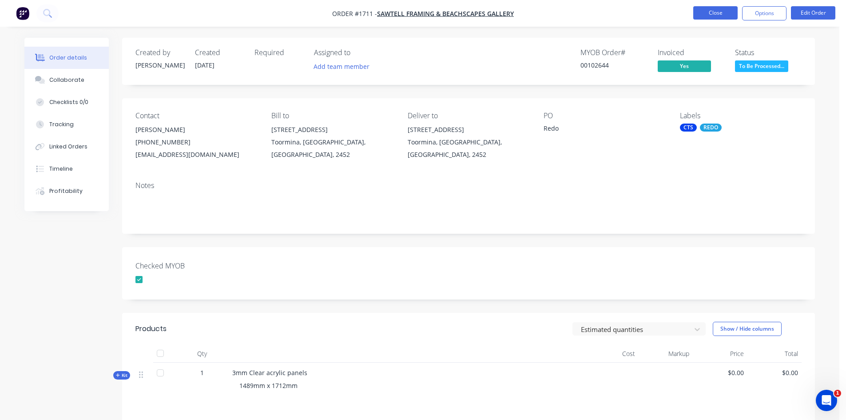
click at [719, 13] on button "Close" at bounding box center [715, 12] width 44 height 13
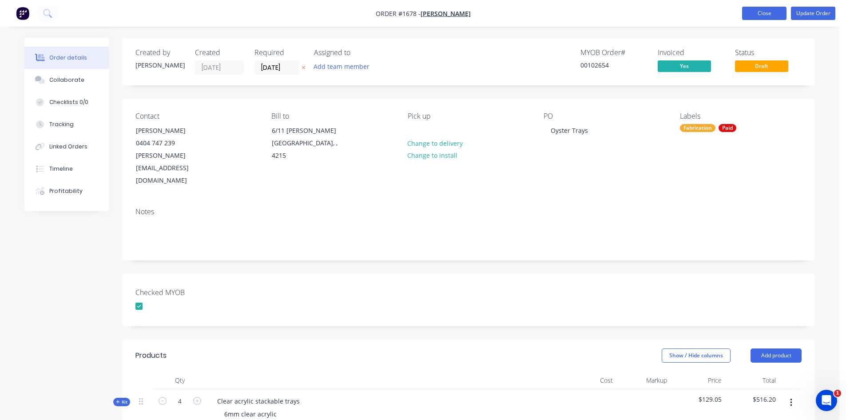
click at [776, 10] on button "Close" at bounding box center [764, 13] width 44 height 13
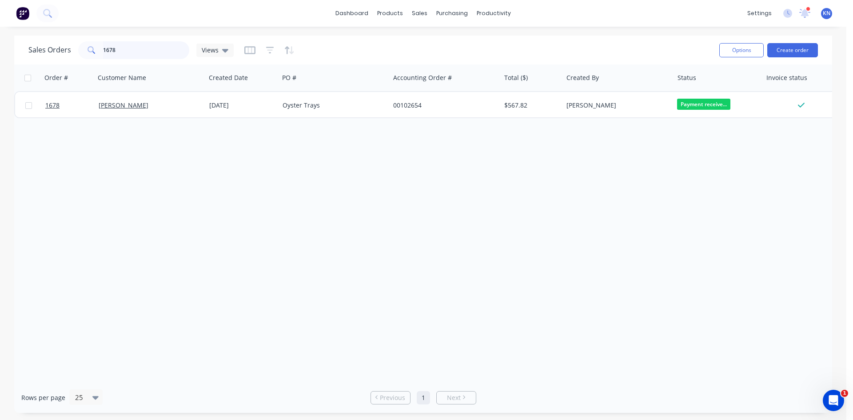
click at [138, 44] on input "1678" at bounding box center [146, 50] width 87 height 18
type input "1"
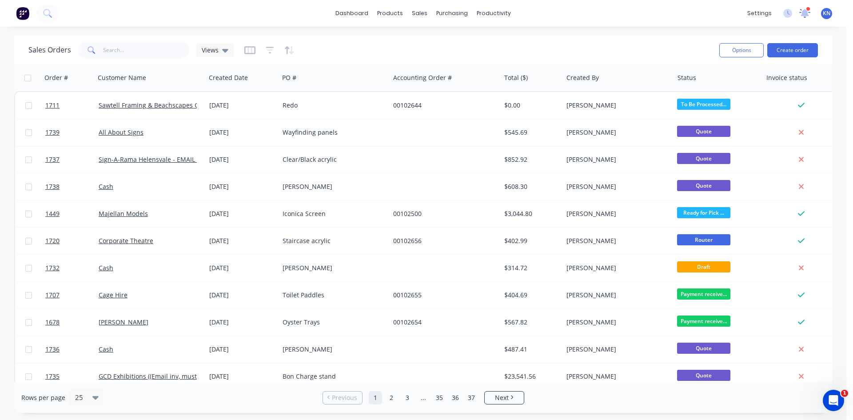
click at [806, 13] on icon at bounding box center [805, 12] width 8 height 7
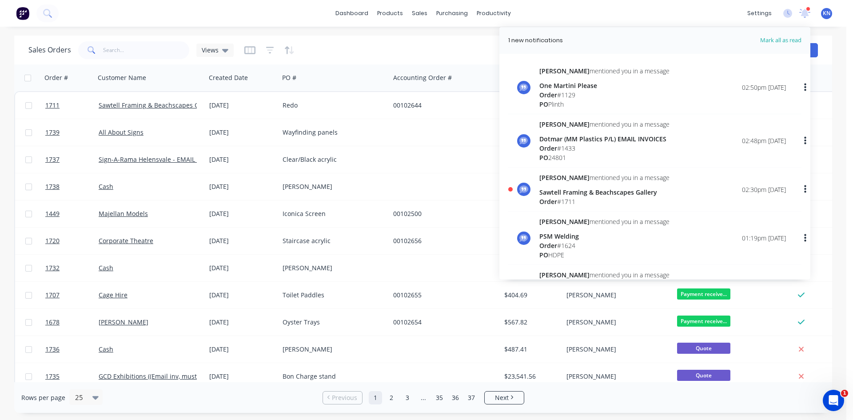
click at [584, 193] on div "Sawtell Framing & Beachscapes Gallery" at bounding box center [604, 191] width 130 height 9
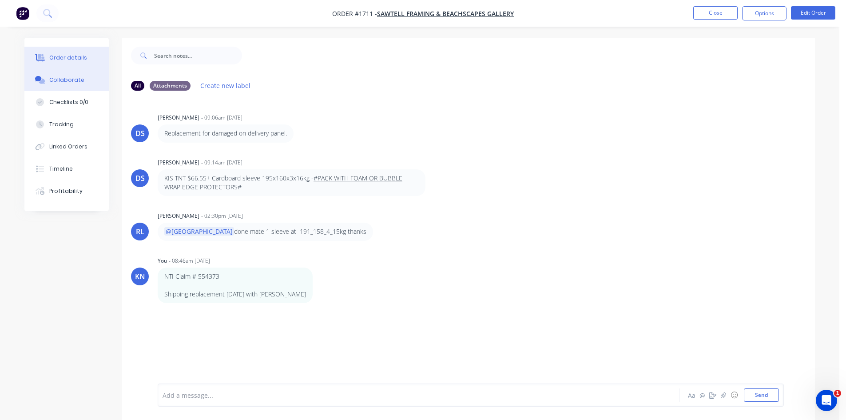
click at [66, 56] on div "Order details" at bounding box center [68, 58] width 38 height 8
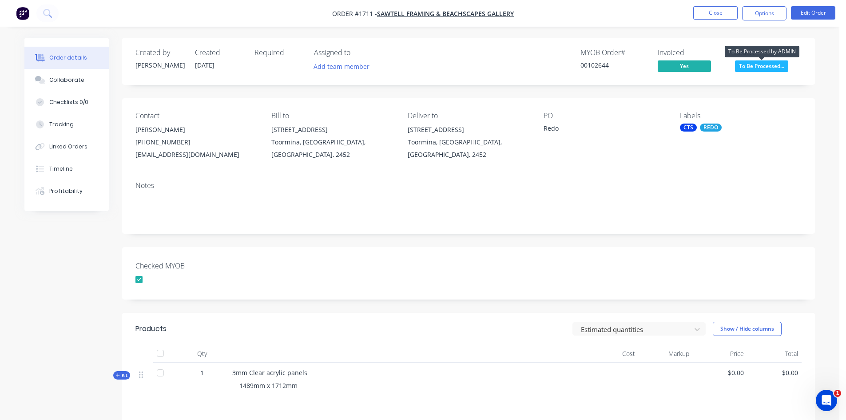
click at [759, 65] on span "To Be Processed..." at bounding box center [761, 65] width 53 height 11
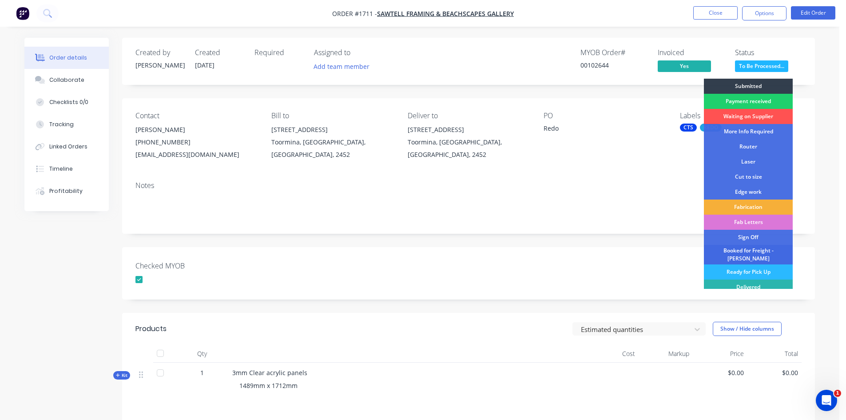
click at [739, 252] on div "Booked for Freight - [PERSON_NAME]" at bounding box center [748, 255] width 89 height 20
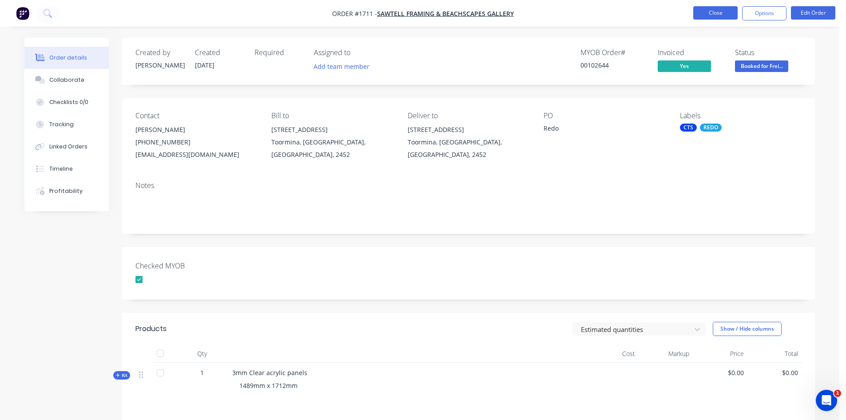
click at [713, 13] on button "Close" at bounding box center [715, 12] width 44 height 13
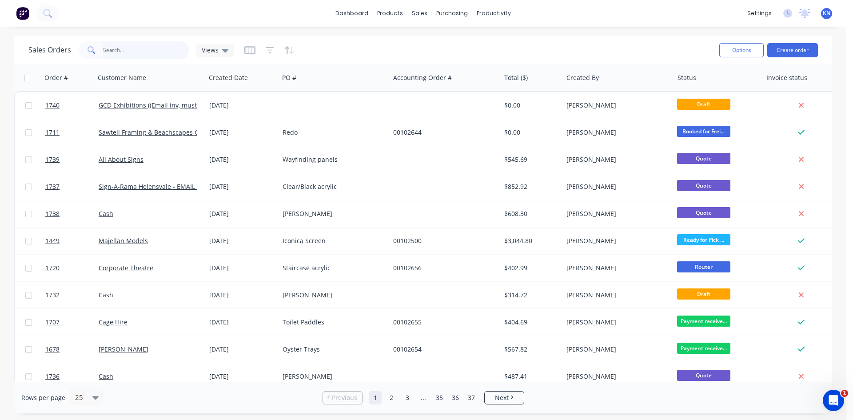
drag, startPoint x: 124, startPoint y: 52, endPoint x: 130, endPoint y: 44, distance: 10.1
click at [124, 52] on input "text" at bounding box center [146, 50] width 87 height 18
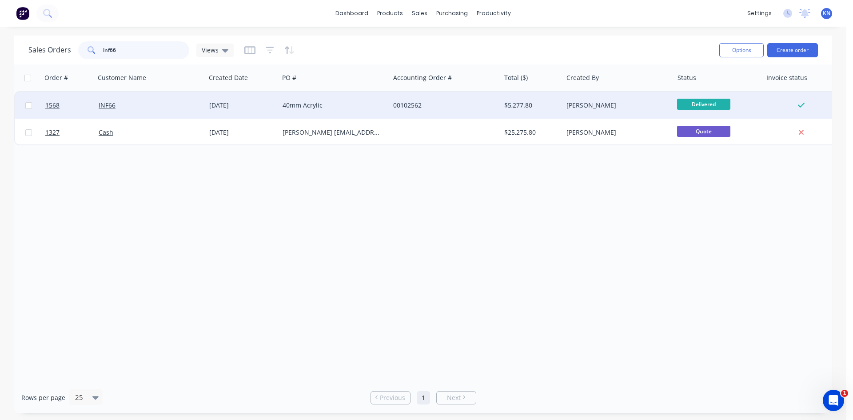
type input "inf66"
click at [179, 96] on div "INF66" at bounding box center [150, 105] width 111 height 27
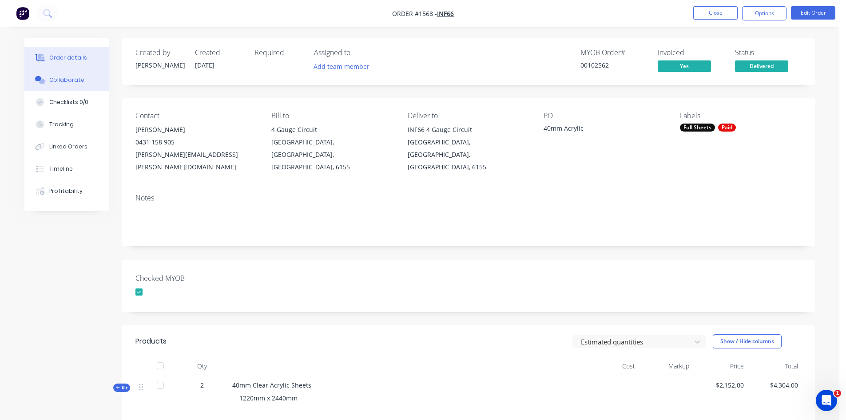
click at [76, 81] on div "Collaborate" at bounding box center [66, 80] width 35 height 8
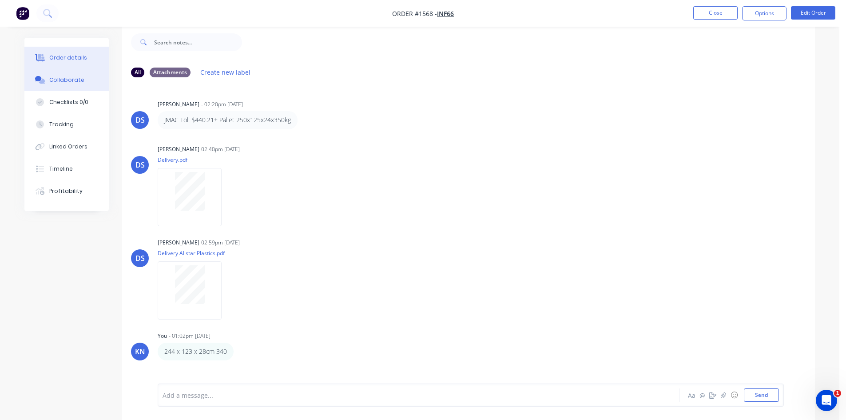
click at [67, 61] on div "Order details" at bounding box center [68, 58] width 38 height 8
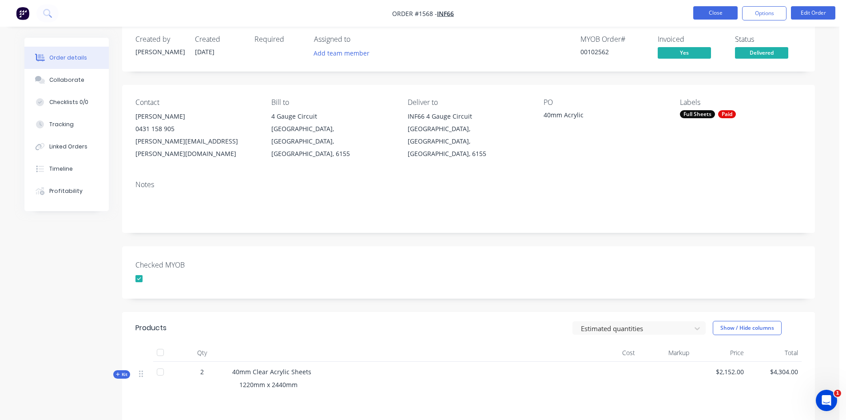
click at [717, 10] on button "Close" at bounding box center [715, 12] width 44 height 13
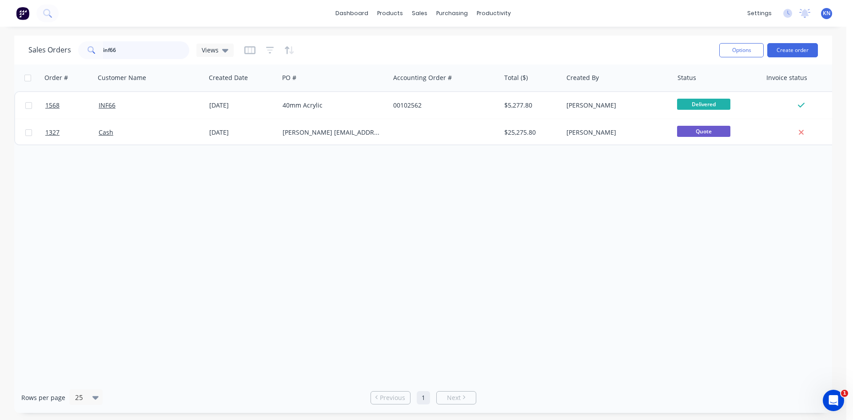
click at [138, 46] on input "inf66" at bounding box center [146, 50] width 87 height 18
type input "i"
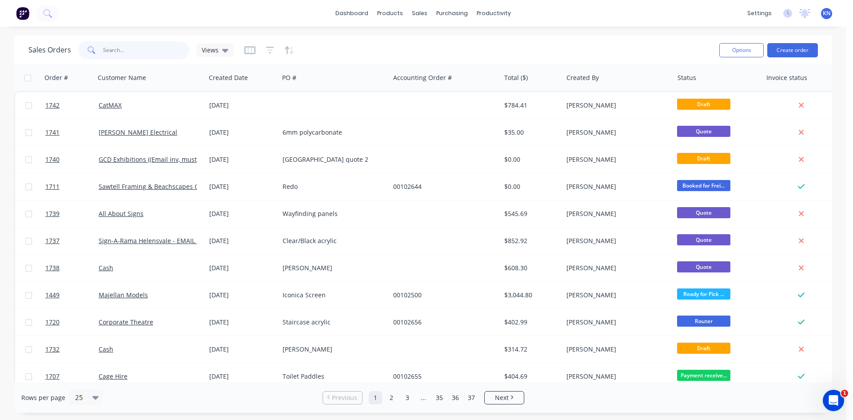
click at [145, 47] on input "text" at bounding box center [146, 50] width 87 height 18
type input "1741"
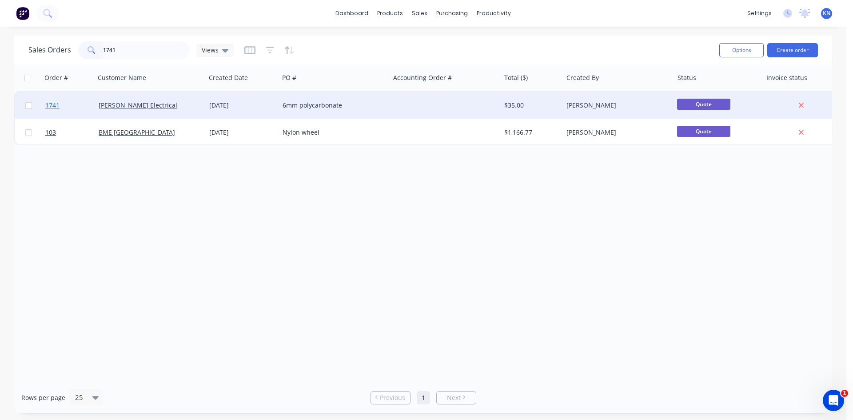
click at [54, 106] on span "1741" at bounding box center [52, 105] width 14 height 9
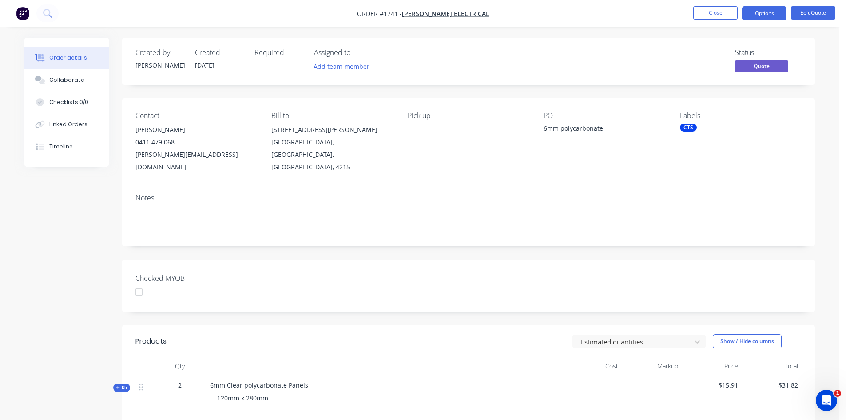
click at [141, 283] on div at bounding box center [139, 292] width 18 height 18
click at [696, 127] on div "CTS" at bounding box center [688, 127] width 17 height 8
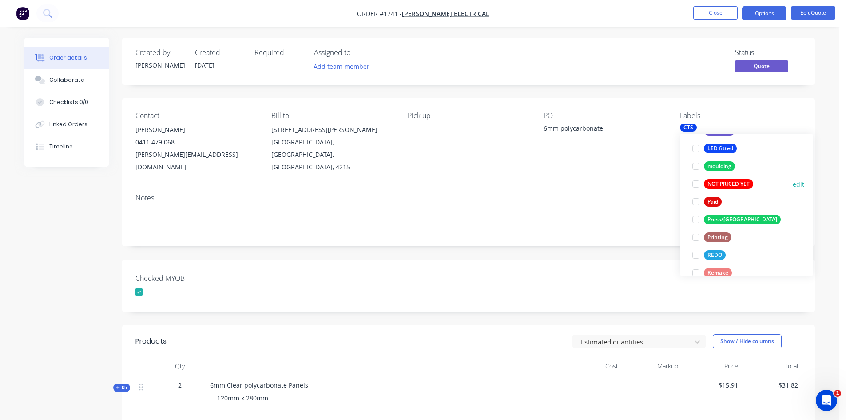
scroll to position [311, 0]
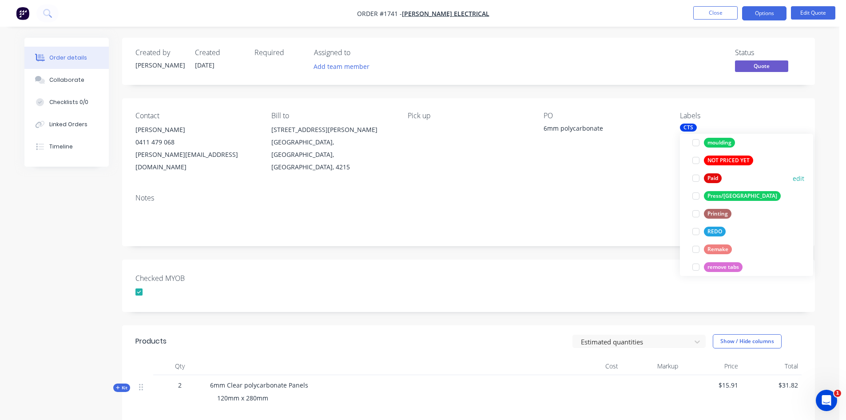
click at [697, 178] on div at bounding box center [696, 178] width 18 height 18
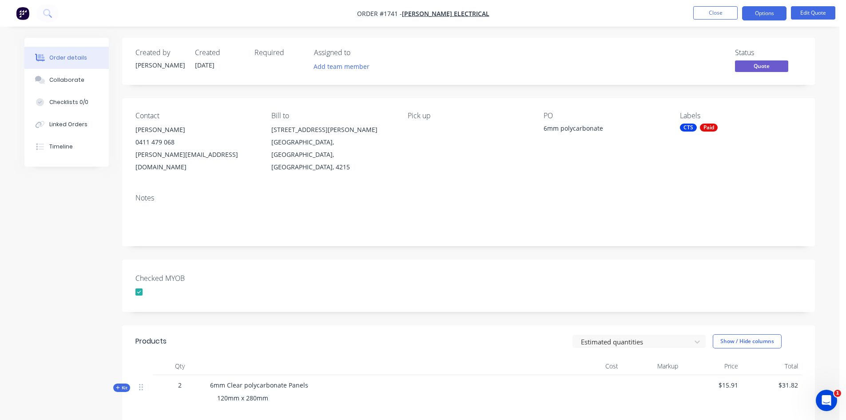
click at [615, 259] on div "Checked MYOB" at bounding box center [468, 285] width 693 height 52
click at [765, 13] on button "Options" at bounding box center [764, 13] width 44 height 14
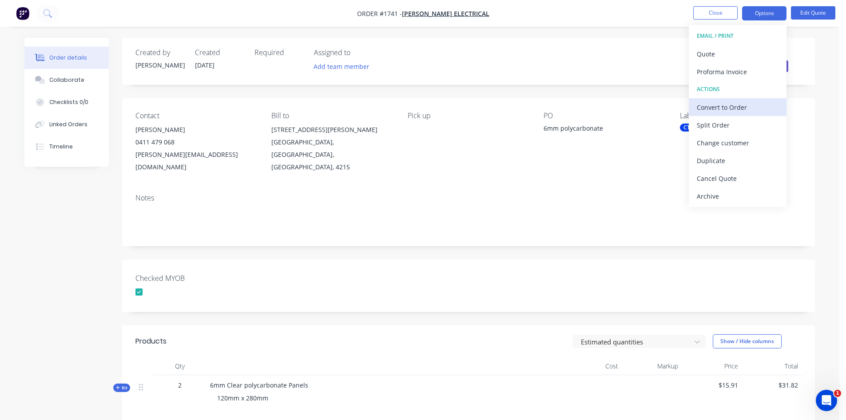
click at [736, 106] on div "Convert to Order" at bounding box center [738, 107] width 82 height 13
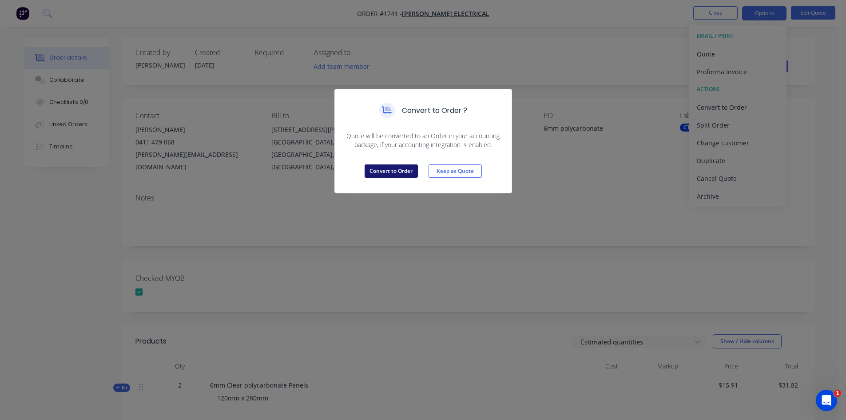
click at [397, 172] on button "Convert to Order" at bounding box center [391, 170] width 53 height 13
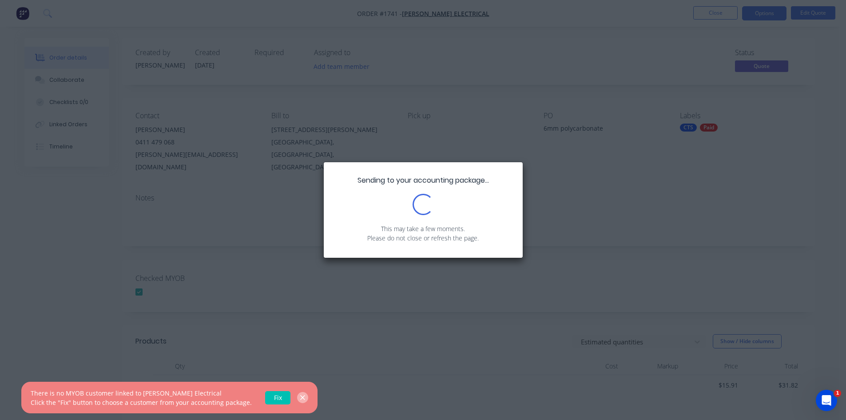
click at [300, 397] on icon "button" at bounding box center [303, 398] width 6 height 8
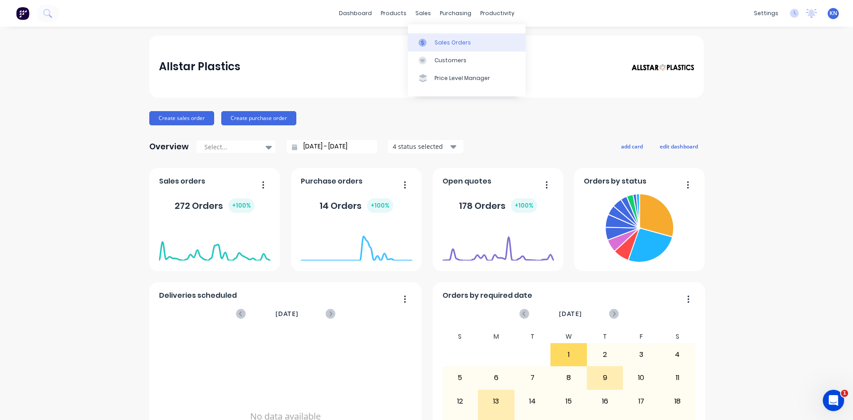
click at [468, 46] on link "Sales Orders" at bounding box center [467, 42] width 118 height 18
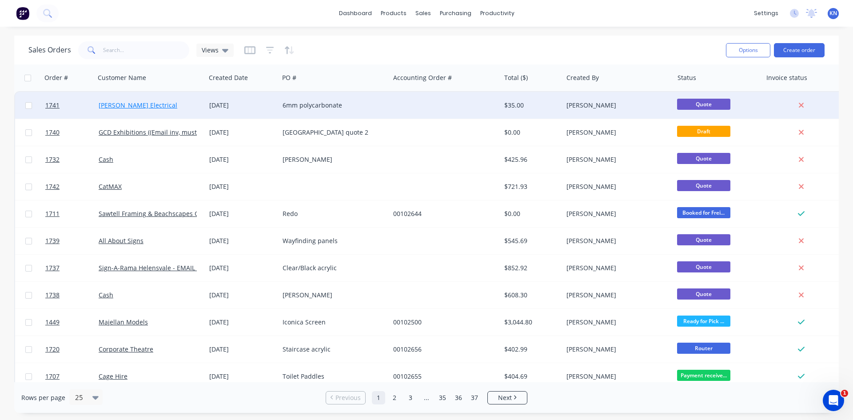
click at [133, 105] on link "[PERSON_NAME] Electrical" at bounding box center [138, 105] width 79 height 8
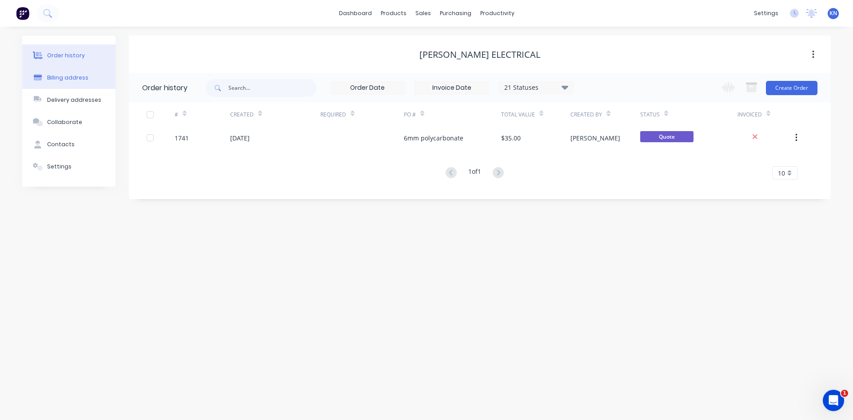
click at [84, 74] on div "Billing address" at bounding box center [67, 78] width 41 height 8
select select "AU"
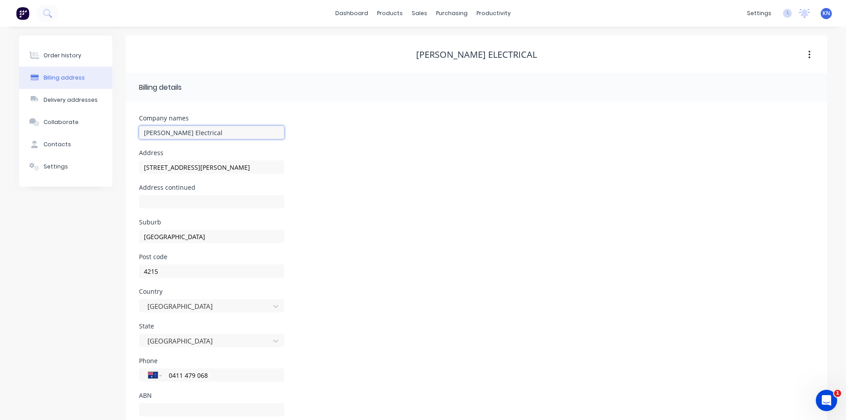
click at [173, 135] on input "Tim Paine Electrical" at bounding box center [211, 132] width 145 height 13
type input "[PERSON_NAME] Electrical"
click at [211, 200] on input "text" at bounding box center [211, 201] width 145 height 13
click at [65, 146] on div "Contacts" at bounding box center [58, 144] width 28 height 8
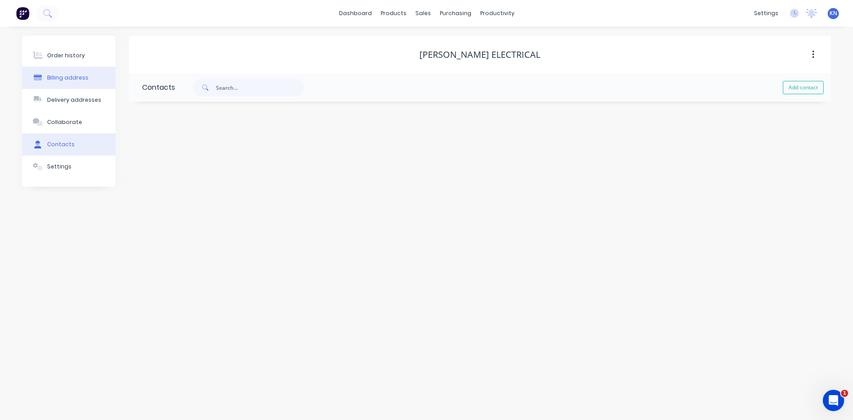
drag, startPoint x: 62, startPoint y: 54, endPoint x: 110, endPoint y: 86, distance: 57.0
click at [62, 54] on div "Order history" at bounding box center [66, 56] width 38 height 8
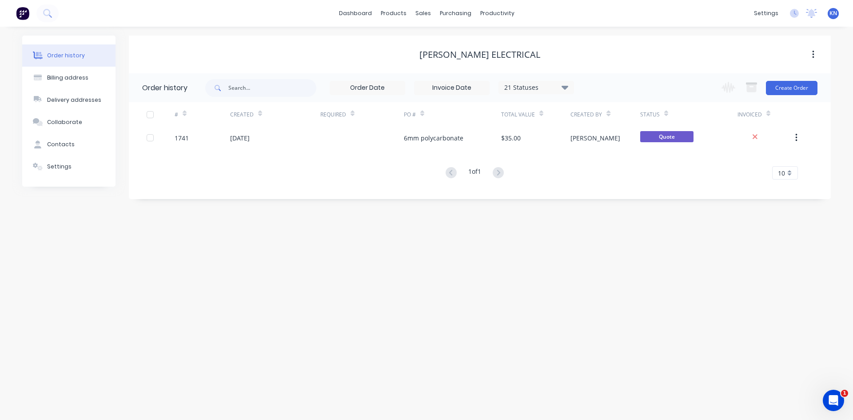
drag, startPoint x: 66, startPoint y: 55, endPoint x: 337, endPoint y: 84, distance: 273.0
click at [66, 55] on div "Order history" at bounding box center [66, 56] width 38 height 8
drag, startPoint x: 92, startPoint y: 73, endPoint x: 99, endPoint y: 56, distance: 18.0
click at [92, 73] on button "Billing address" at bounding box center [68, 78] width 93 height 22
select select "AU"
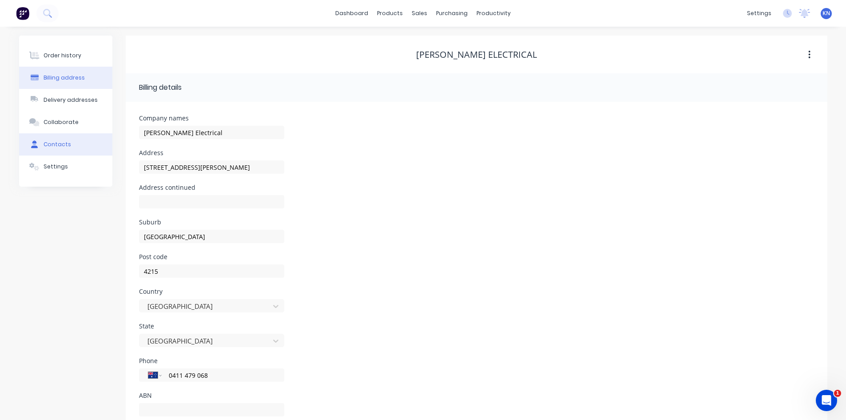
click at [60, 143] on div "Contacts" at bounding box center [58, 144] width 28 height 8
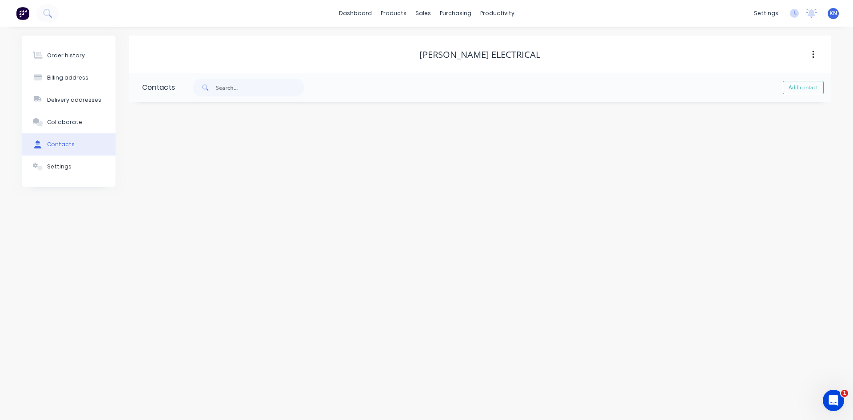
click at [68, 143] on div "Contacts" at bounding box center [61, 144] width 28 height 8
click at [804, 84] on button "Add contact" at bounding box center [803, 87] width 41 height 13
select select "AU"
click at [182, 154] on input "text" at bounding box center [214, 152] width 145 height 13
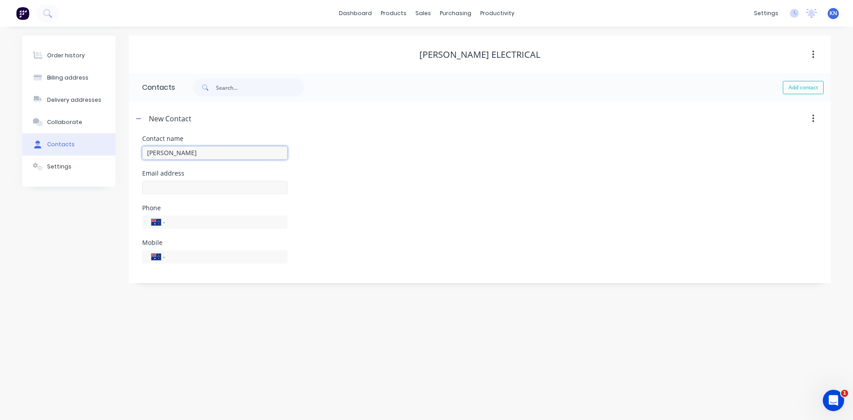
type input "[PERSON_NAME]"
click at [183, 189] on input "text" at bounding box center [214, 187] width 145 height 13
select select "AU"
click at [219, 191] on input "text" at bounding box center [214, 187] width 145 height 13
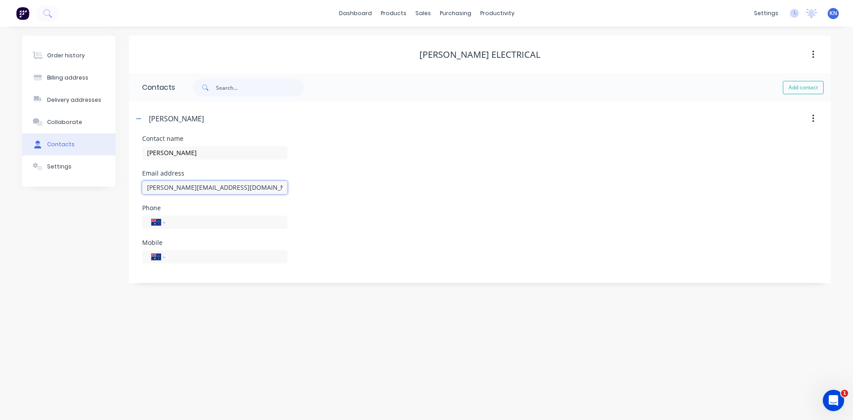
type input "[PERSON_NAME][EMAIL_ADDRESS][DOMAIN_NAME]"
click at [192, 265] on div "International [GEOGRAPHIC_DATA] [GEOGRAPHIC_DATA] [GEOGRAPHIC_DATA] [GEOGRAPHIC…" at bounding box center [214, 261] width 145 height 26
click at [196, 258] on input "tel" at bounding box center [224, 256] width 107 height 10
type input "0411 479 068"
click at [351, 230] on div "Phone International Afghanistan Åland Islands Albania Algeria American Samoa An…" at bounding box center [479, 222] width 675 height 35
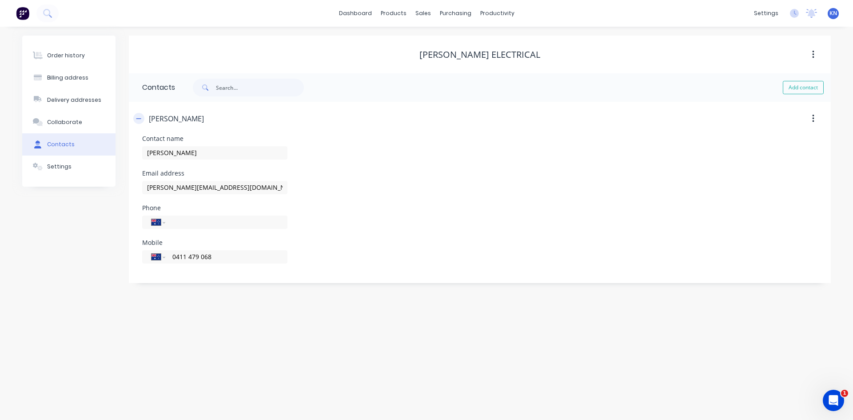
click at [141, 117] on icon "button" at bounding box center [138, 118] width 5 height 6
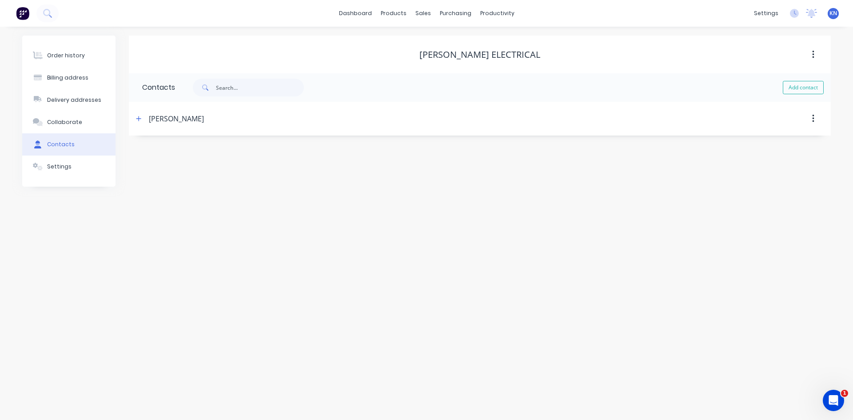
drag, startPoint x: 78, startPoint y: 59, endPoint x: 260, endPoint y: 215, distance: 240.3
click at [78, 58] on div "Order history" at bounding box center [66, 56] width 38 height 8
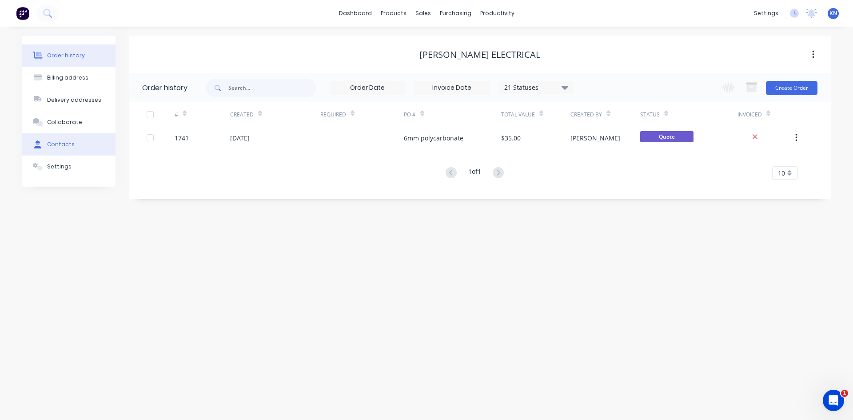
click at [54, 146] on div "Contacts" at bounding box center [61, 144] width 28 height 8
select select "AU"
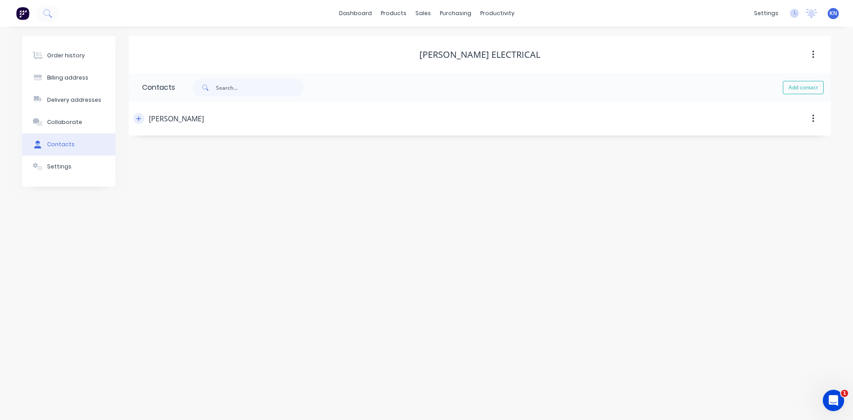
click at [135, 121] on button "button" at bounding box center [138, 118] width 11 height 11
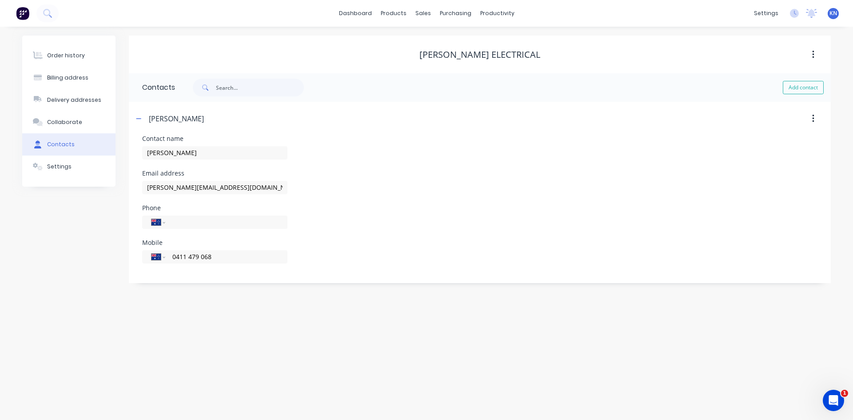
drag, startPoint x: 135, startPoint y: 120, endPoint x: 149, endPoint y: 124, distance: 14.3
click at [135, 120] on button "button" at bounding box center [138, 118] width 11 height 11
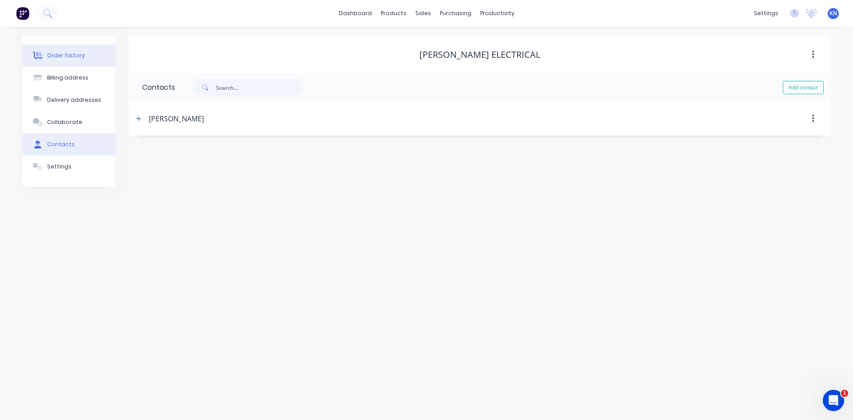
click at [61, 55] on div "Order history" at bounding box center [66, 56] width 38 height 8
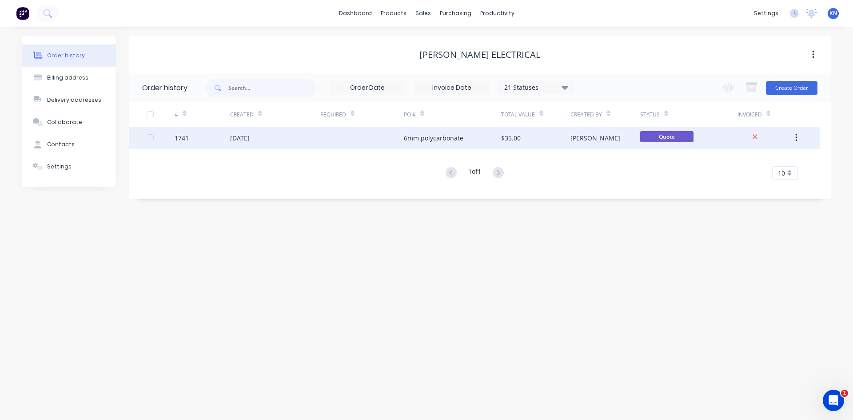
click at [277, 140] on div "[DATE]" at bounding box center [275, 138] width 90 height 22
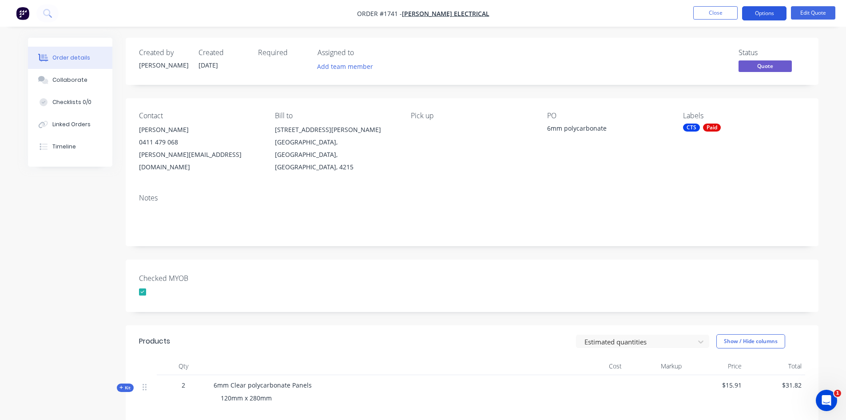
click at [772, 12] on button "Options" at bounding box center [764, 13] width 44 height 14
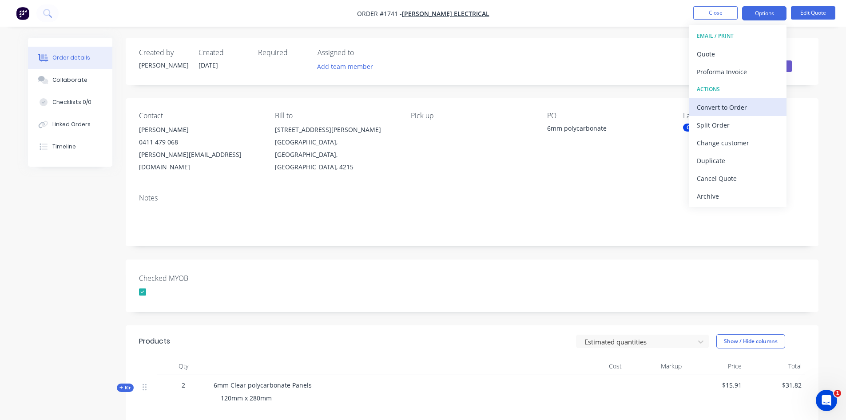
click at [743, 107] on div "Convert to Order" at bounding box center [738, 107] width 82 height 13
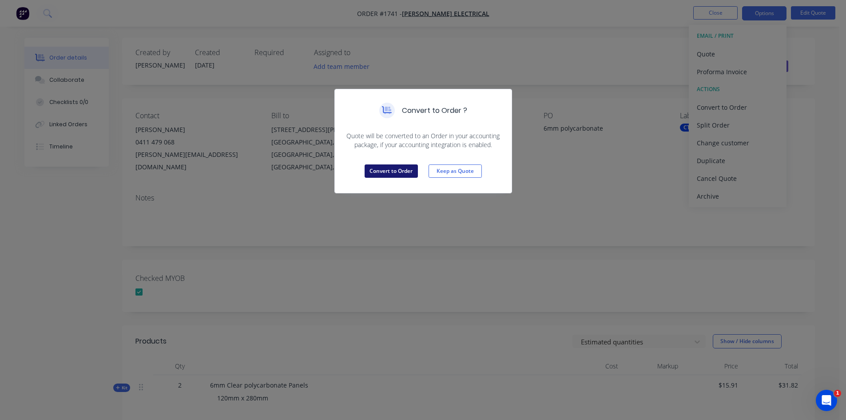
click at [406, 171] on button "Convert to Order" at bounding box center [391, 170] width 53 height 13
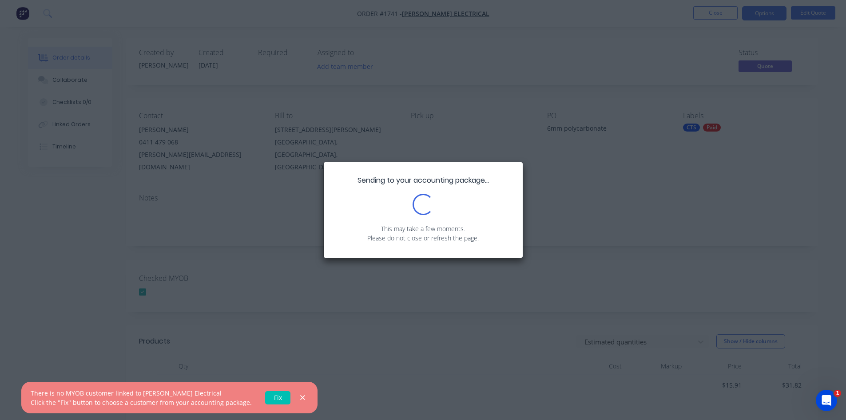
click at [270, 395] on link "Fix" at bounding box center [277, 397] width 25 height 13
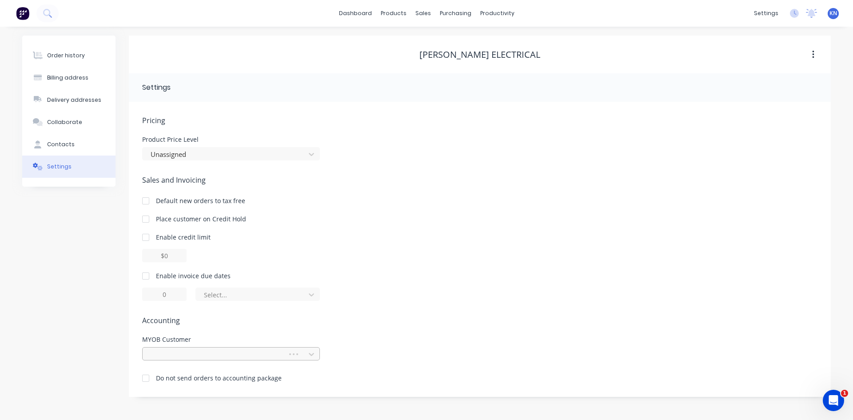
click at [201, 354] on div at bounding box center [216, 354] width 133 height 11
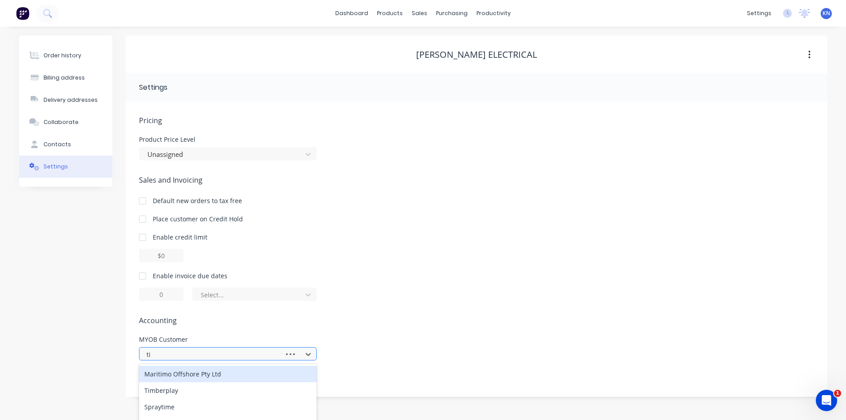
type input "t"
click at [700, 258] on div at bounding box center [476, 255] width 675 height 13
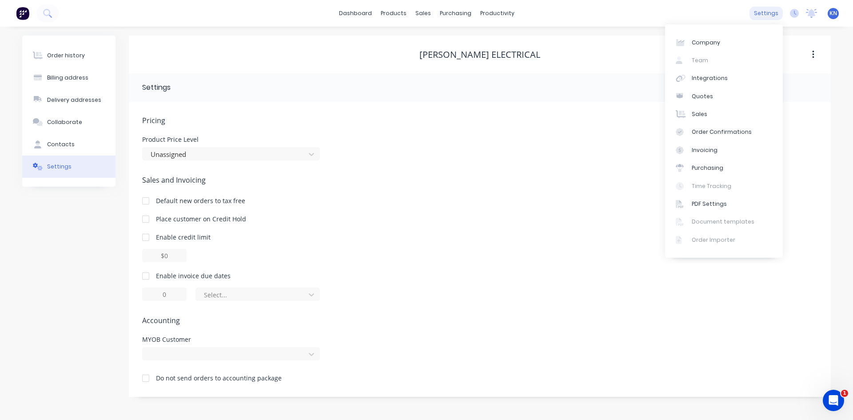
click at [765, 13] on div "settings" at bounding box center [765, 13] width 33 height 13
click at [706, 78] on div "Integrations" at bounding box center [710, 78] width 36 height 8
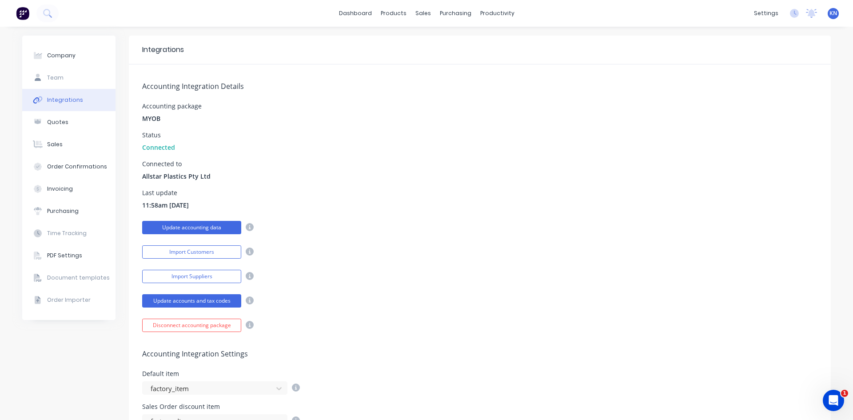
click at [194, 227] on button "Update accounting data" at bounding box center [191, 227] width 99 height 13
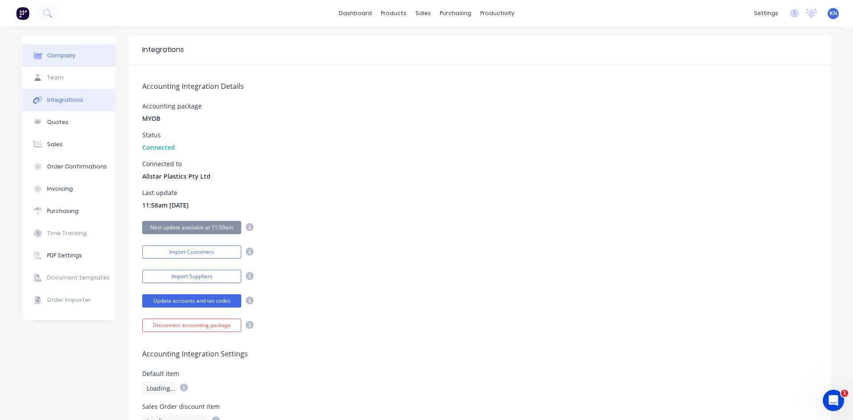
click at [47, 59] on div "Company" at bounding box center [61, 56] width 28 height 8
select select "AU"
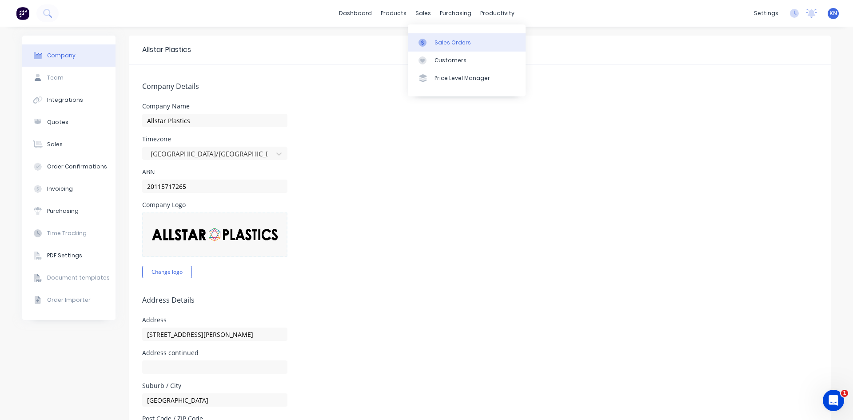
click at [455, 42] on div "Sales Orders" at bounding box center [452, 43] width 36 height 8
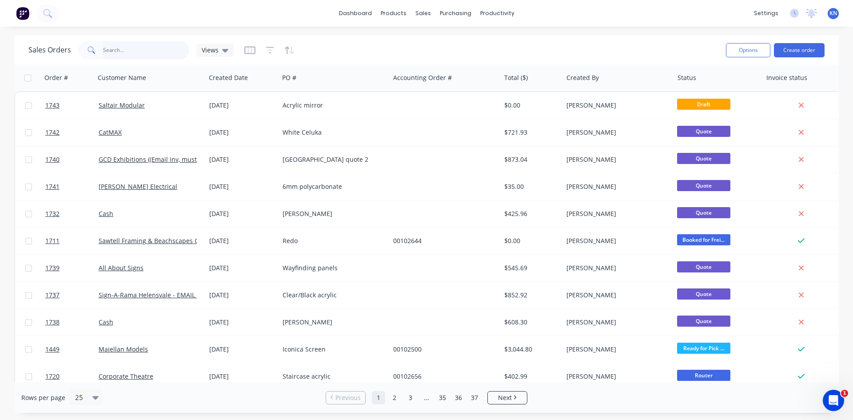
click at [139, 48] on input "text" at bounding box center [146, 50] width 87 height 18
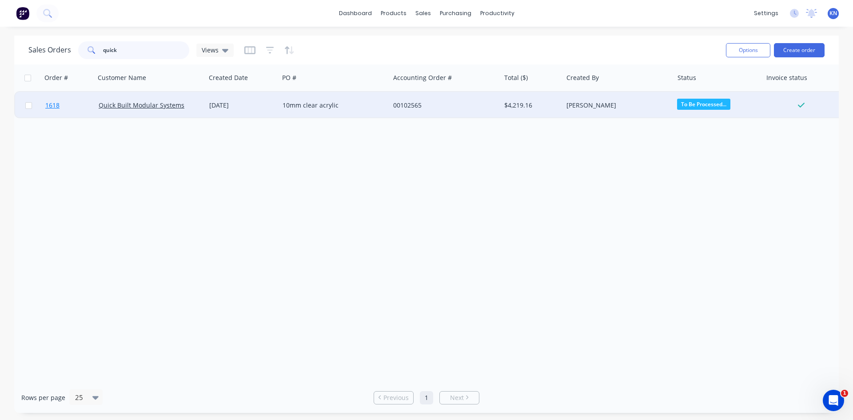
type input "quick"
click at [69, 100] on link "1618" at bounding box center [71, 105] width 53 height 27
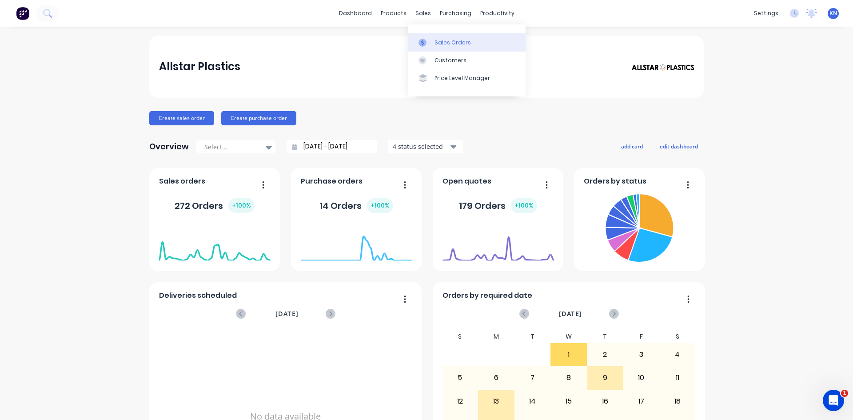
click at [448, 42] on div "Sales Orders" at bounding box center [452, 43] width 36 height 8
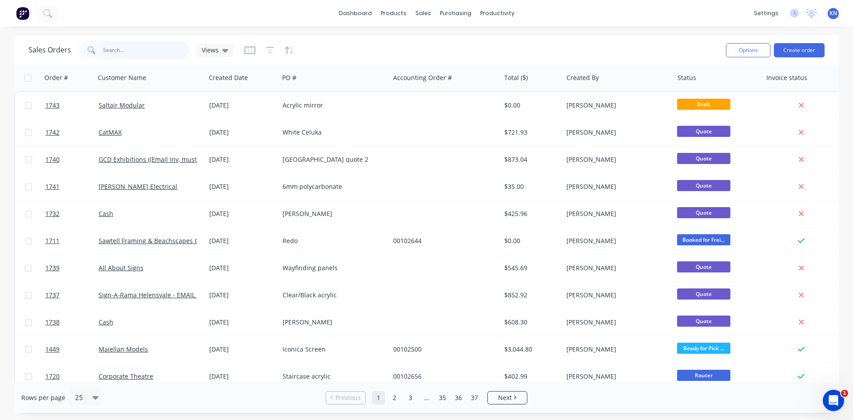
click at [127, 53] on input "text" at bounding box center [146, 50] width 87 height 18
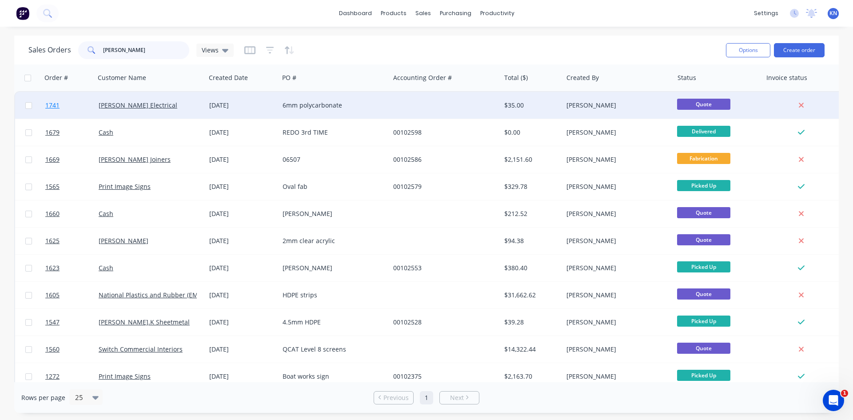
type input "[PERSON_NAME]"
click at [53, 103] on span "1741" at bounding box center [52, 105] width 14 height 9
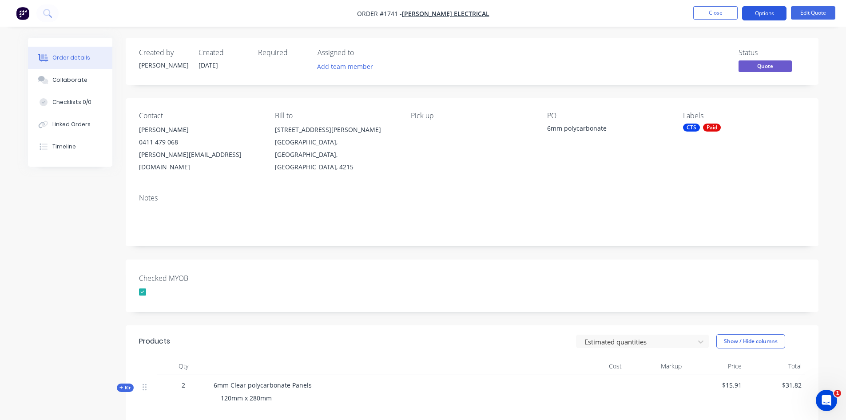
click at [767, 13] on button "Options" at bounding box center [764, 13] width 44 height 14
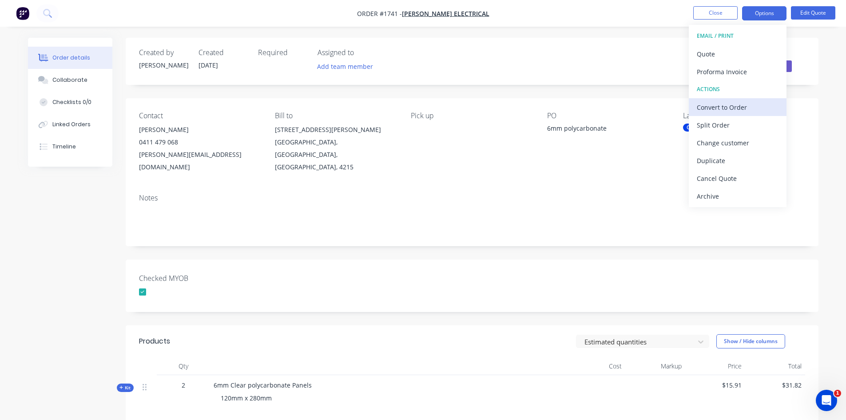
click at [729, 107] on div "Convert to Order" at bounding box center [738, 107] width 82 height 13
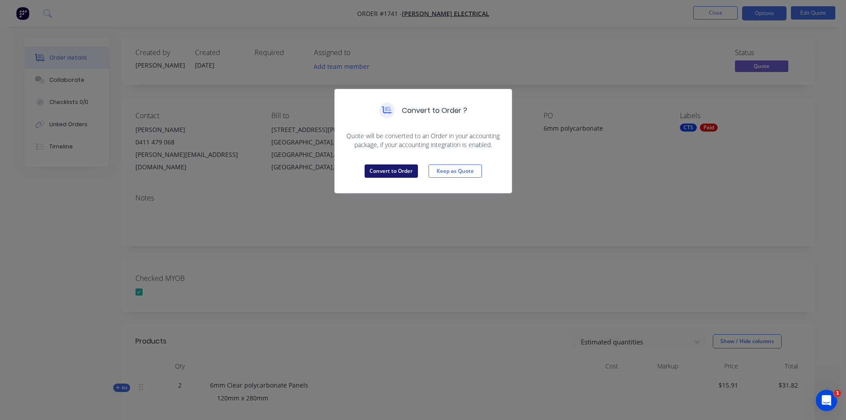
click at [392, 171] on button "Convert to Order" at bounding box center [391, 170] width 53 height 13
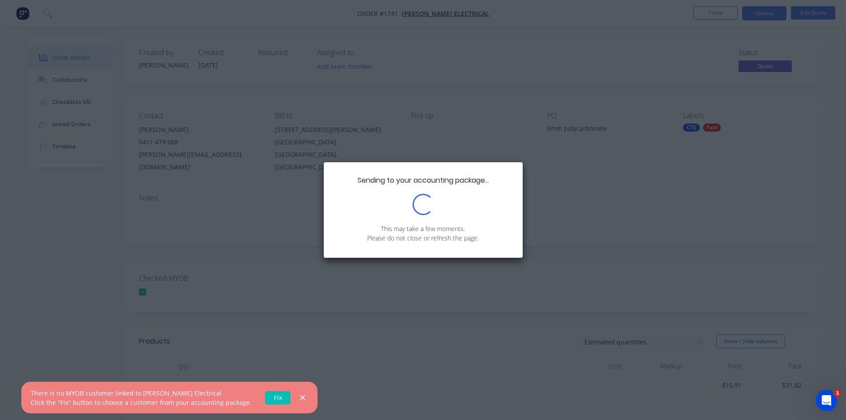
click at [267, 398] on link "Fix" at bounding box center [277, 397] width 25 height 13
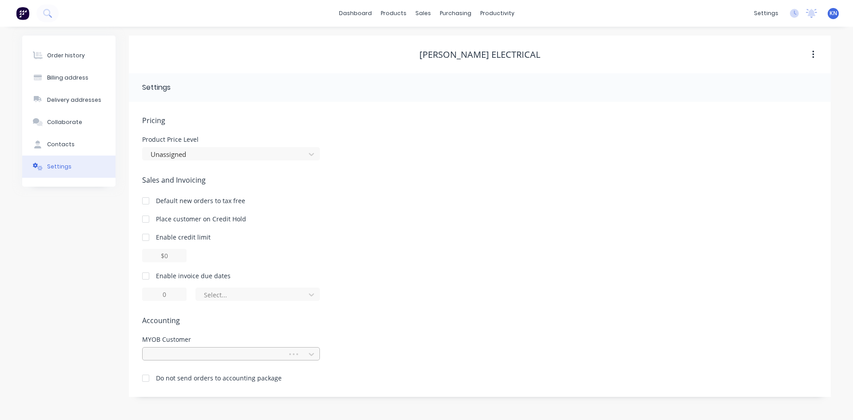
click at [175, 354] on div at bounding box center [216, 354] width 133 height 11
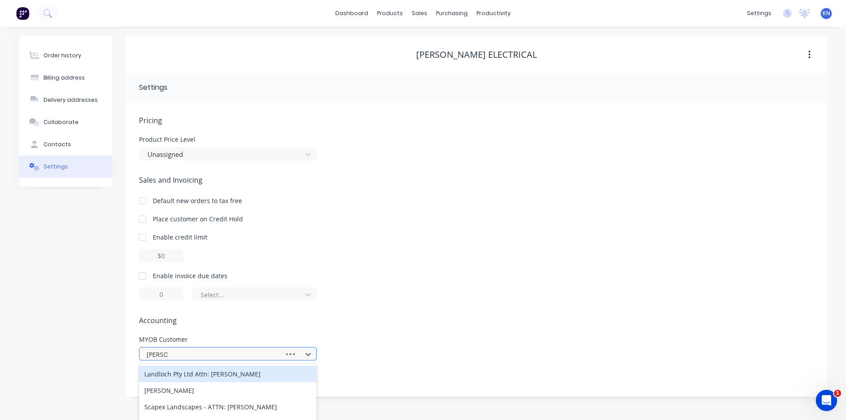
type input "[PERSON_NAME]"
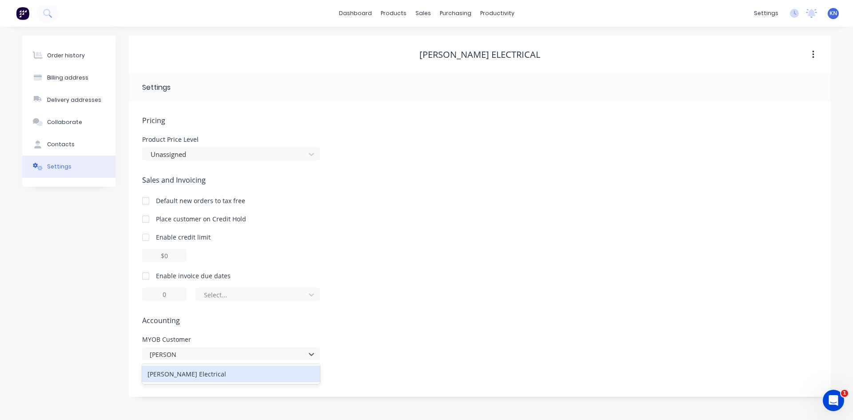
click at [176, 375] on div "[PERSON_NAME] Electrical" at bounding box center [231, 374] width 178 height 16
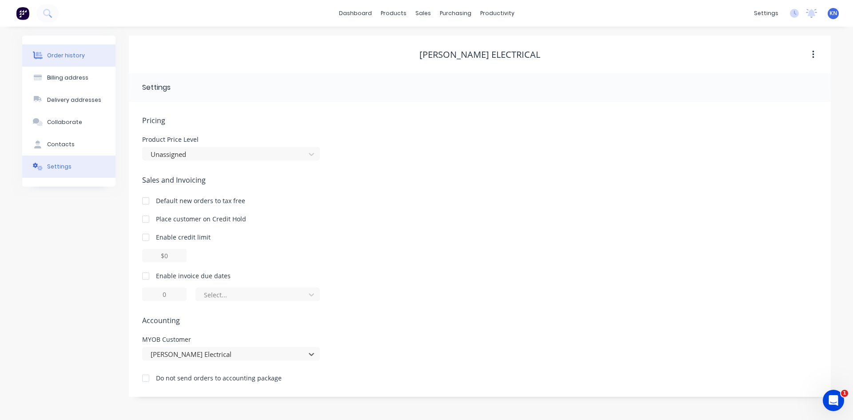
click at [70, 55] on div "Order history" at bounding box center [66, 56] width 38 height 8
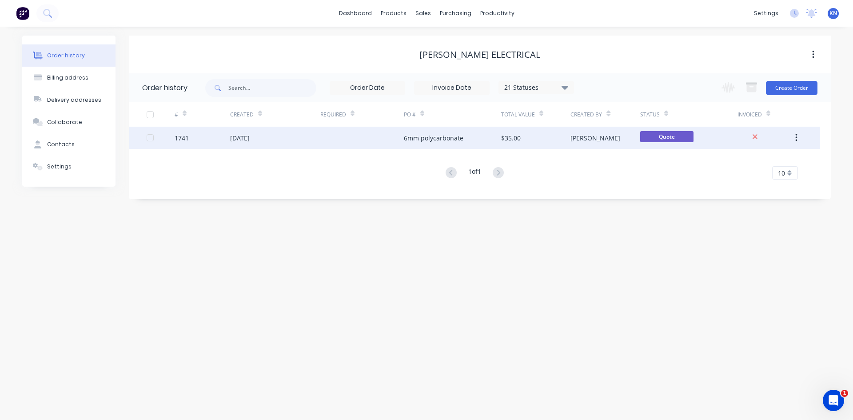
click at [349, 136] on div at bounding box center [362, 138] width 84 height 22
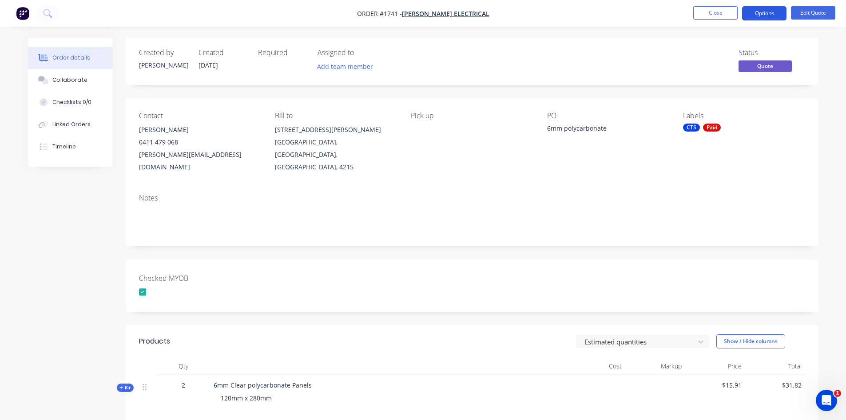
click at [772, 11] on button "Options" at bounding box center [764, 13] width 44 height 14
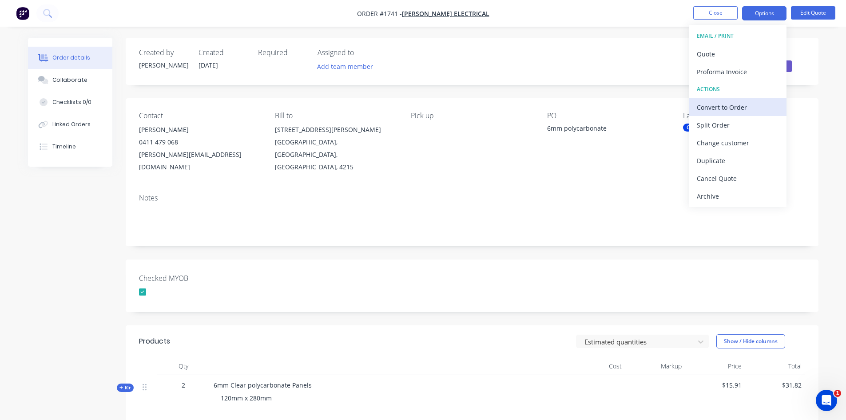
click at [738, 106] on div "Convert to Order" at bounding box center [738, 107] width 82 height 13
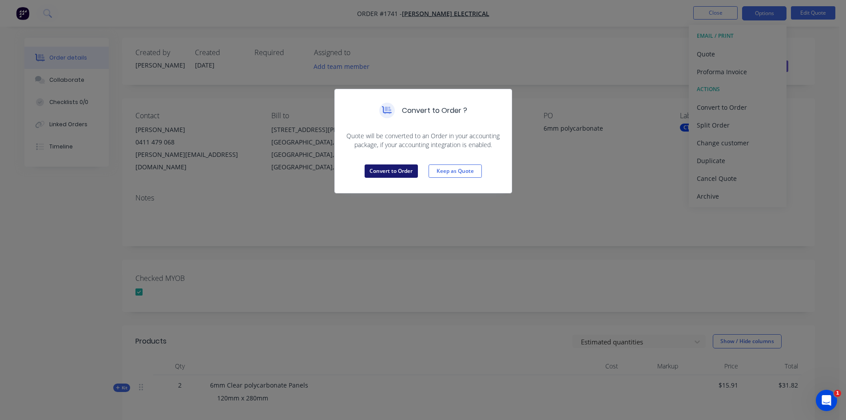
click at [391, 172] on button "Convert to Order" at bounding box center [391, 170] width 53 height 13
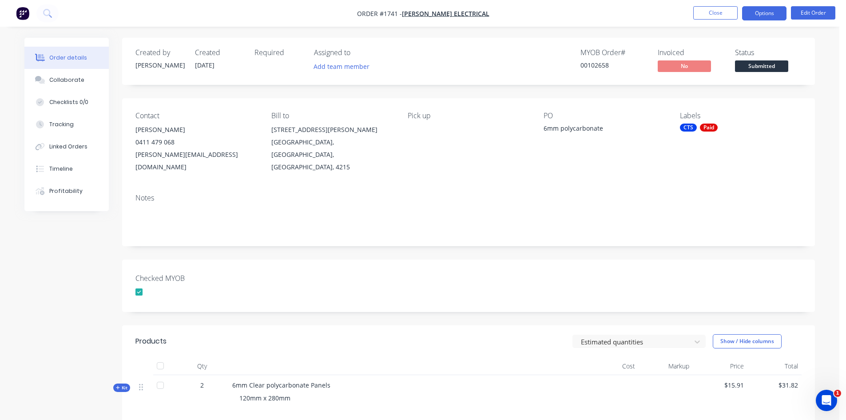
click at [762, 12] on button "Options" at bounding box center [764, 13] width 44 height 14
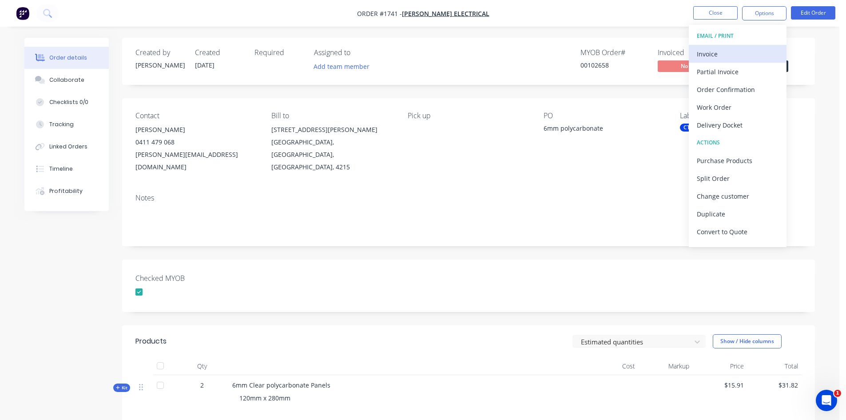
click at [724, 52] on div "Invoice" at bounding box center [738, 54] width 82 height 13
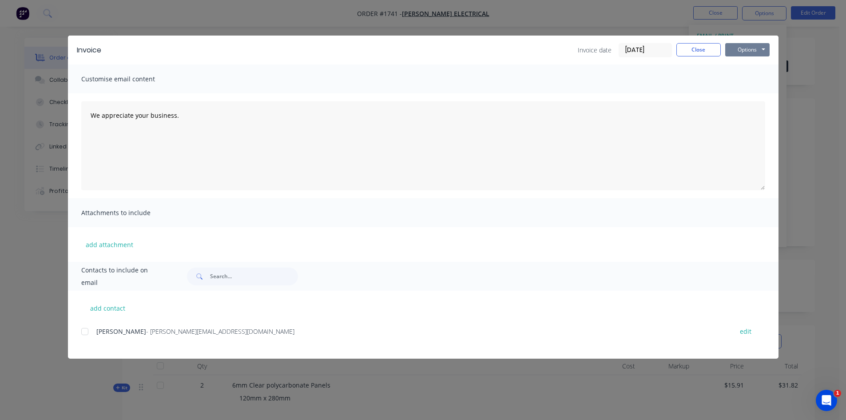
click at [752, 49] on button "Options" at bounding box center [747, 49] width 44 height 13
click at [751, 76] on button "Print" at bounding box center [753, 80] width 57 height 15
click at [706, 48] on button "Close" at bounding box center [698, 49] width 44 height 13
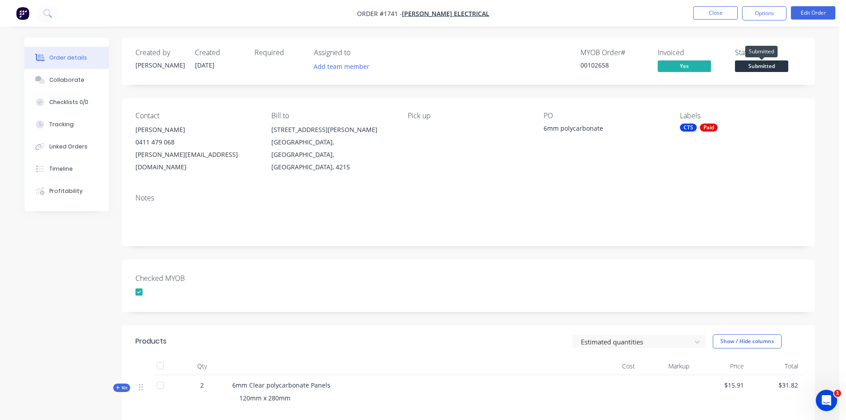
click at [777, 63] on span "Submitted" at bounding box center [761, 65] width 53 height 11
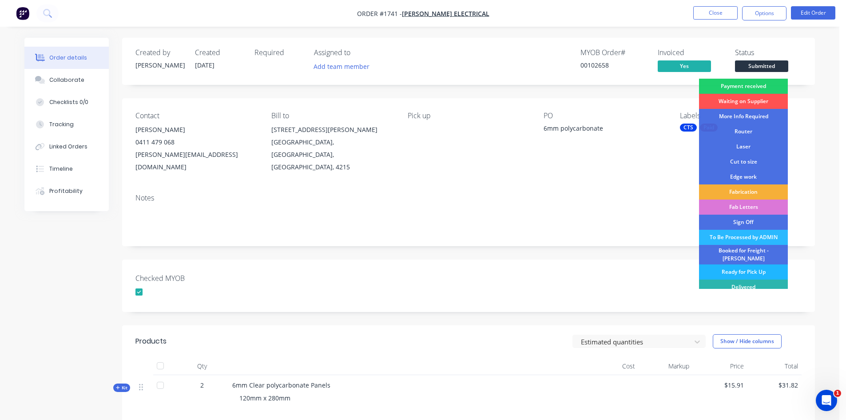
scroll to position [16, 0]
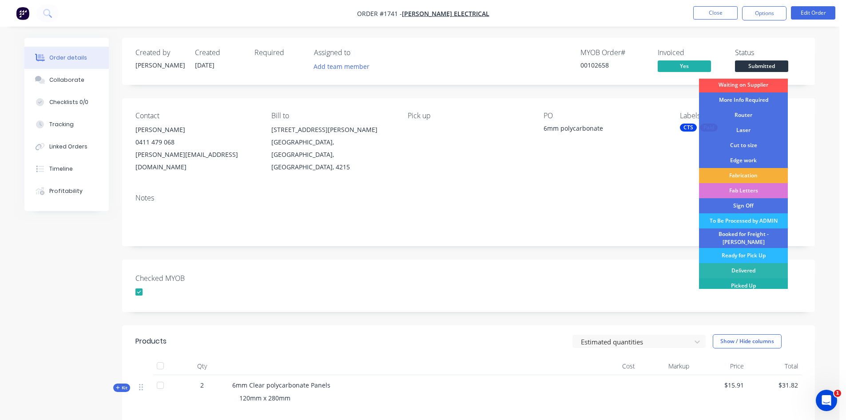
click at [747, 280] on div "Picked Up" at bounding box center [743, 285] width 89 height 15
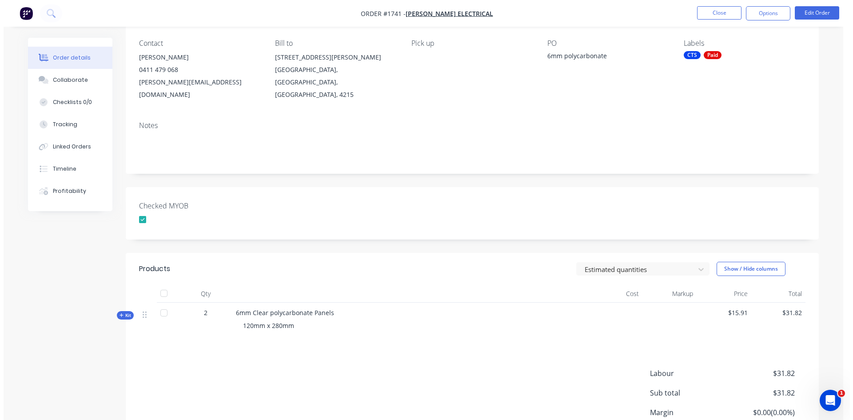
scroll to position [0, 0]
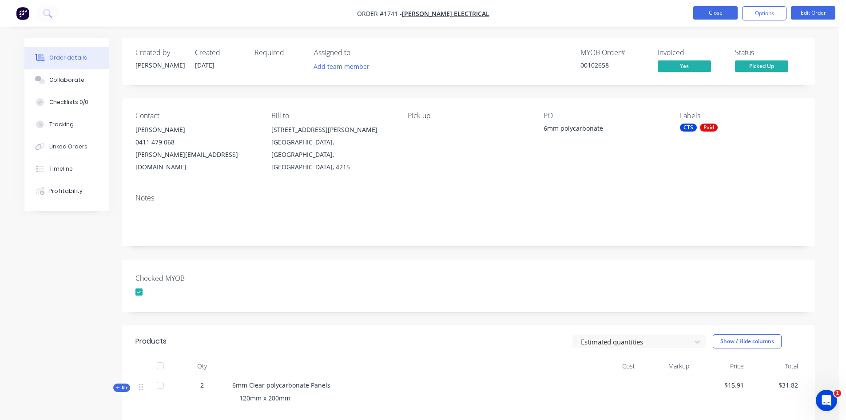
click at [717, 11] on button "Close" at bounding box center [715, 12] width 44 height 13
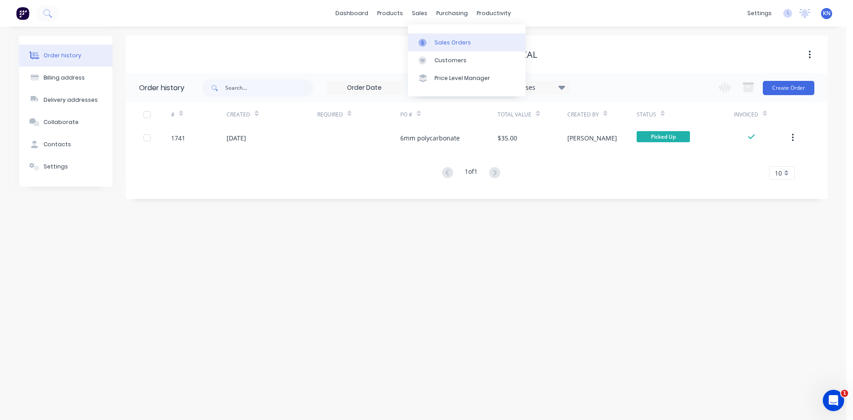
click at [447, 42] on div "Sales Orders" at bounding box center [452, 43] width 36 height 8
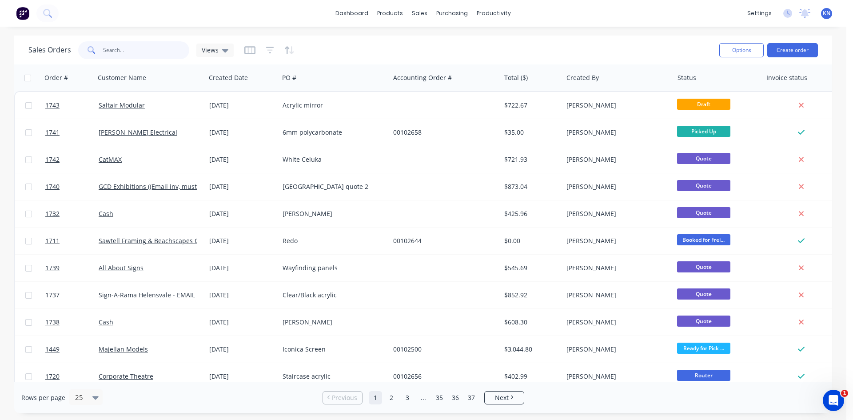
click at [143, 50] on input "text" at bounding box center [146, 50] width 87 height 18
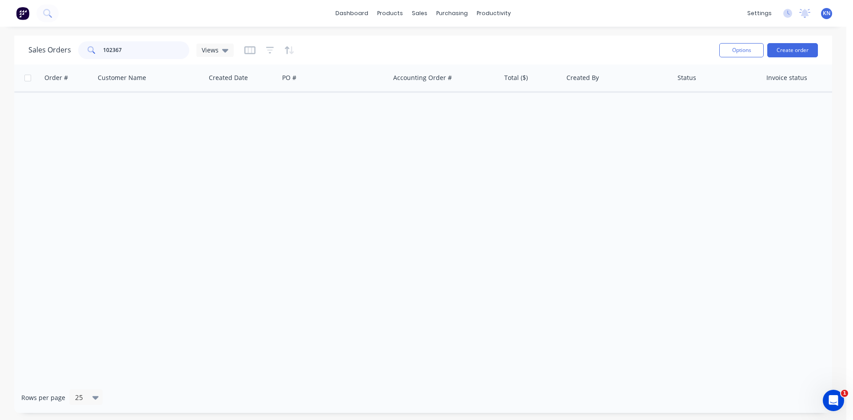
type input "102367"
drag, startPoint x: 135, startPoint y: 49, endPoint x: 91, endPoint y: 52, distance: 44.9
click at [91, 52] on div "102367" at bounding box center [133, 50] width 111 height 18
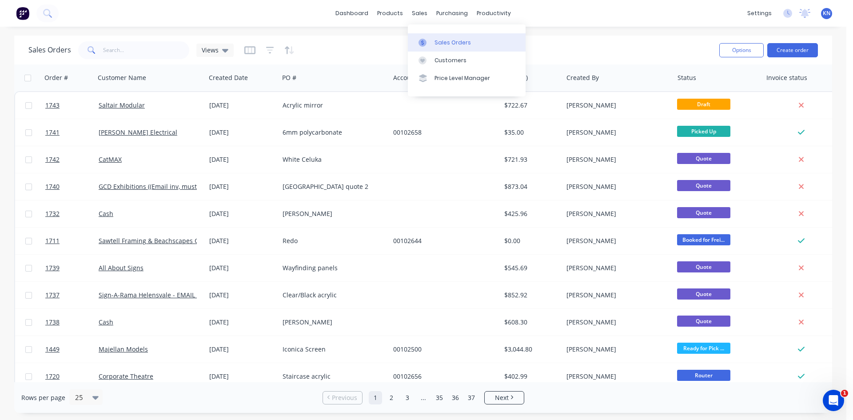
click at [446, 42] on div "Sales Orders" at bounding box center [452, 43] width 36 height 8
click at [806, 49] on button "Create order" at bounding box center [792, 50] width 51 height 14
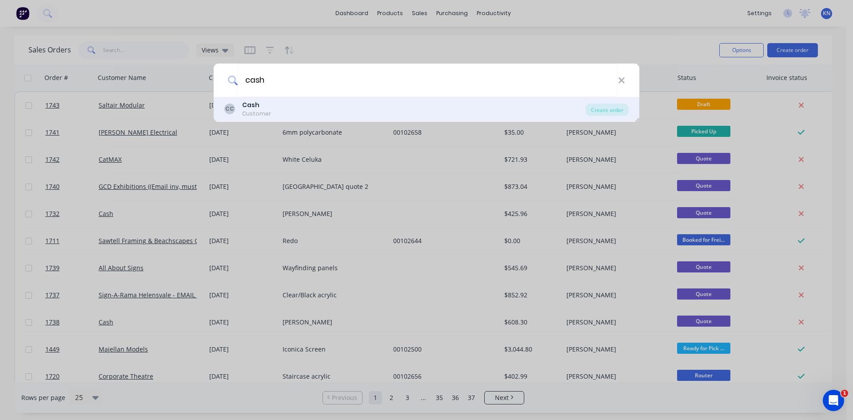
type input "cash"
click at [268, 104] on div "Cash" at bounding box center [256, 104] width 29 height 9
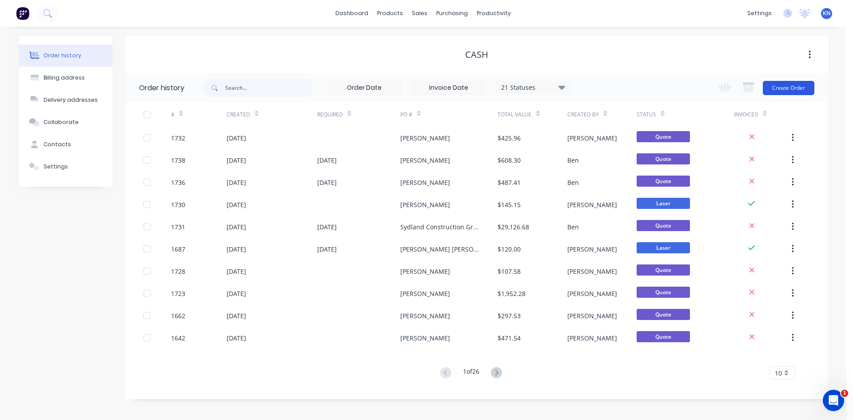
click at [792, 87] on button "Create Order" at bounding box center [789, 88] width 52 height 14
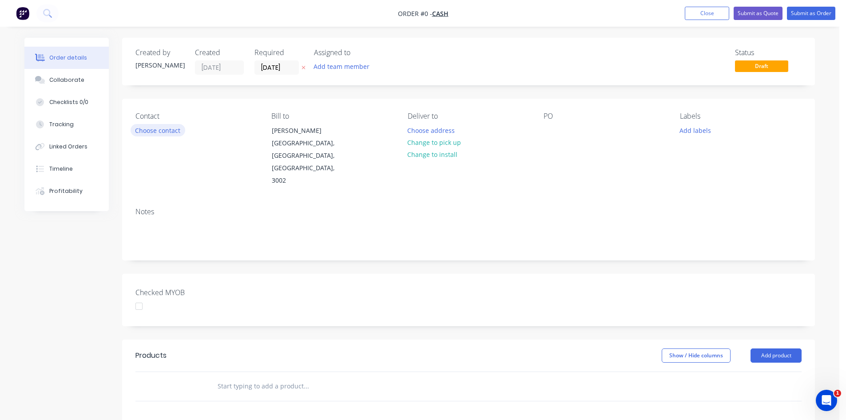
click at [162, 131] on button "Choose contact" at bounding box center [158, 130] width 55 height 12
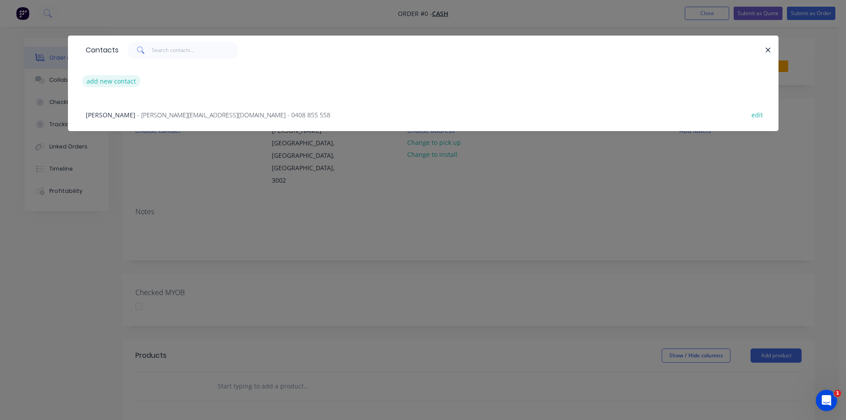
click at [114, 81] on button "add new contact" at bounding box center [111, 81] width 59 height 12
select select "AU"
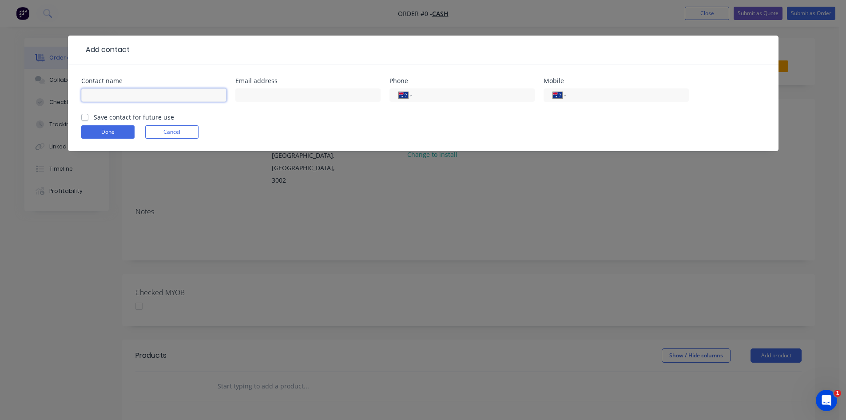
click at [98, 95] on input "text" at bounding box center [153, 94] width 145 height 13
type input "[PERSON_NAME]"
type input "rodfdixon@hotmail.com"
click at [596, 92] on input "tel" at bounding box center [626, 95] width 107 height 10
click at [447, 95] on input "tel" at bounding box center [471, 95] width 107 height 10
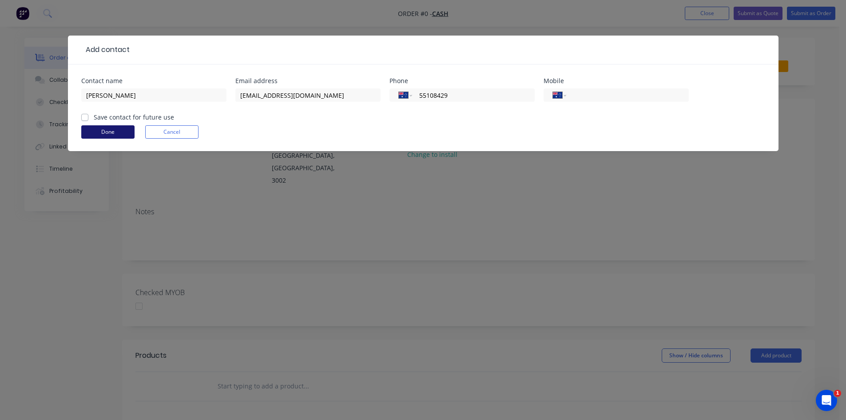
click at [119, 133] on button "Done" at bounding box center [107, 131] width 53 height 13
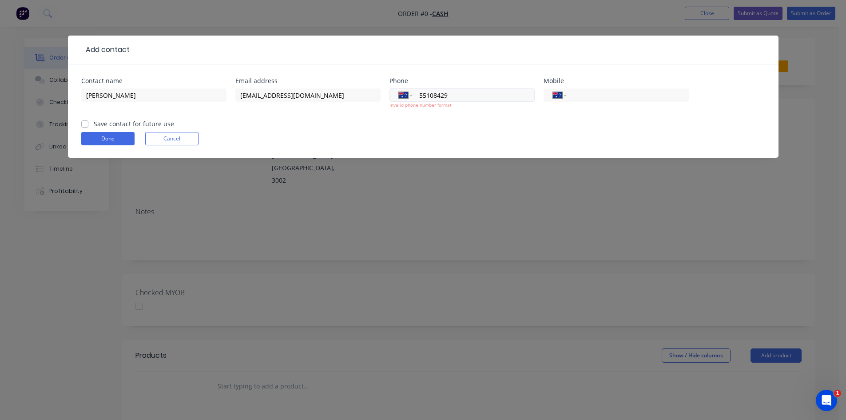
click at [418, 96] on div "International Afghanistan Åland Islands Albania Algeria American Samoa Andorra …" at bounding box center [462, 94] width 145 height 13
click at [420, 94] on input "55108429" at bounding box center [471, 95] width 107 height 10
type input "(07) 5510 8429"
click at [108, 136] on button "Done" at bounding box center [107, 138] width 53 height 13
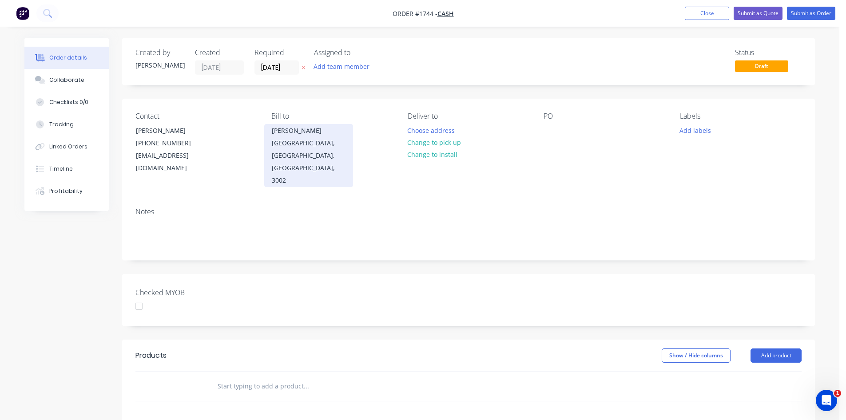
click at [327, 147] on div "East Melbourne, Victoria, Australia, 3002" at bounding box center [309, 162] width 74 height 50
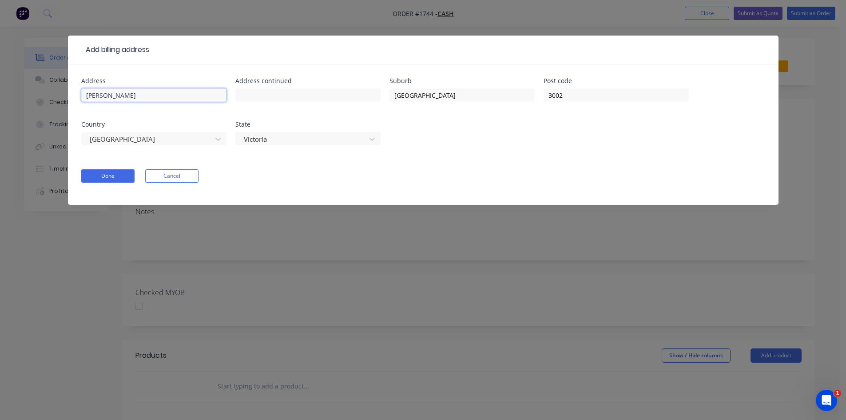
drag, startPoint x: 182, startPoint y: 97, endPoint x: 43, endPoint y: 96, distance: 139.0
click at [43, 96] on div "Add billing address Address Lionel Krongold Address continued Suburb East Melbo…" at bounding box center [423, 210] width 846 height 420
drag, startPoint x: 481, startPoint y: 95, endPoint x: 380, endPoint y: 95, distance: 101.3
click at [380, 95] on div "Address Address continued Suburb East Melbourne Post code 3002 Country Australi…" at bounding box center [423, 117] width 684 height 78
drag, startPoint x: 608, startPoint y: 94, endPoint x: 481, endPoint y: 93, distance: 127.5
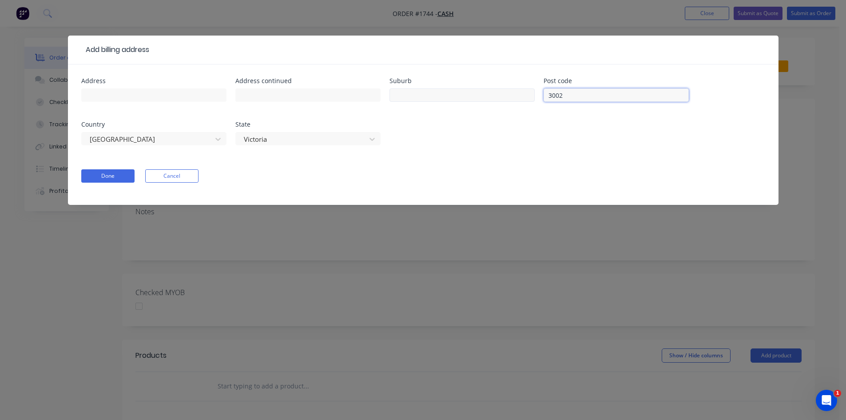
click at [481, 93] on div "Address Address continued Suburb Post code 3002 Country Australia State Victoria" at bounding box center [423, 117] width 684 height 78
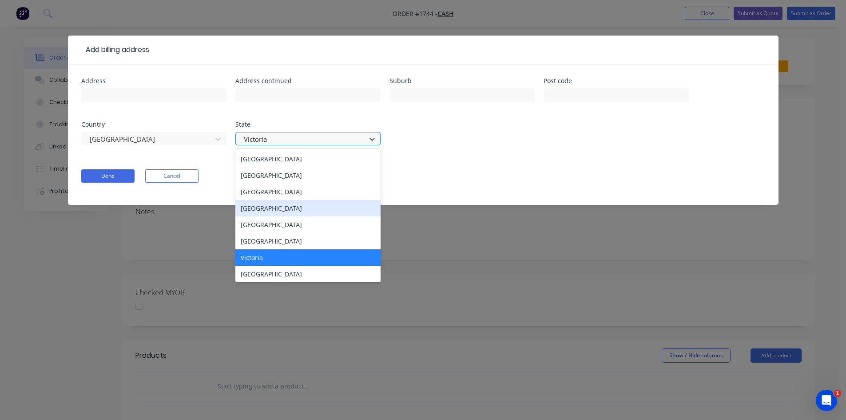
click at [290, 207] on div "Queensland" at bounding box center [307, 208] width 145 height 16
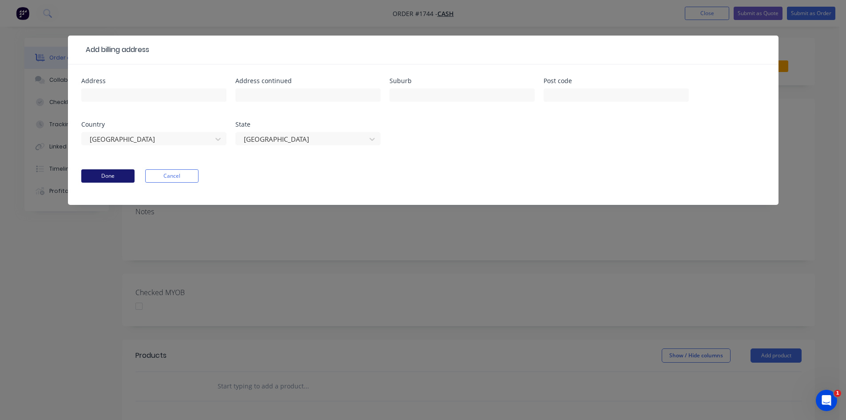
click at [103, 175] on button "Done" at bounding box center [107, 175] width 53 height 13
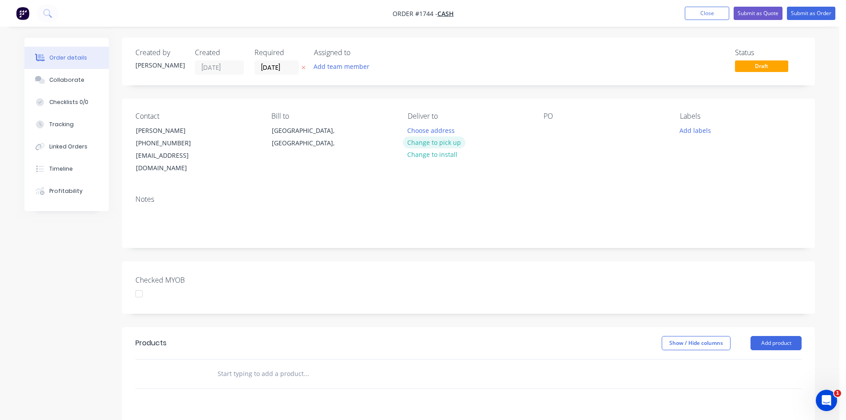
click at [446, 143] on button "Change to pick up" at bounding box center [434, 142] width 63 height 12
click at [428, 128] on div "Pick up Change to delivery Change to install" at bounding box center [469, 143] width 122 height 63
click at [417, 126] on div at bounding box center [415, 130] width 14 height 13
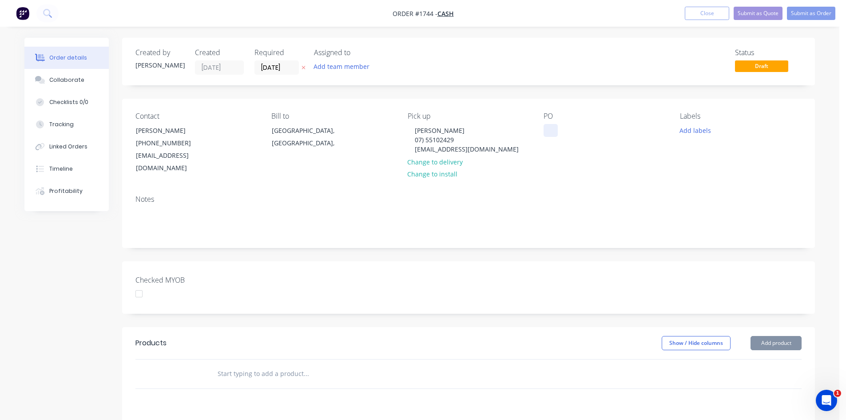
click at [553, 130] on div at bounding box center [551, 130] width 14 height 13
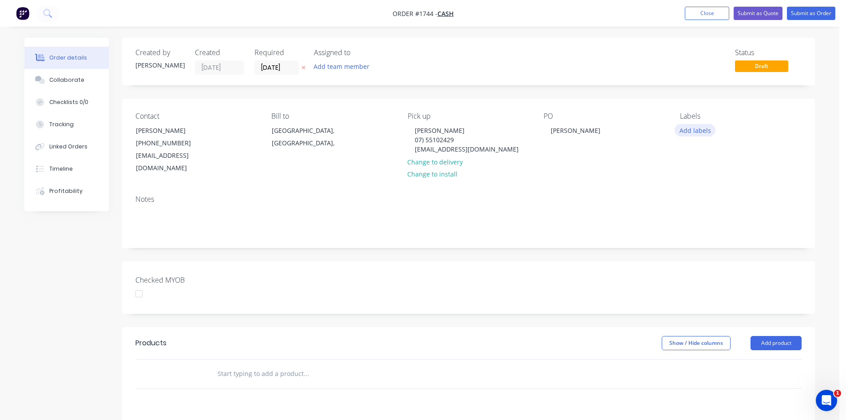
click at [688, 130] on button "Add labels" at bounding box center [695, 130] width 41 height 12
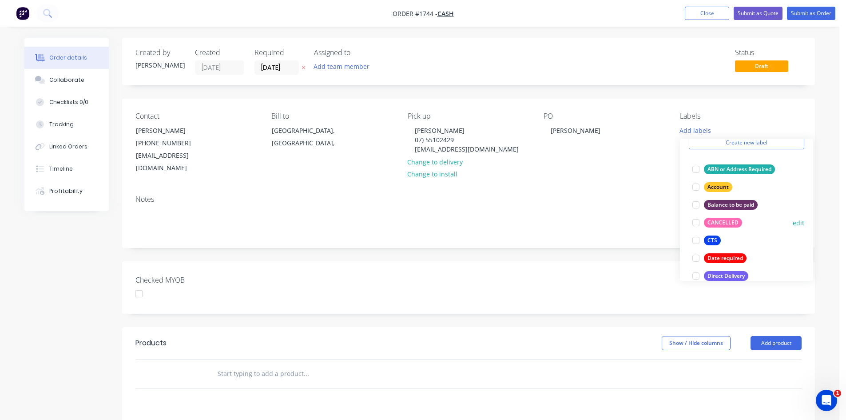
scroll to position [89, 0]
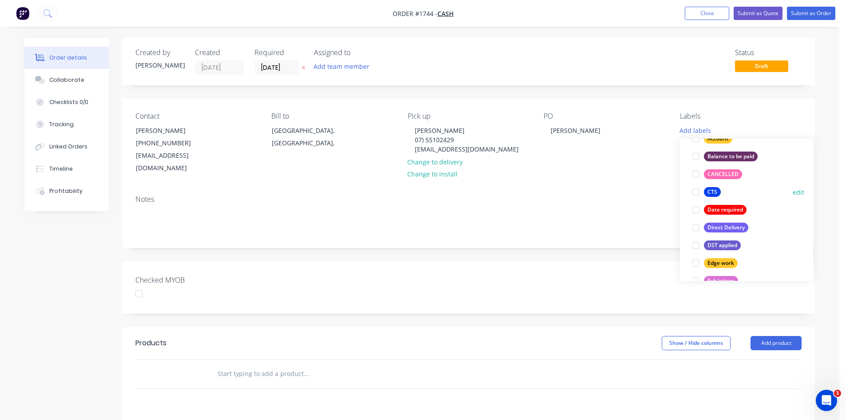
click at [694, 192] on div at bounding box center [696, 192] width 18 height 18
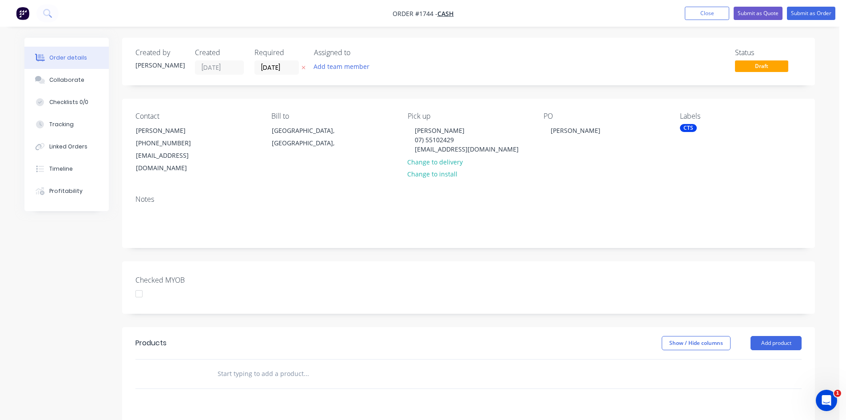
click at [259, 370] on div at bounding box center [367, 373] width 320 height 29
click at [770, 336] on button "Add product" at bounding box center [776, 343] width 51 height 14
click at [757, 359] on div "Product catalogue" at bounding box center [759, 365] width 68 height 13
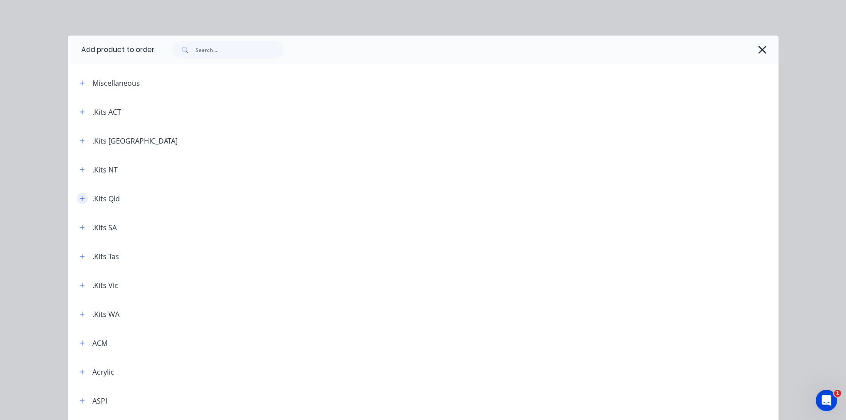
click at [80, 195] on icon "button" at bounding box center [82, 198] width 5 height 6
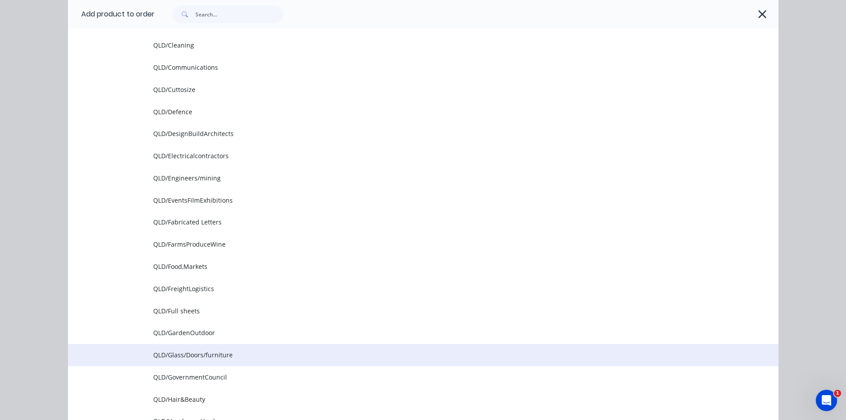
scroll to position [444, 0]
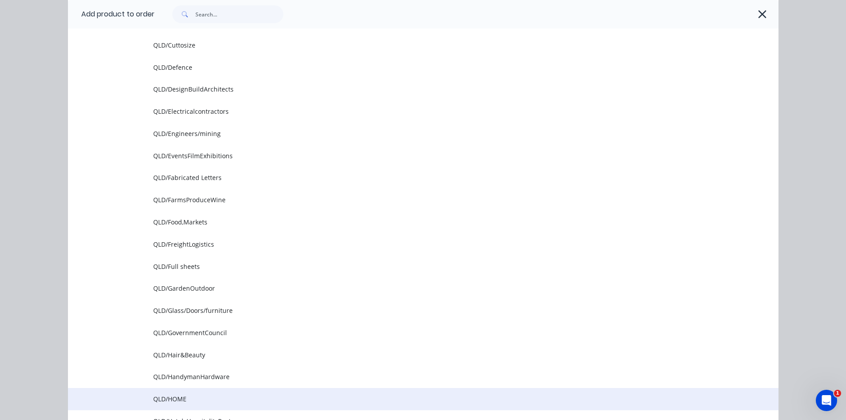
click at [170, 398] on span "QLD/HOME" at bounding box center [403, 398] width 500 height 9
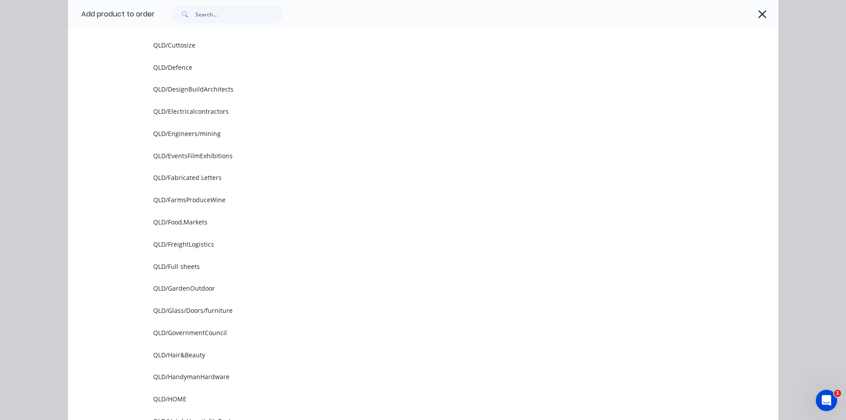
scroll to position [0, 0]
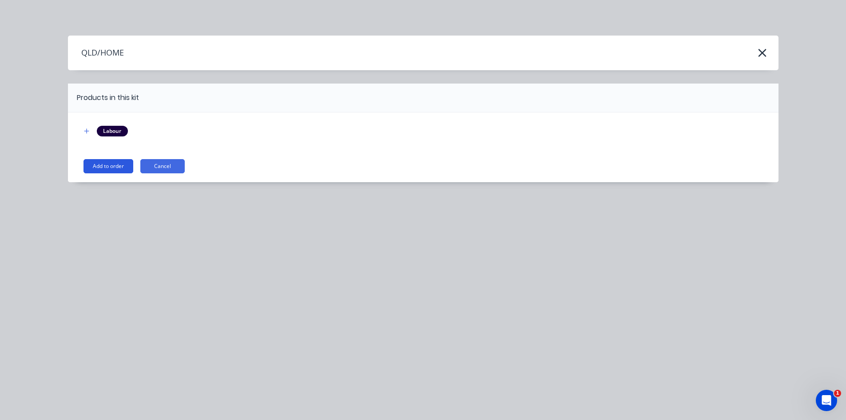
click at [102, 171] on button "Add to order" at bounding box center [109, 166] width 50 height 14
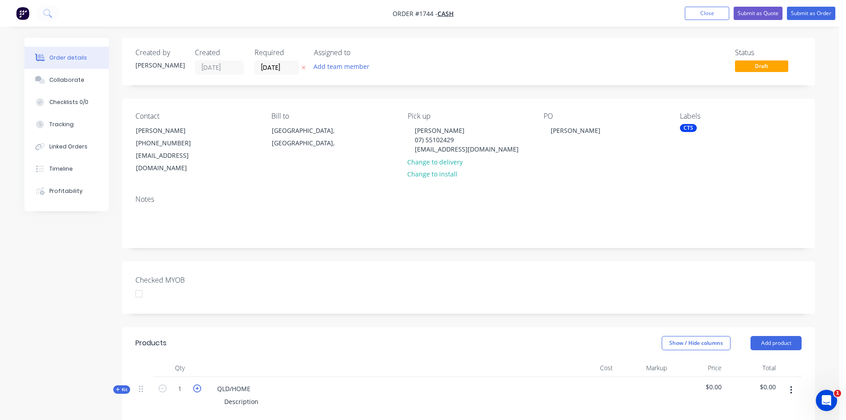
click at [196, 384] on icon "button" at bounding box center [197, 388] width 8 height 8
type input "3"
drag, startPoint x: 216, startPoint y: 376, endPoint x: 259, endPoint y: 370, distance: 43.0
click at [259, 377] on div "QLD/HOME Description" at bounding box center [384, 396] width 355 height 39
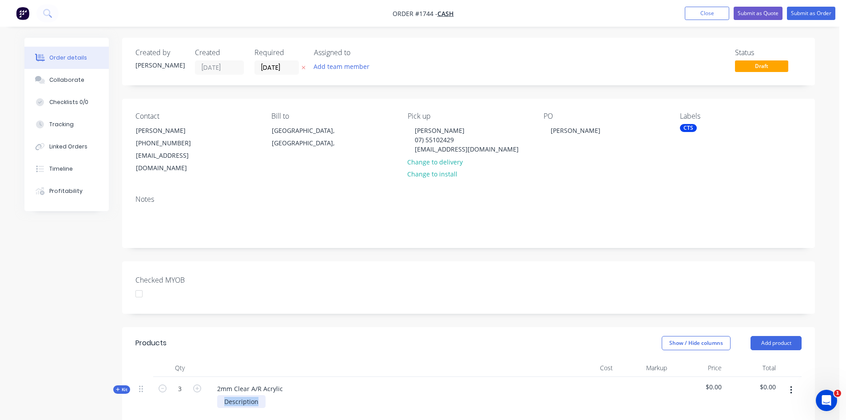
drag, startPoint x: 224, startPoint y: 390, endPoint x: 272, endPoint y: 390, distance: 48.0
click at [272, 395] on div "Description" at bounding box center [384, 401] width 348 height 13
click at [121, 386] on span "Kit" at bounding box center [122, 389] width 12 height 7
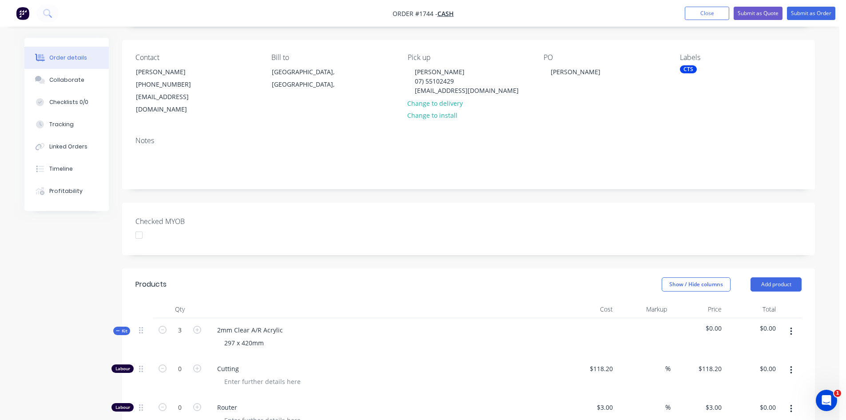
scroll to position [178, 0]
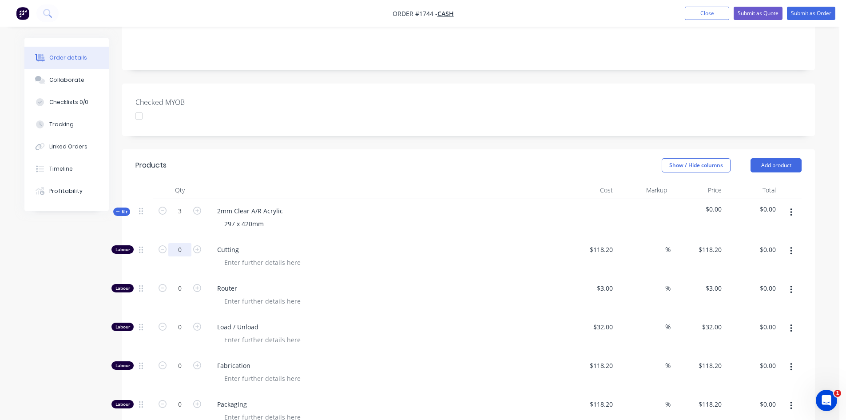
click at [183, 243] on input "0" at bounding box center [179, 249] width 23 height 13
type input "1"
type input "118.2"
type input "$118.20"
click at [605, 243] on input "118.2" at bounding box center [606, 249] width 20 height 13
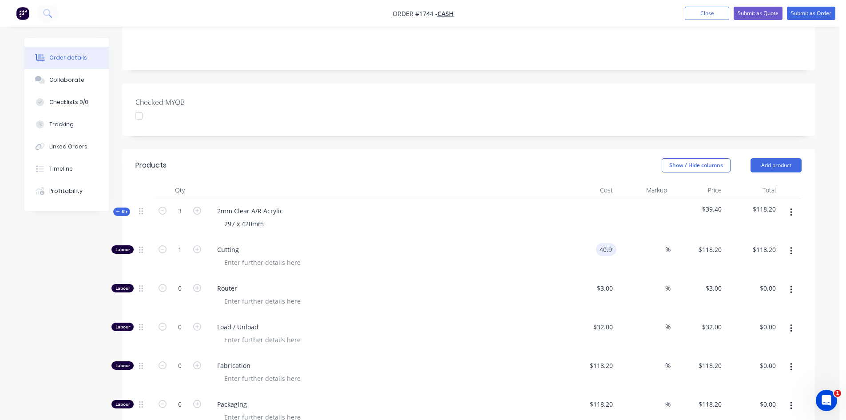
type input "$40.91"
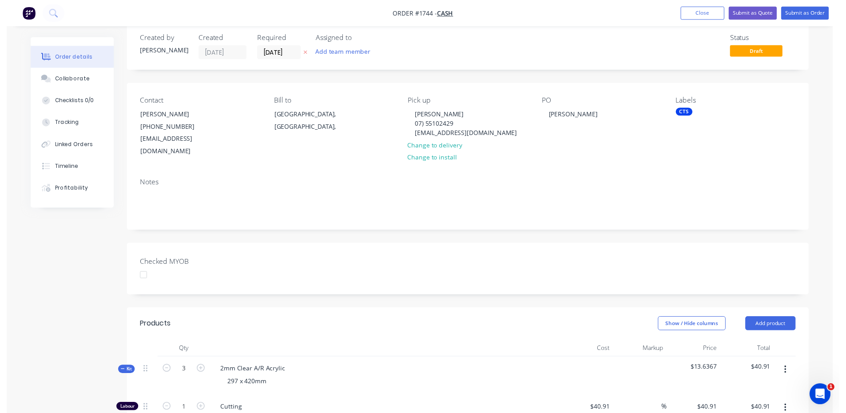
scroll to position [0, 0]
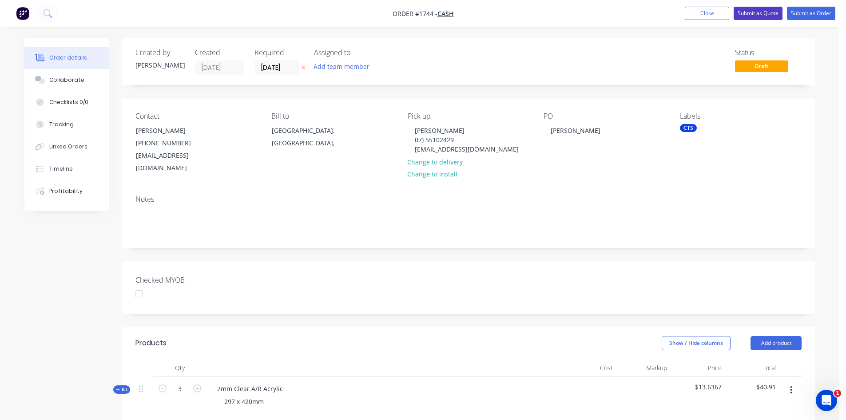
click at [768, 13] on button "Submit as Quote" at bounding box center [758, 13] width 49 height 13
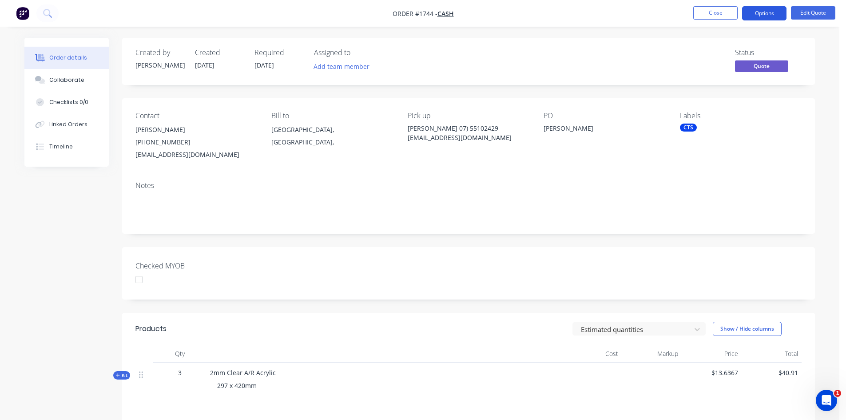
click at [764, 12] on button "Options" at bounding box center [764, 13] width 44 height 14
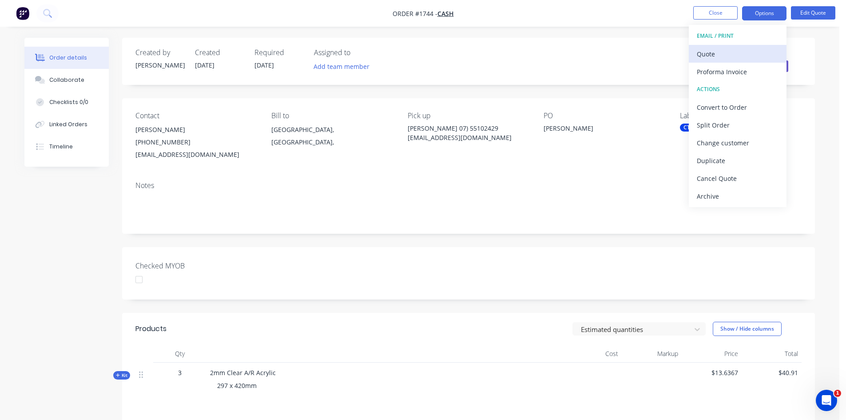
click at [717, 52] on div "Quote" at bounding box center [738, 54] width 82 height 13
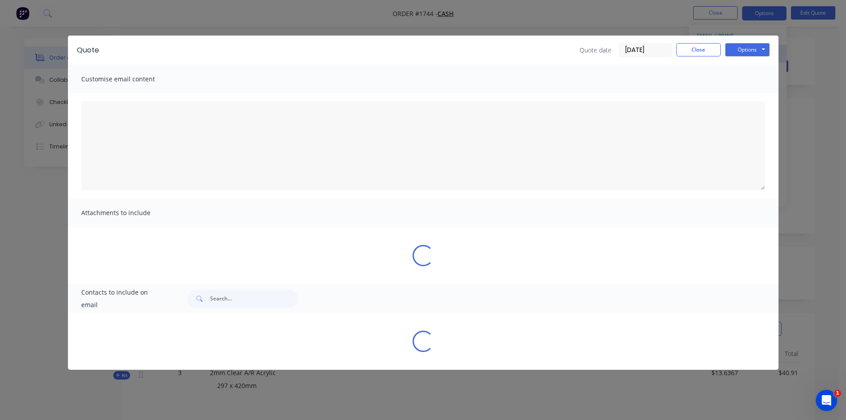
type textarea "A PDF copy of the quote has been attached to this email. To view your quote onl…"
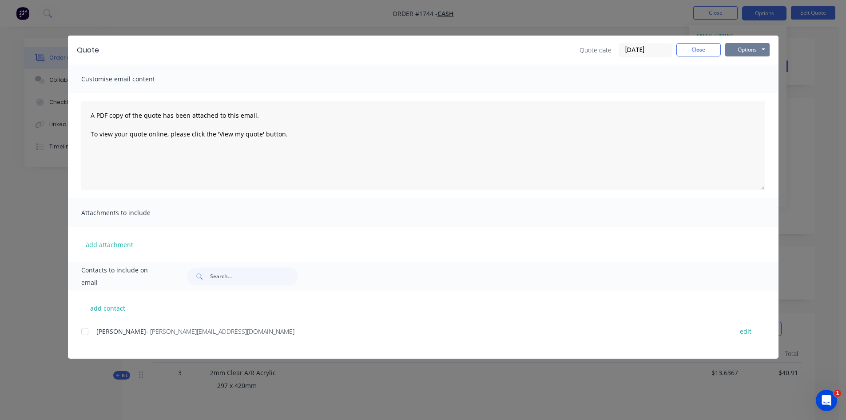
click at [744, 50] on button "Options" at bounding box center [747, 49] width 44 height 13
click at [747, 93] on button "Email" at bounding box center [753, 95] width 57 height 15
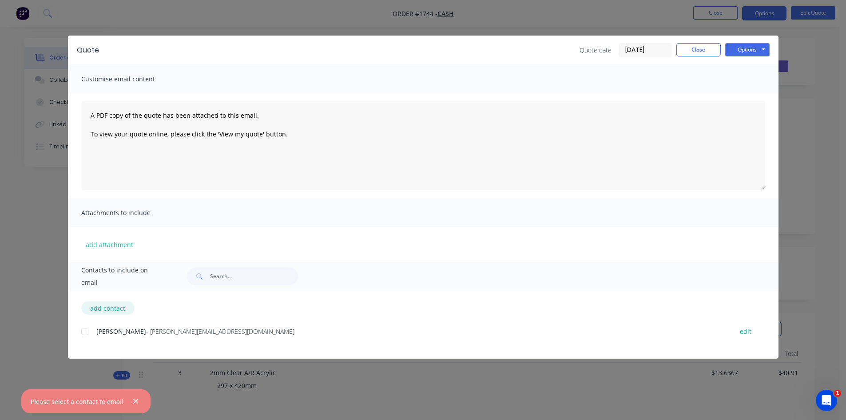
click at [99, 309] on button "add contact" at bounding box center [107, 307] width 53 height 13
select select "AU"
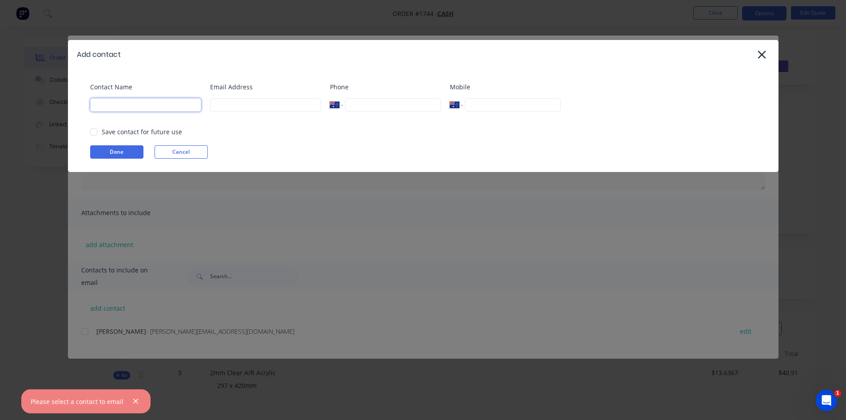
click at [145, 105] on input at bounding box center [145, 104] width 111 height 13
select select "AU"
click at [145, 105] on input at bounding box center [145, 104] width 111 height 13
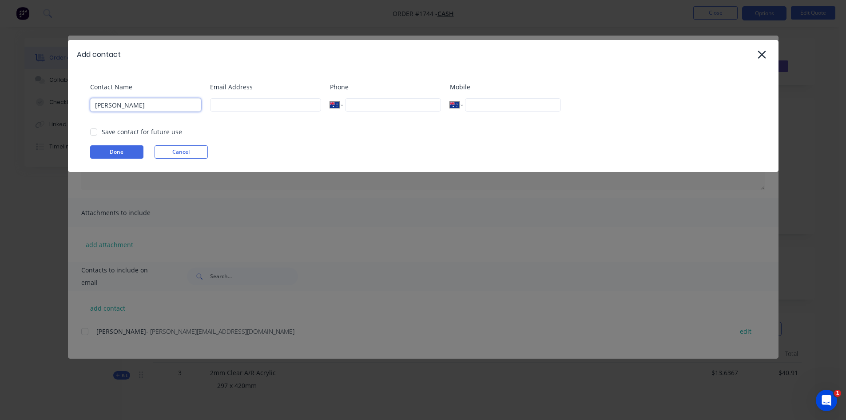
type input "[PERSON_NAME]"
type input "rodfdixon@hotmail.com"
click at [125, 151] on button "Done" at bounding box center [116, 151] width 53 height 13
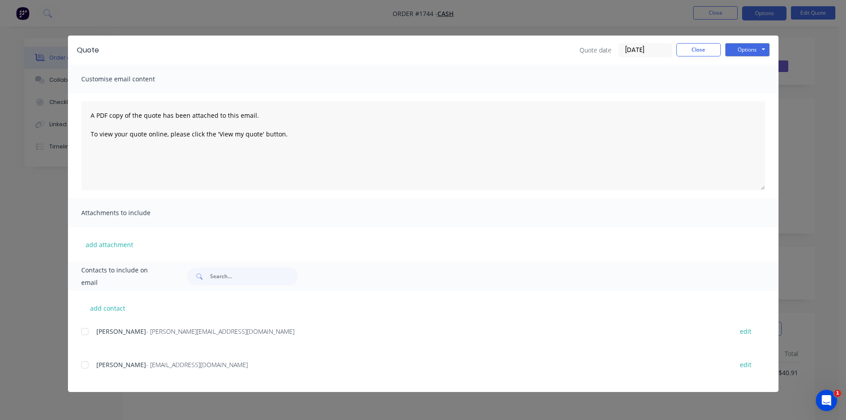
click at [85, 366] on div at bounding box center [85, 365] width 18 height 18
click at [746, 49] on button "Options" at bounding box center [747, 49] width 44 height 13
click at [753, 96] on button "Email" at bounding box center [753, 95] width 57 height 15
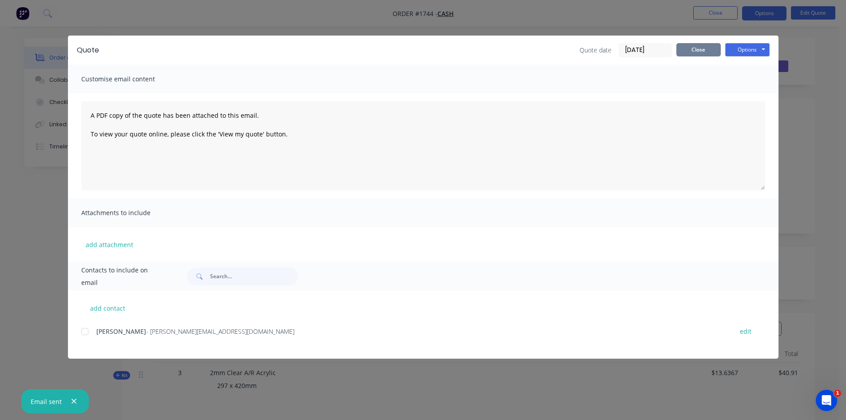
click at [708, 49] on button "Close" at bounding box center [698, 49] width 44 height 13
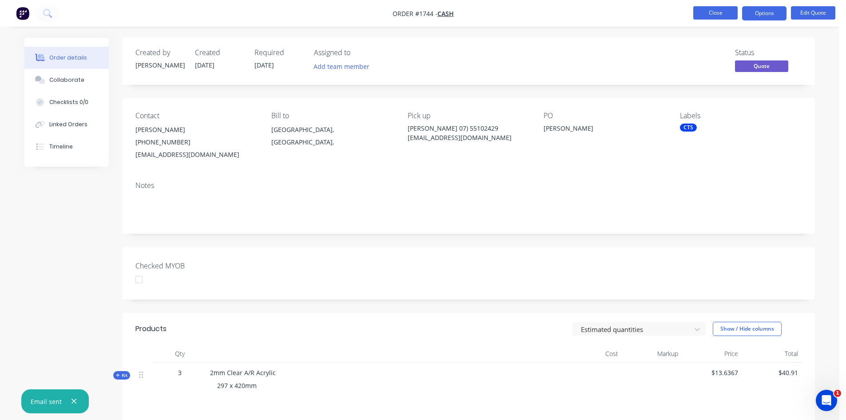
click at [714, 10] on button "Close" at bounding box center [715, 12] width 44 height 13
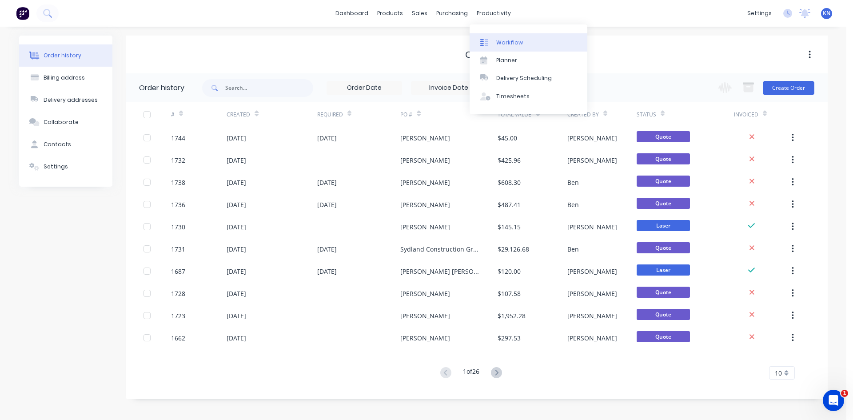
click at [519, 43] on div "Workflow" at bounding box center [509, 43] width 27 height 8
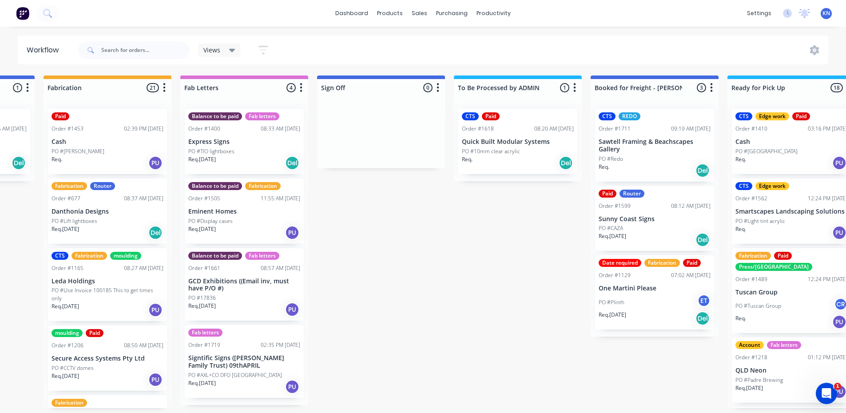
scroll to position [0, 1279]
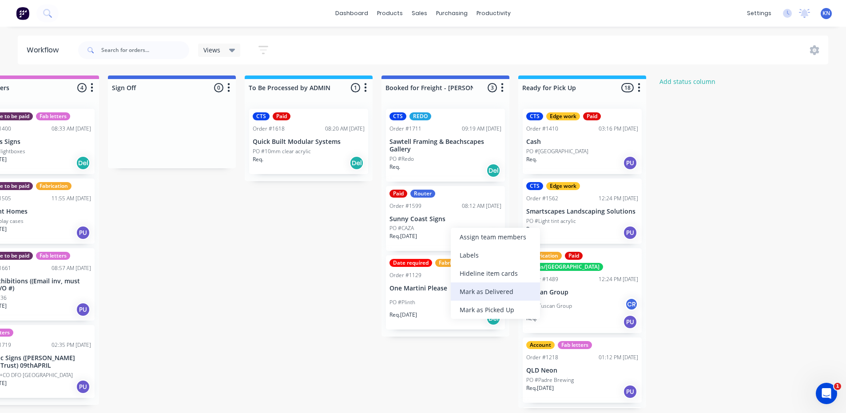
click at [505, 293] on div "Mark as Delivered" at bounding box center [495, 292] width 89 height 18
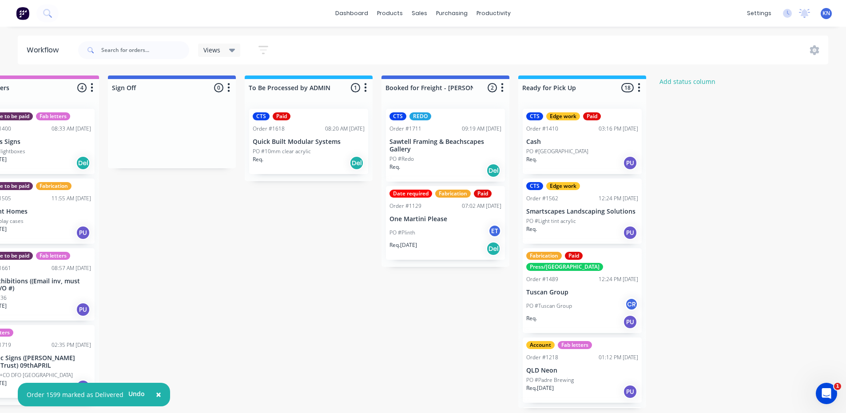
click at [432, 231] on div "PO #Plinth ET" at bounding box center [446, 232] width 112 height 17
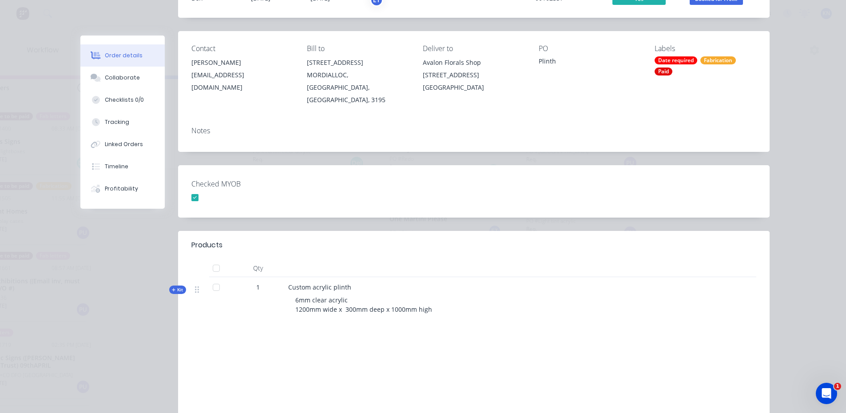
scroll to position [0, 0]
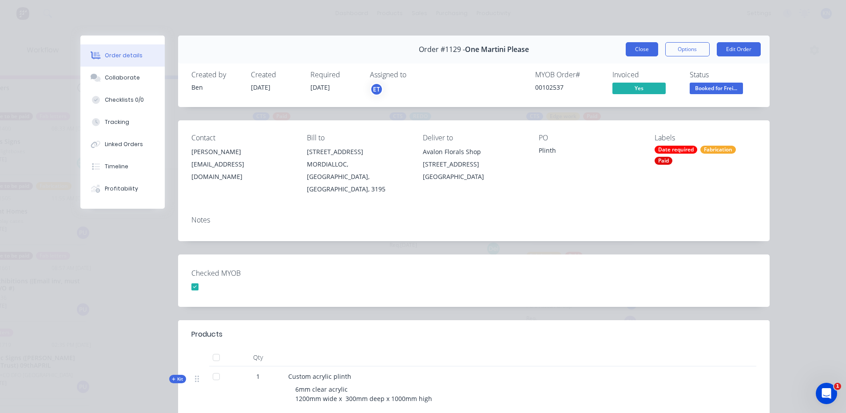
click at [640, 49] on button "Close" at bounding box center [642, 49] width 32 height 14
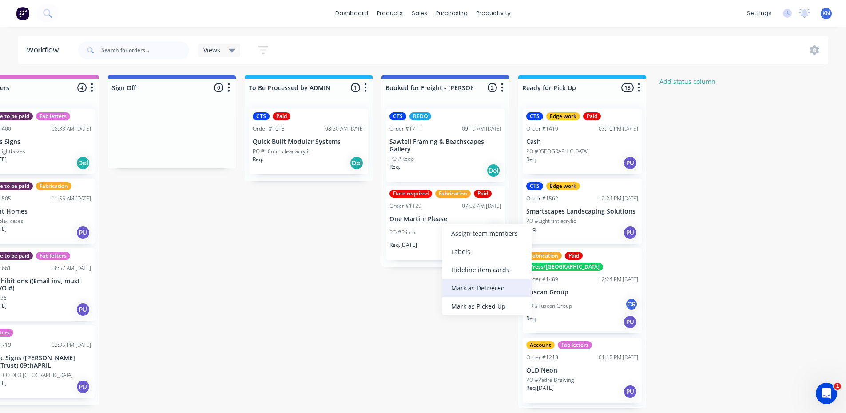
click at [493, 285] on div "Mark as Delivered" at bounding box center [486, 288] width 89 height 18
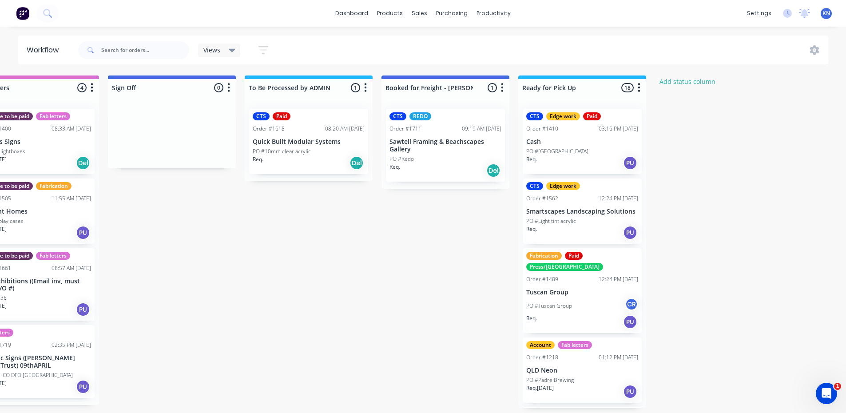
click at [297, 147] on p "PO #10mm clear acrylic" at bounding box center [282, 151] width 58 height 8
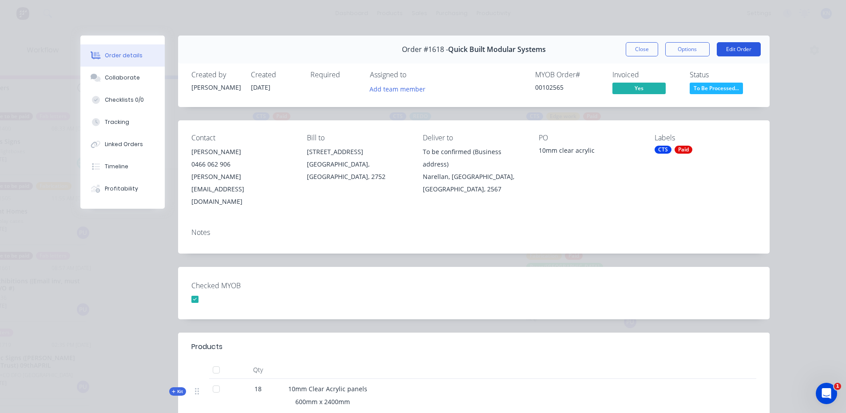
click at [735, 46] on button "Edit Order" at bounding box center [739, 49] width 44 height 14
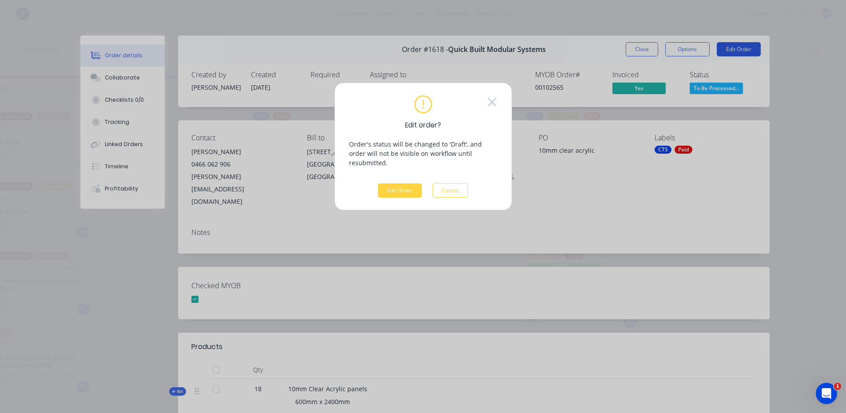
scroll to position [0, 1273]
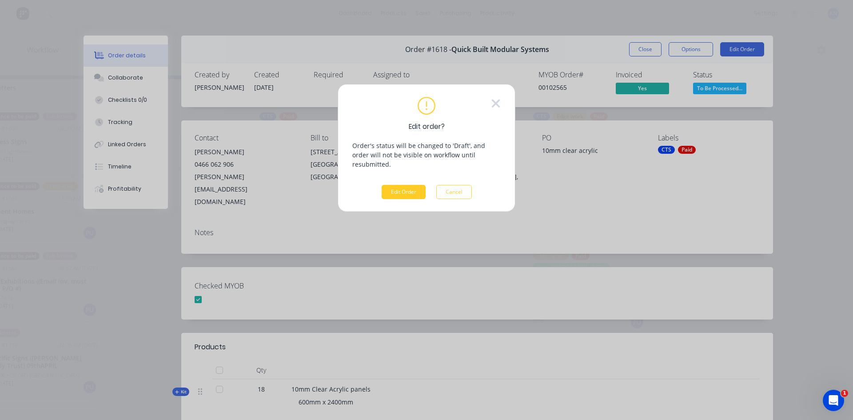
click at [402, 187] on button "Edit Order" at bounding box center [404, 192] width 44 height 14
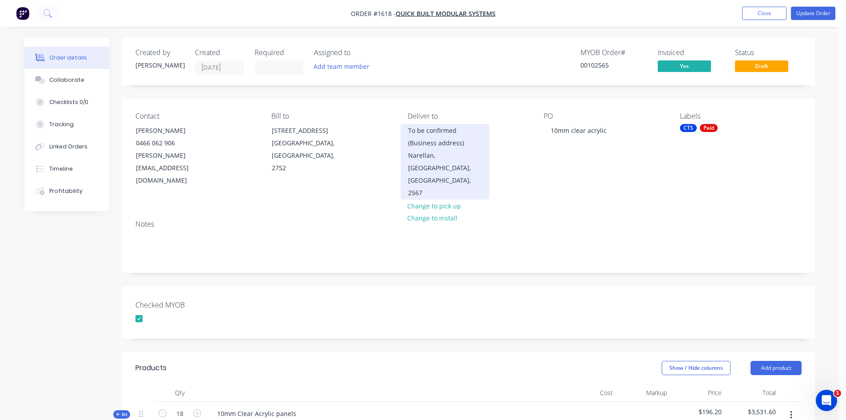
click at [444, 156] on div "Narellan, New South Wales, Australia, 2567" at bounding box center [445, 174] width 74 height 50
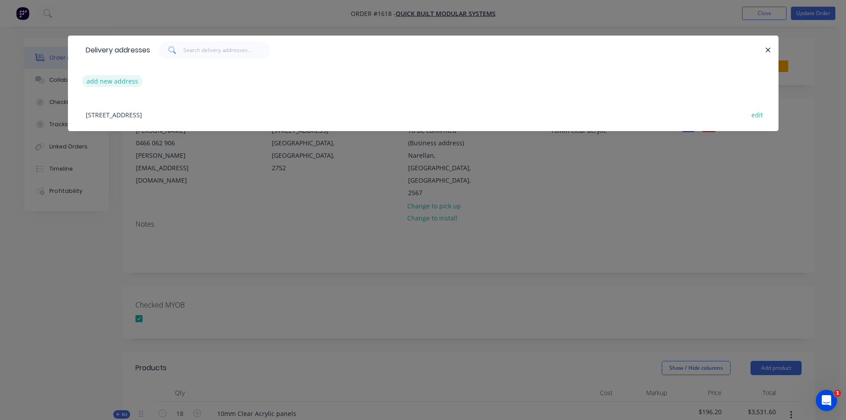
click at [114, 81] on button "add new address" at bounding box center [112, 81] width 61 height 12
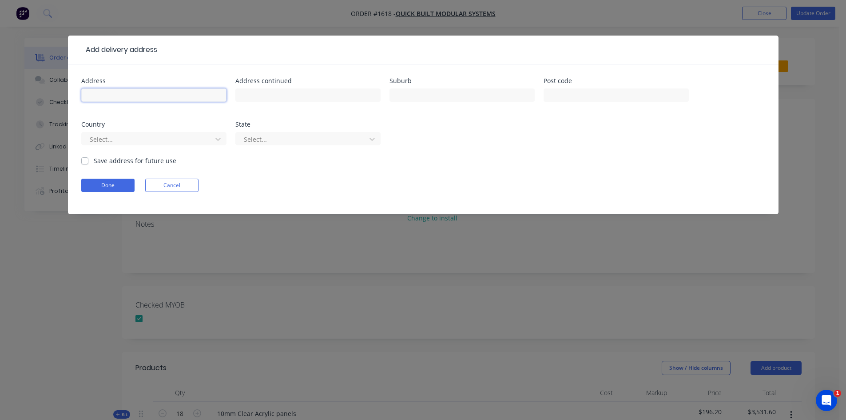
click at [119, 96] on input "text" at bounding box center [153, 94] width 145 height 13
type input "A H Glass Fencing"
type input "84-86 Batt Street"
click at [420, 96] on input "text" at bounding box center [462, 94] width 145 height 13
type input "Jamisontown"
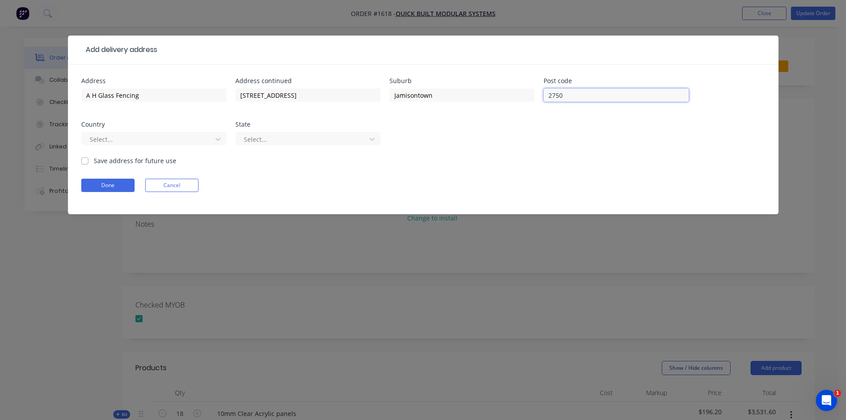
type input "2750"
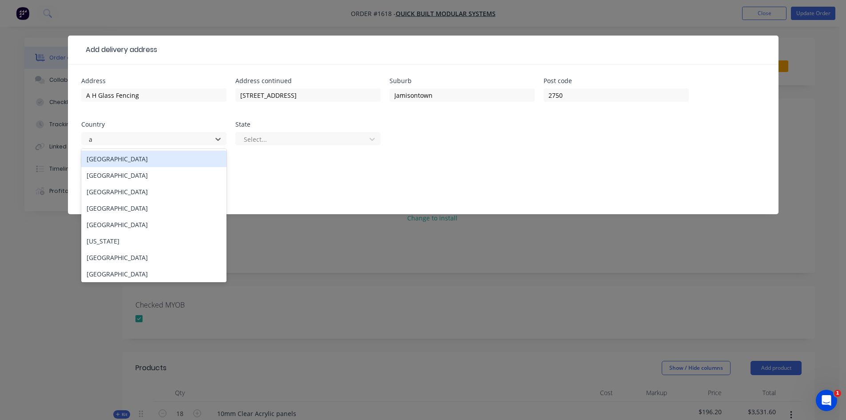
type input "au"
click at [140, 155] on div "Australia" at bounding box center [153, 159] width 145 height 16
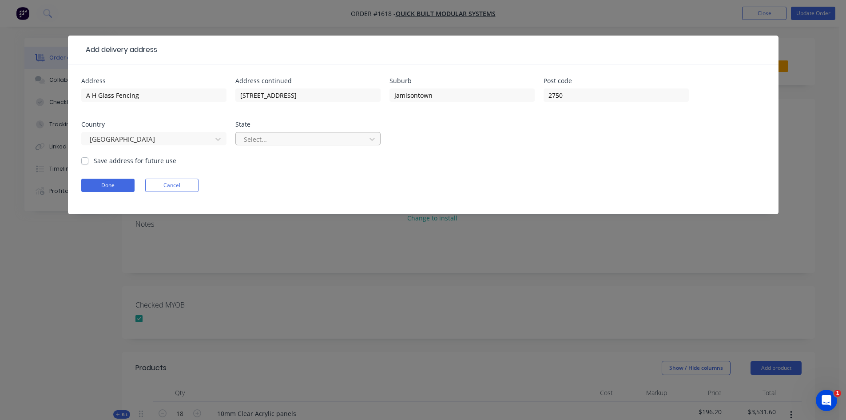
click at [265, 139] on div at bounding box center [302, 139] width 119 height 11
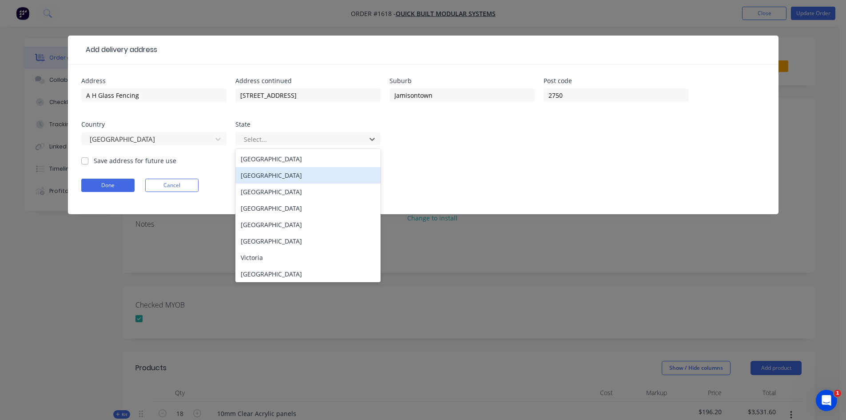
click at [275, 175] on div "New South Wales" at bounding box center [307, 175] width 145 height 16
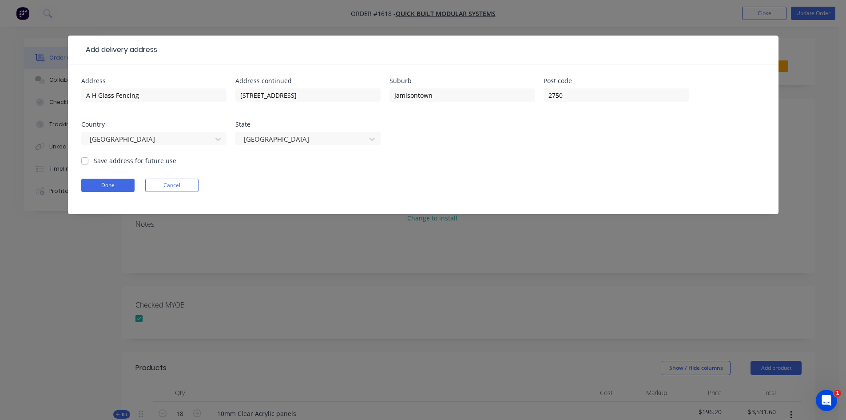
click at [94, 161] on label "Save address for future use" at bounding box center [135, 160] width 83 height 9
click at [82, 161] on input "Save address for future use" at bounding box center [84, 160] width 7 height 8
checkbox input "true"
click at [107, 184] on button "Done" at bounding box center [107, 185] width 53 height 13
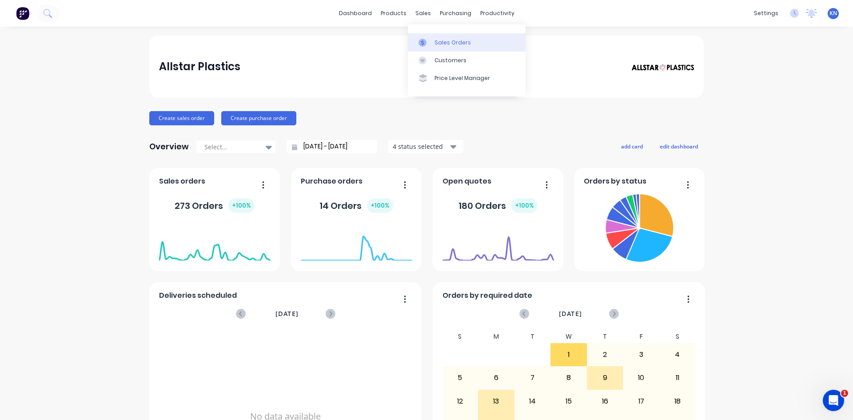
click at [462, 42] on div "Sales Orders" at bounding box center [452, 43] width 36 height 8
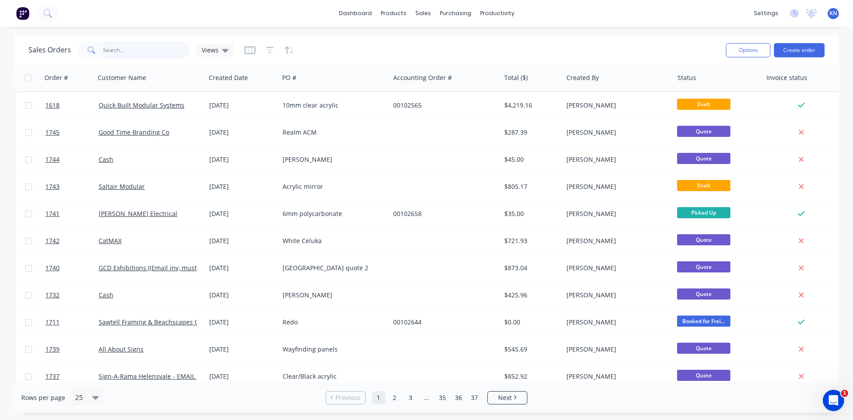
click at [139, 59] on input "text" at bounding box center [146, 50] width 87 height 18
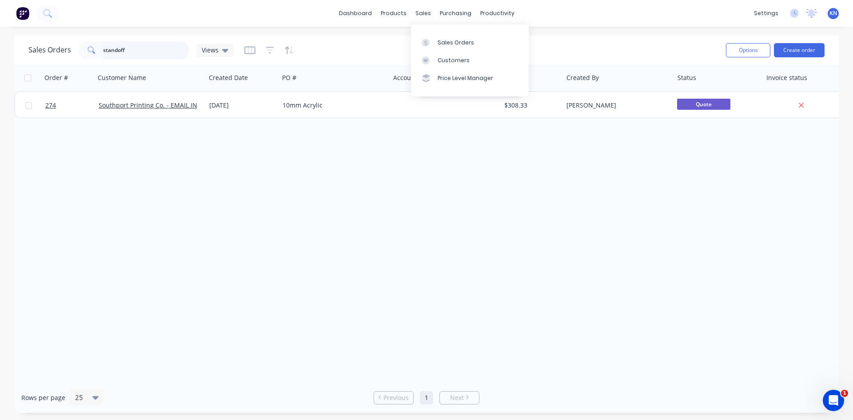
click at [150, 48] on input "standoff" at bounding box center [146, 50] width 87 height 18
type input "s"
